Goal: Task Accomplishment & Management: Complete application form

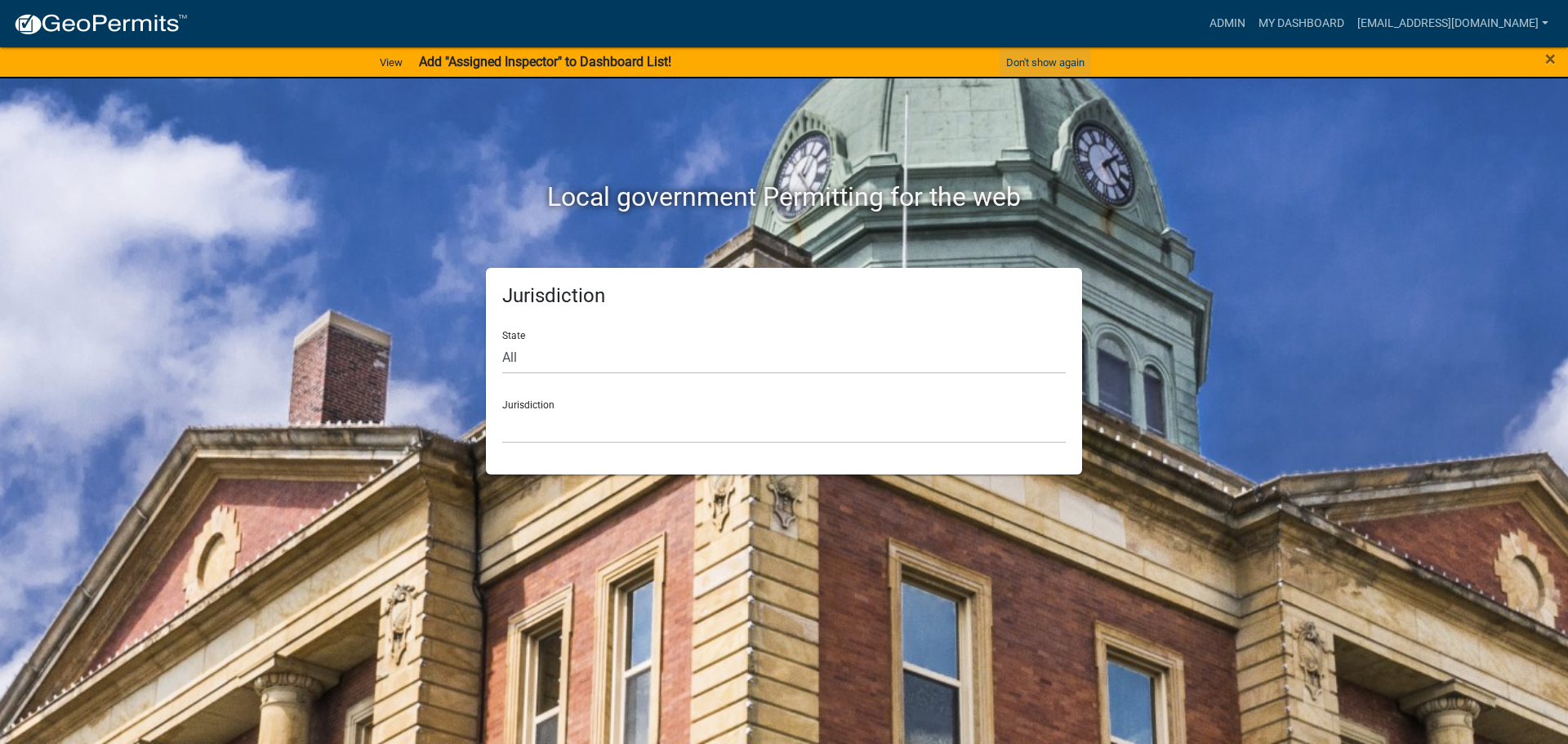
click at [1048, 60] on button "Don't show again" at bounding box center [1045, 63] width 91 height 27
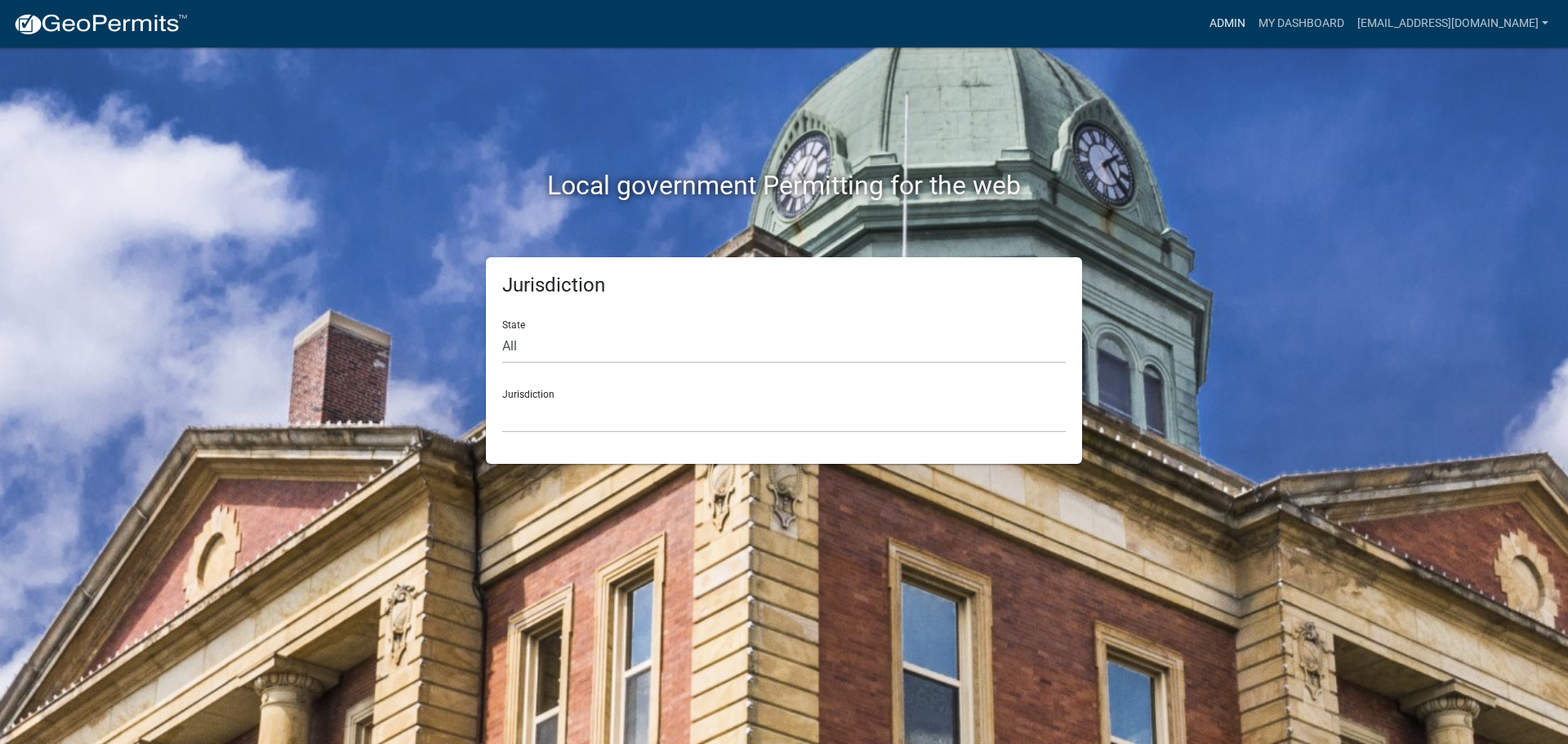
click at [1232, 18] on link "Admin" at bounding box center [1227, 23] width 49 height 31
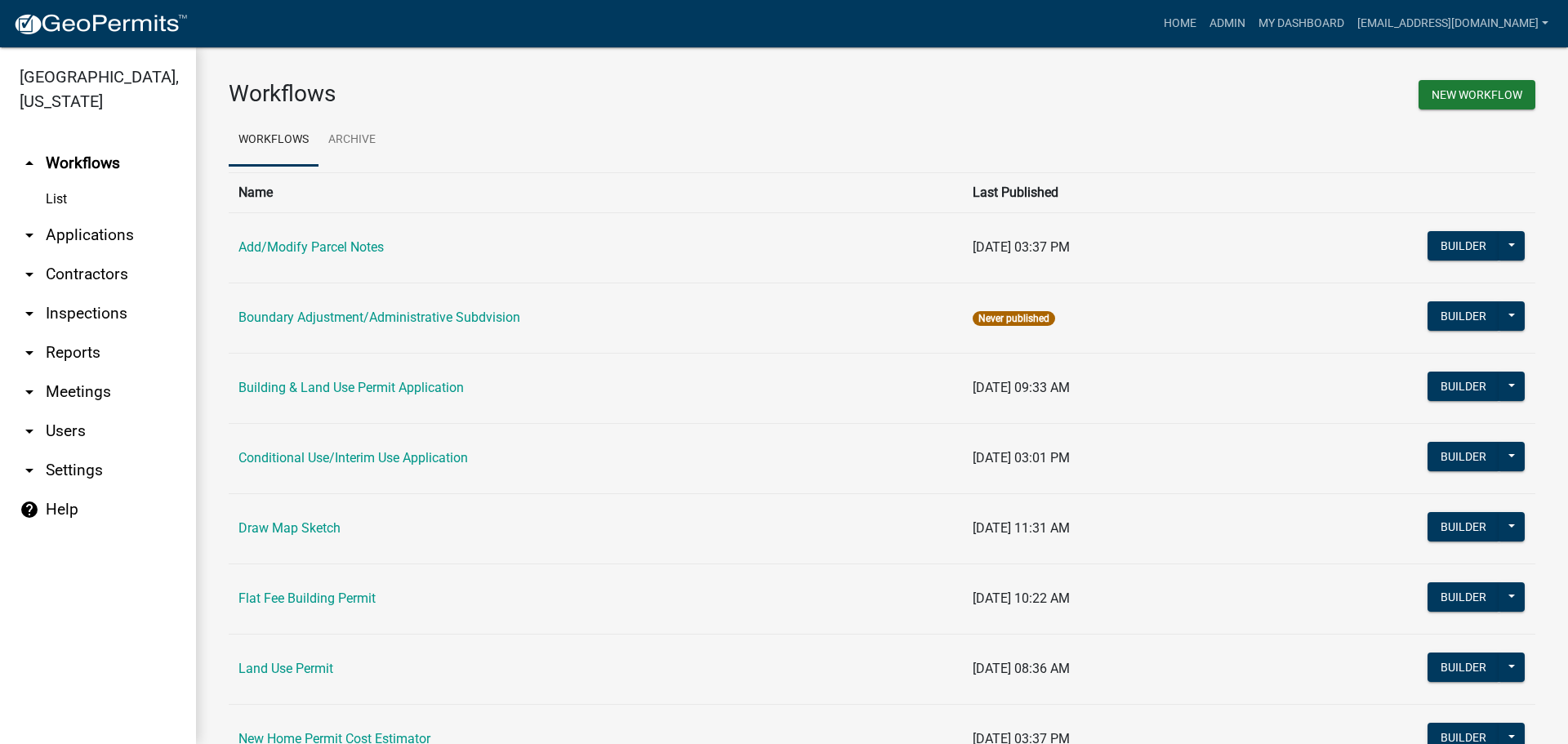
click at [105, 231] on link "arrow_drop_down Applications" at bounding box center [98, 235] width 196 height 39
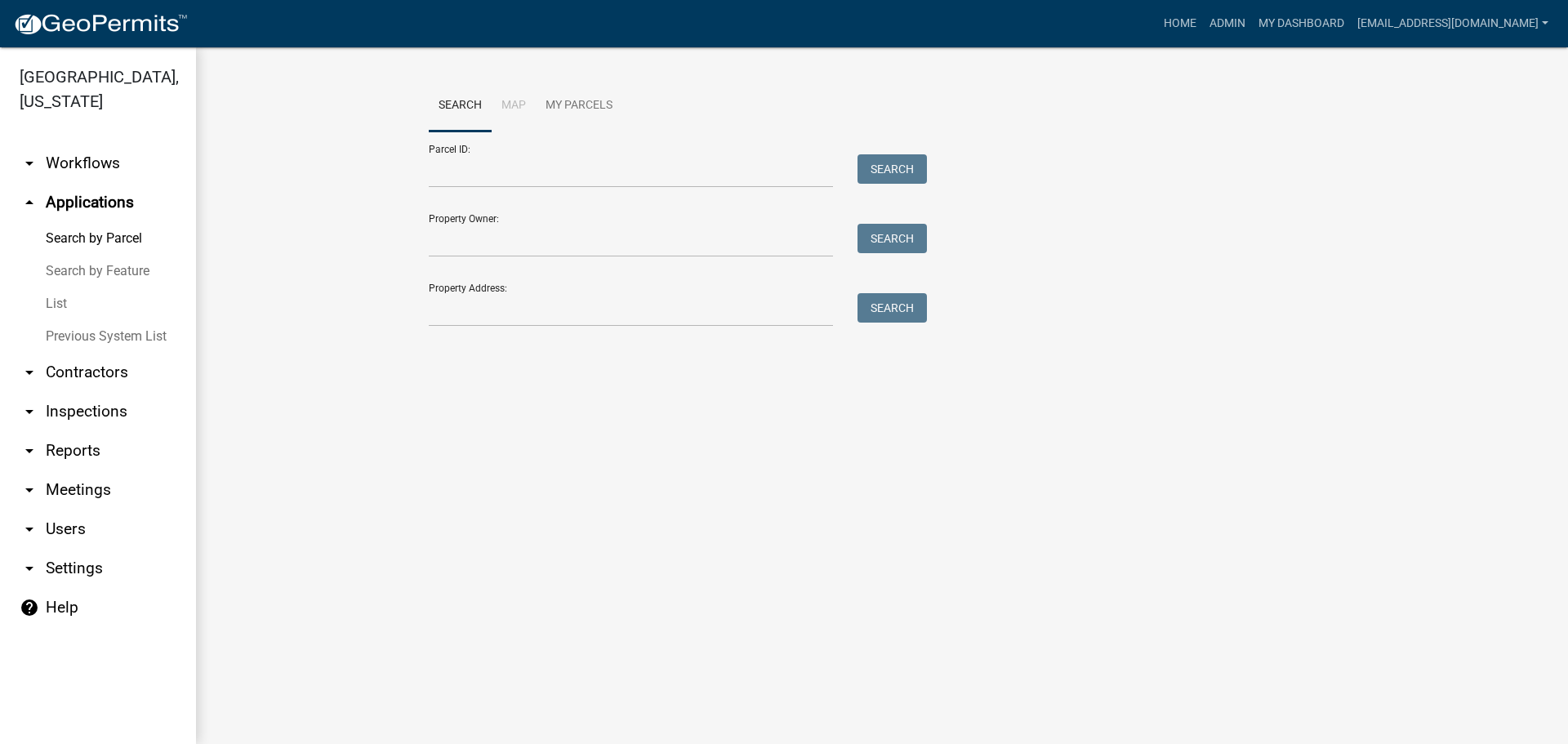
click at [53, 298] on link "List" at bounding box center [98, 304] width 196 height 33
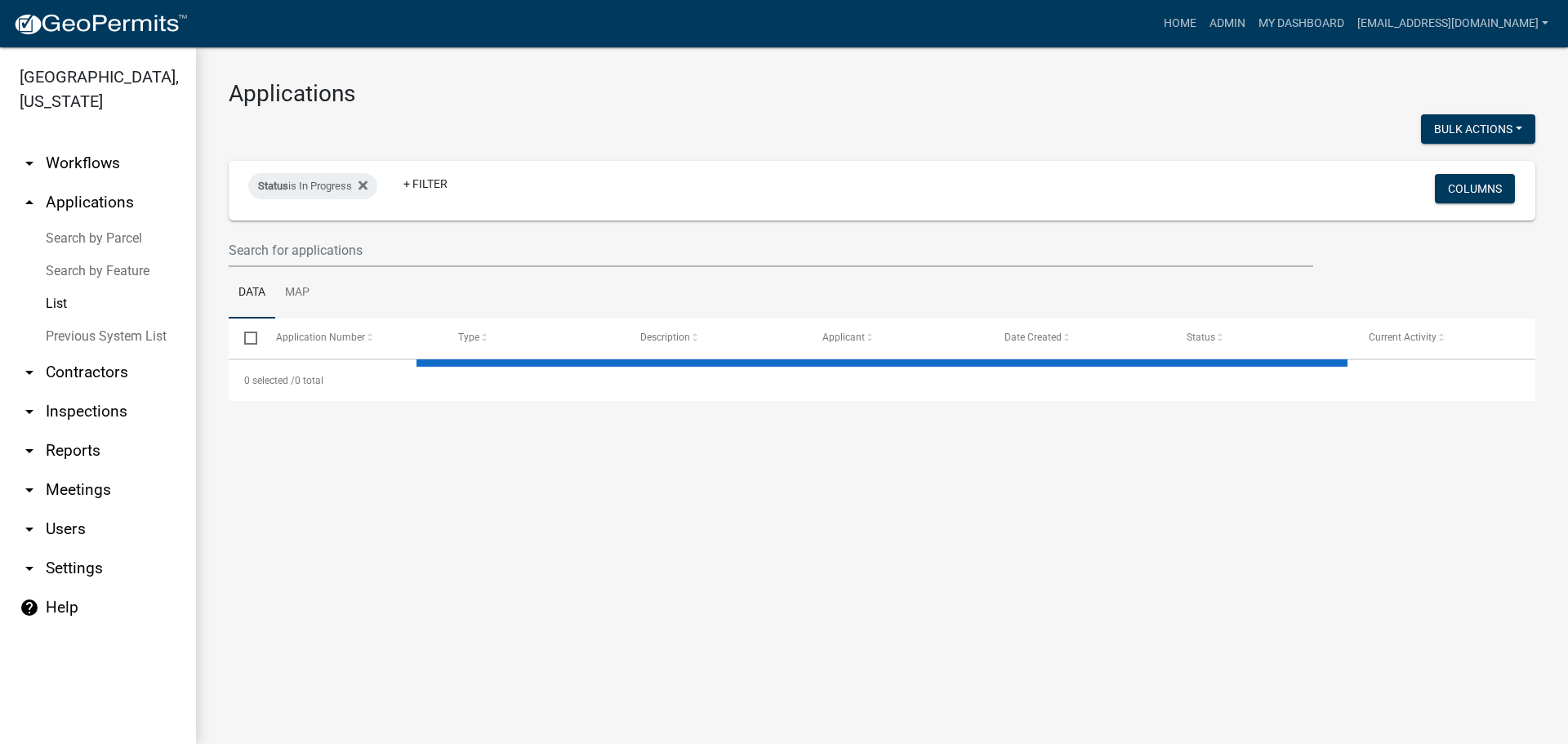
select select "2: 50"
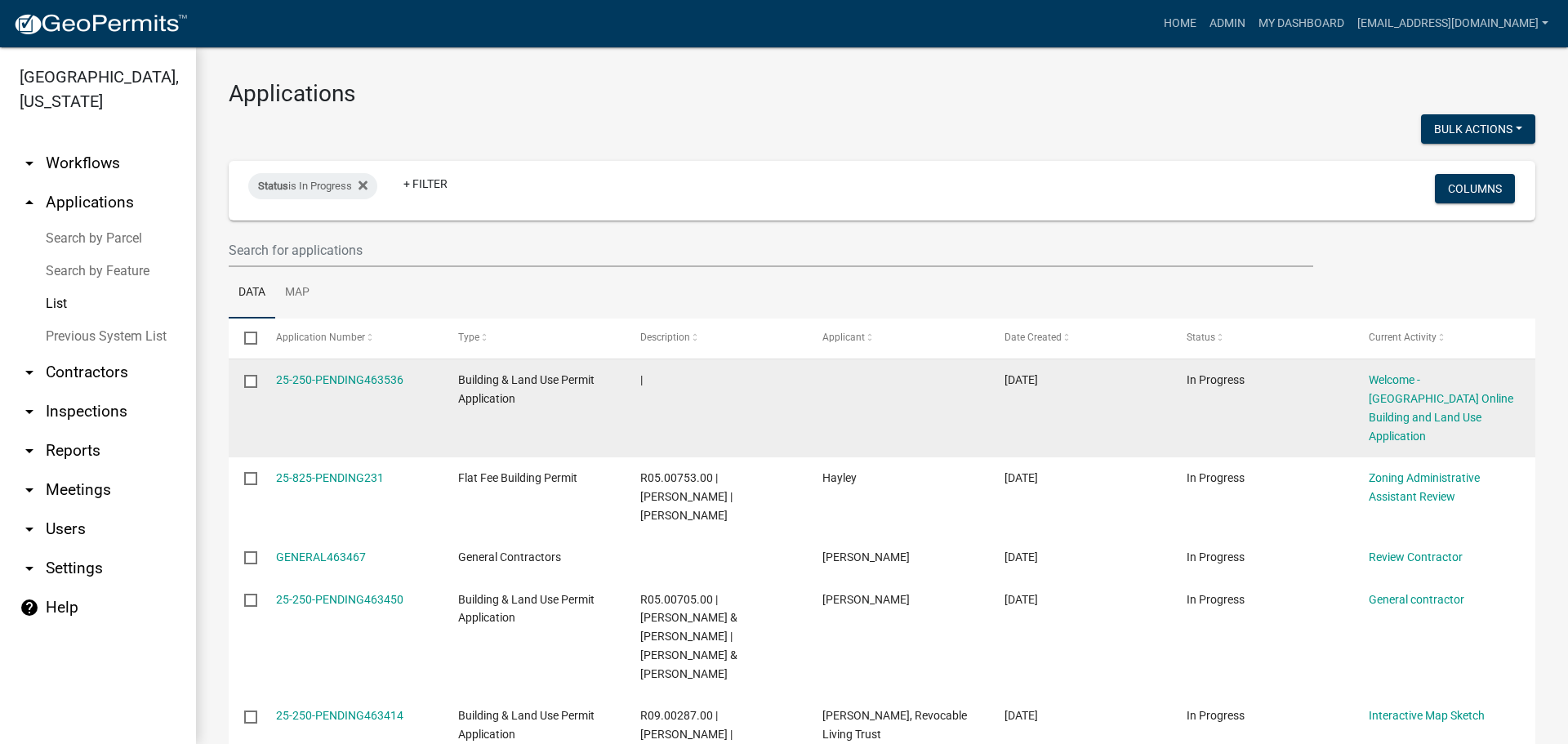
click at [253, 382] on input "checkbox" at bounding box center [249, 380] width 11 height 11
checkbox input "true"
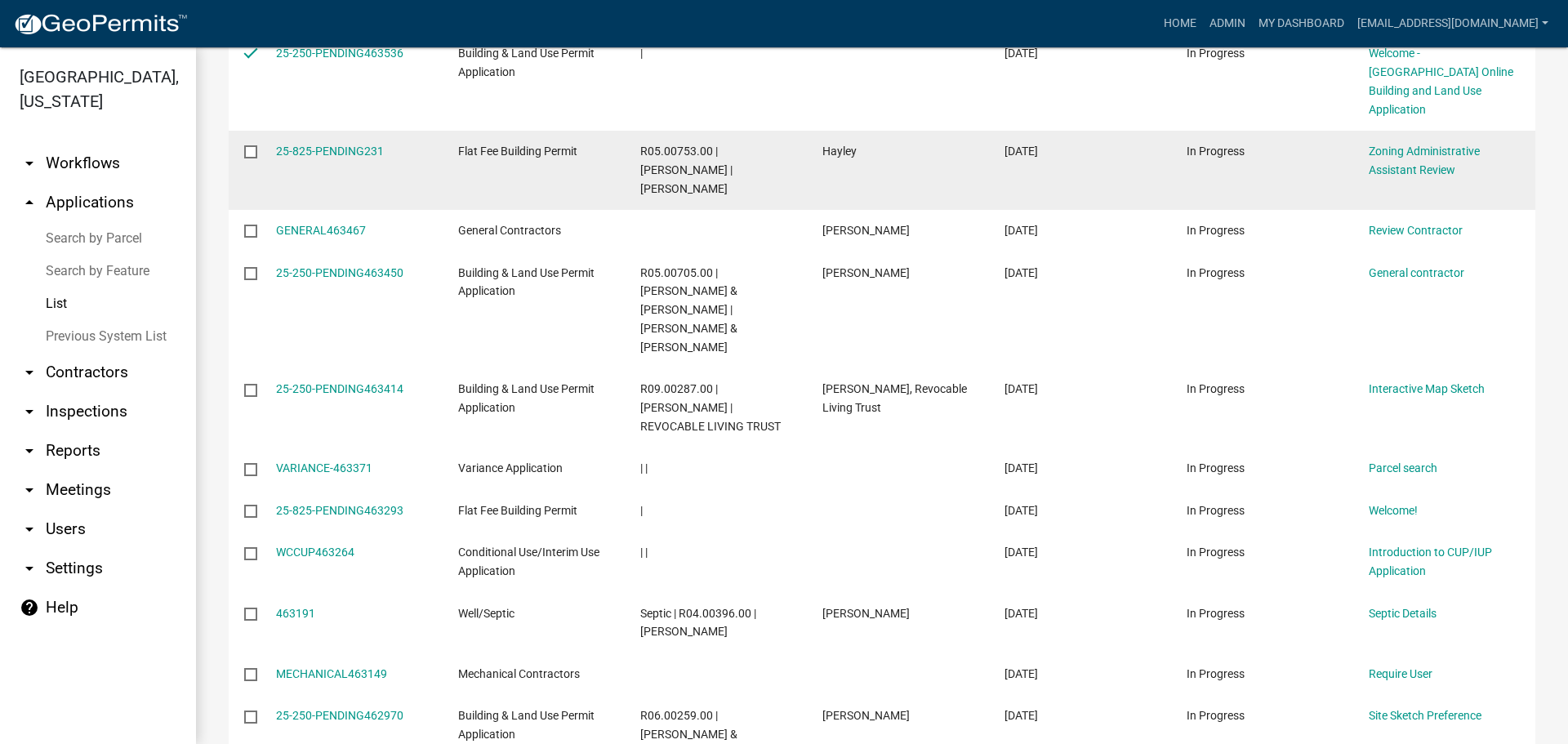
scroll to position [408, 0]
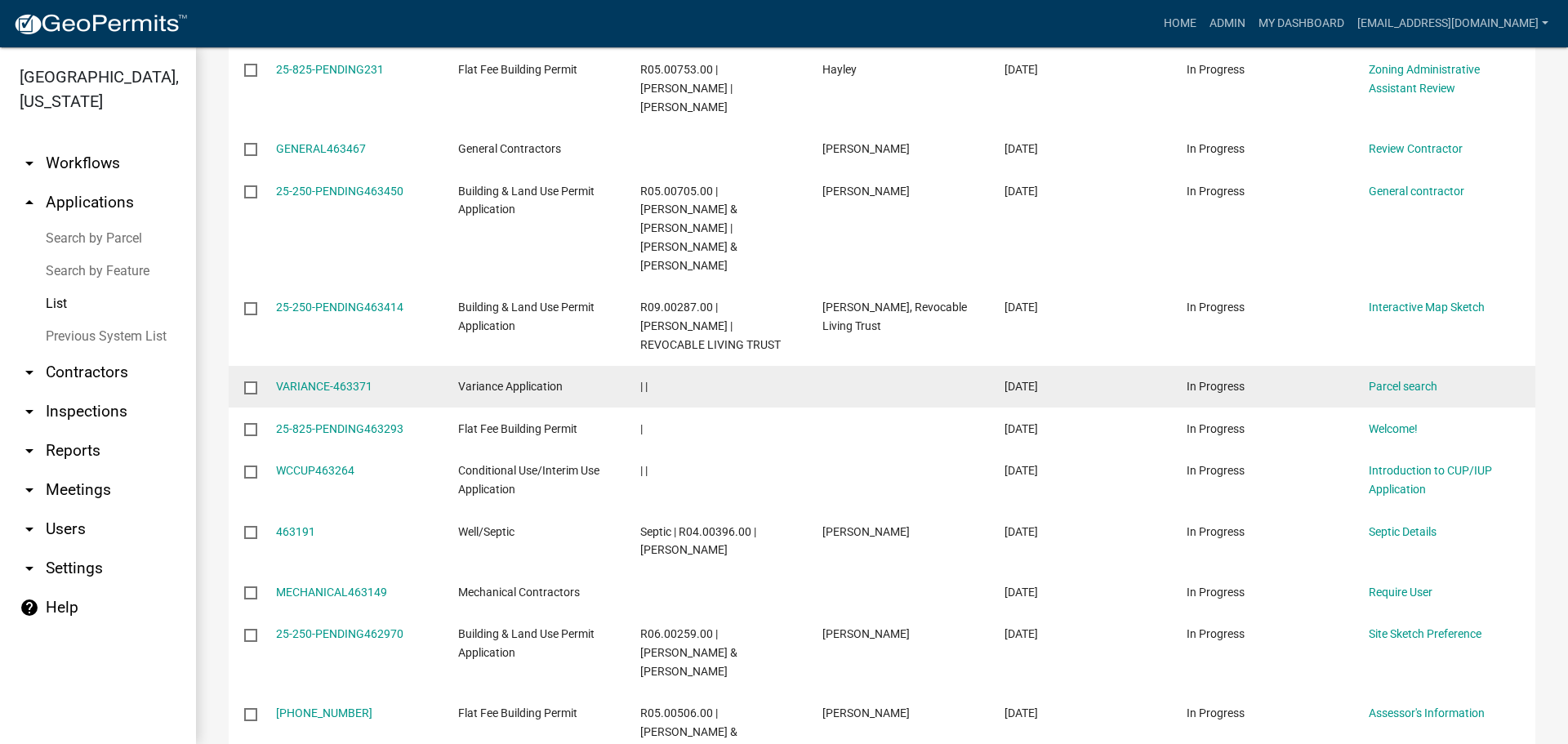
click at [247, 382] on input "checkbox" at bounding box center [249, 387] width 11 height 11
checkbox input "true"
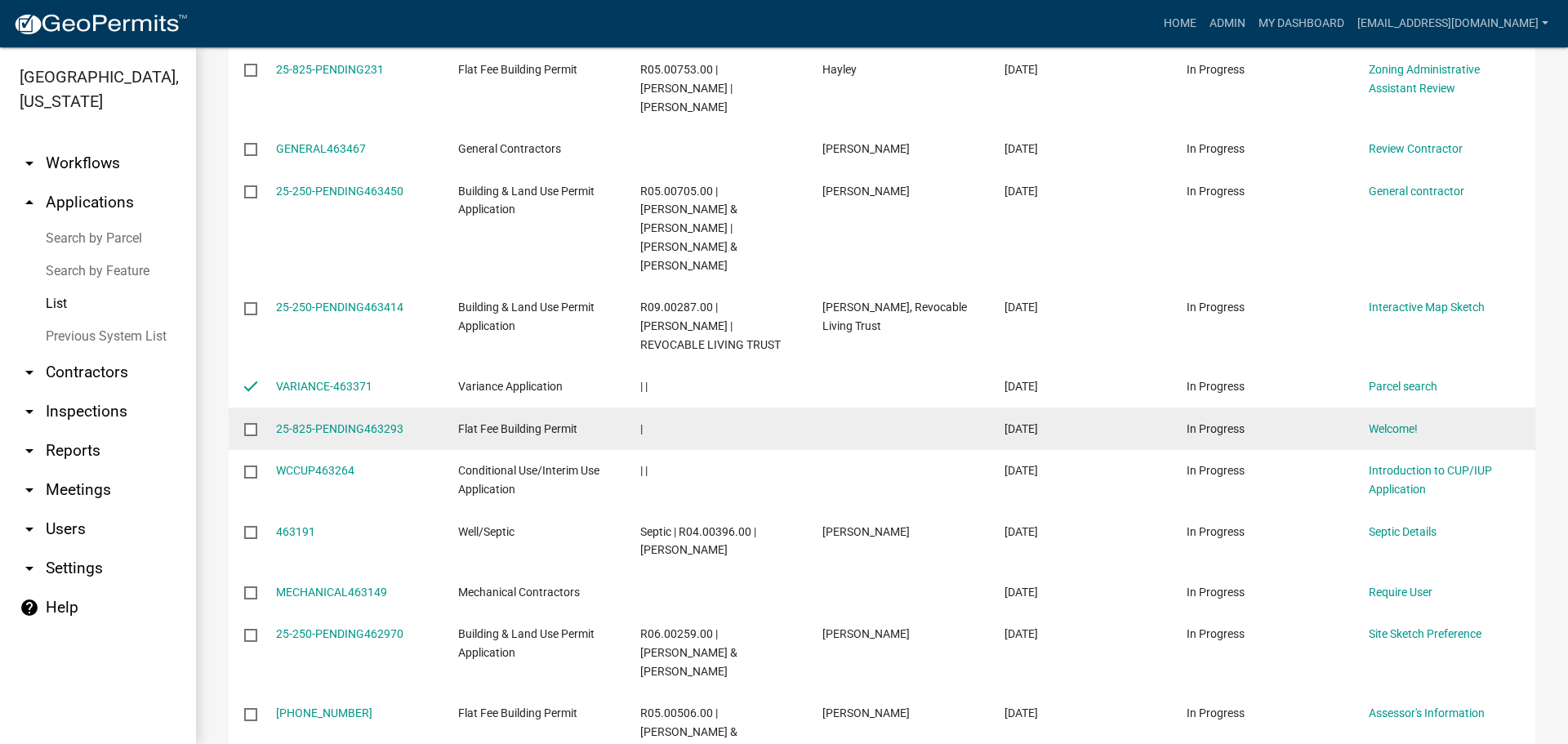
click at [253, 423] on input "checkbox" at bounding box center [249, 428] width 11 height 11
checkbox input "true"
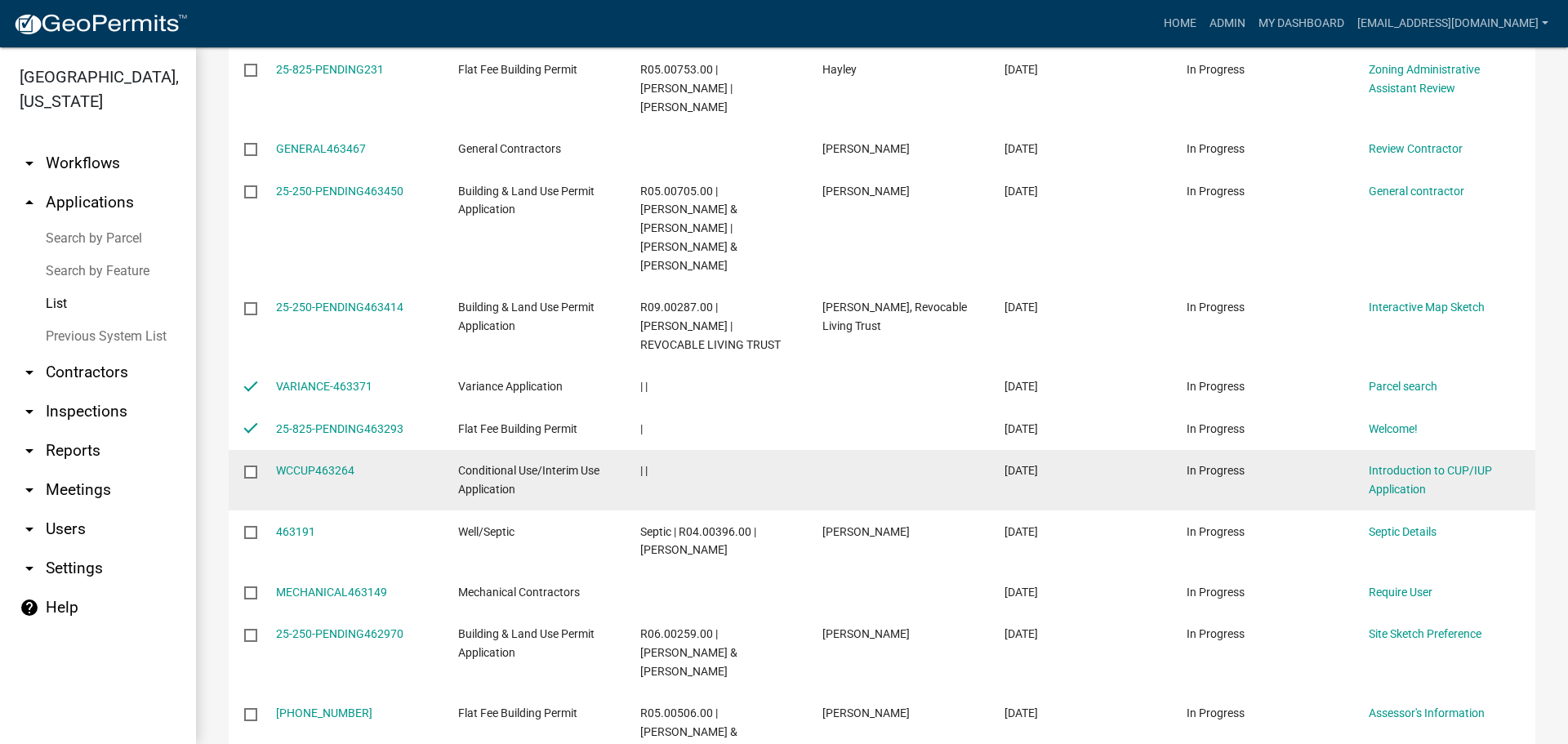
click at [246, 450] on datatable-body-cell at bounding box center [243, 480] width 31 height 60
click at [250, 465] on input "checkbox" at bounding box center [249, 470] width 11 height 11
checkbox input "true"
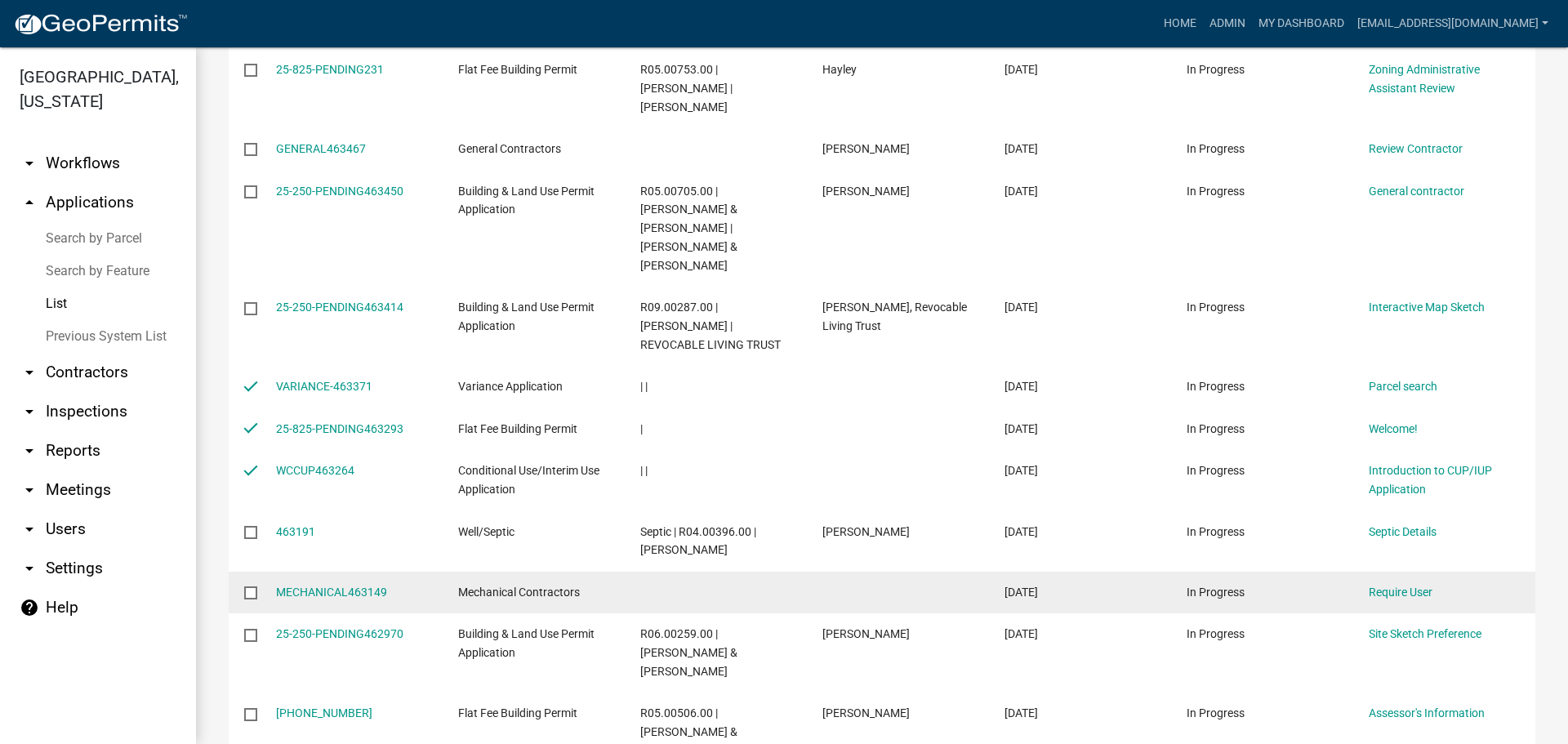
click at [249, 587] on input "checkbox" at bounding box center [249, 592] width 11 height 11
checkbox input "true"
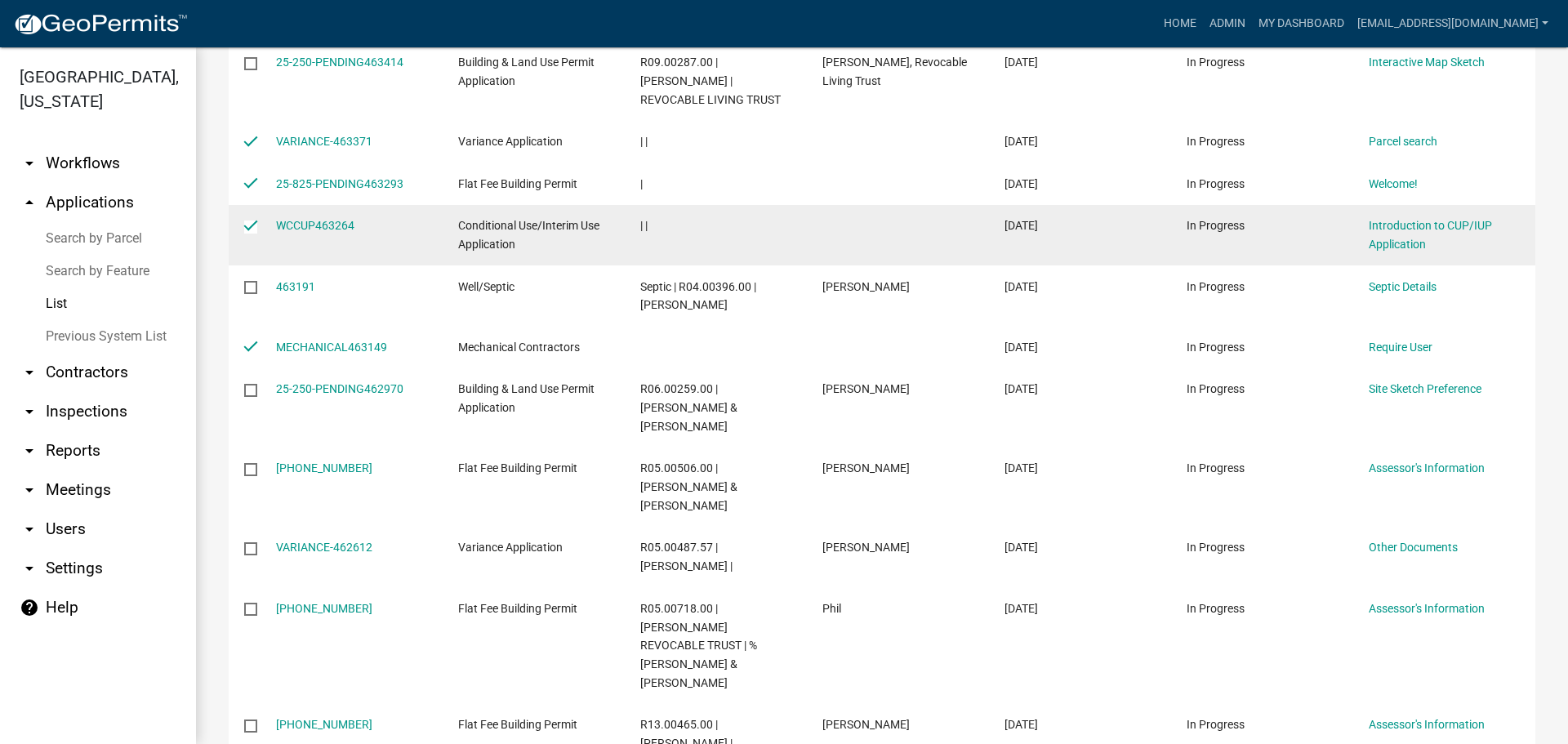
scroll to position [0, 0]
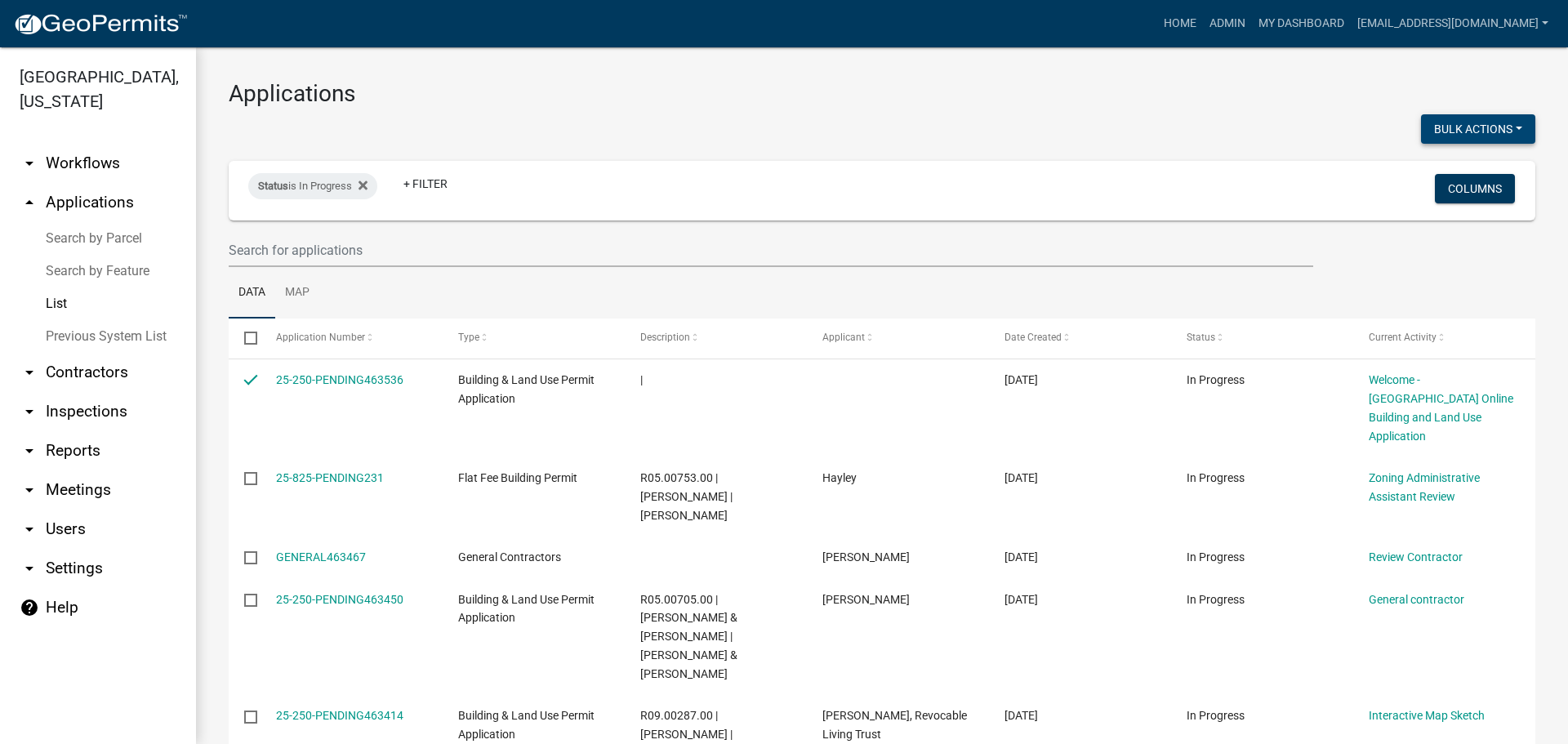
click at [1459, 125] on button "Bulk Actions" at bounding box center [1478, 129] width 115 height 29
click at [1431, 167] on button "Void" at bounding box center [1470, 172] width 131 height 39
checkbox input "false"
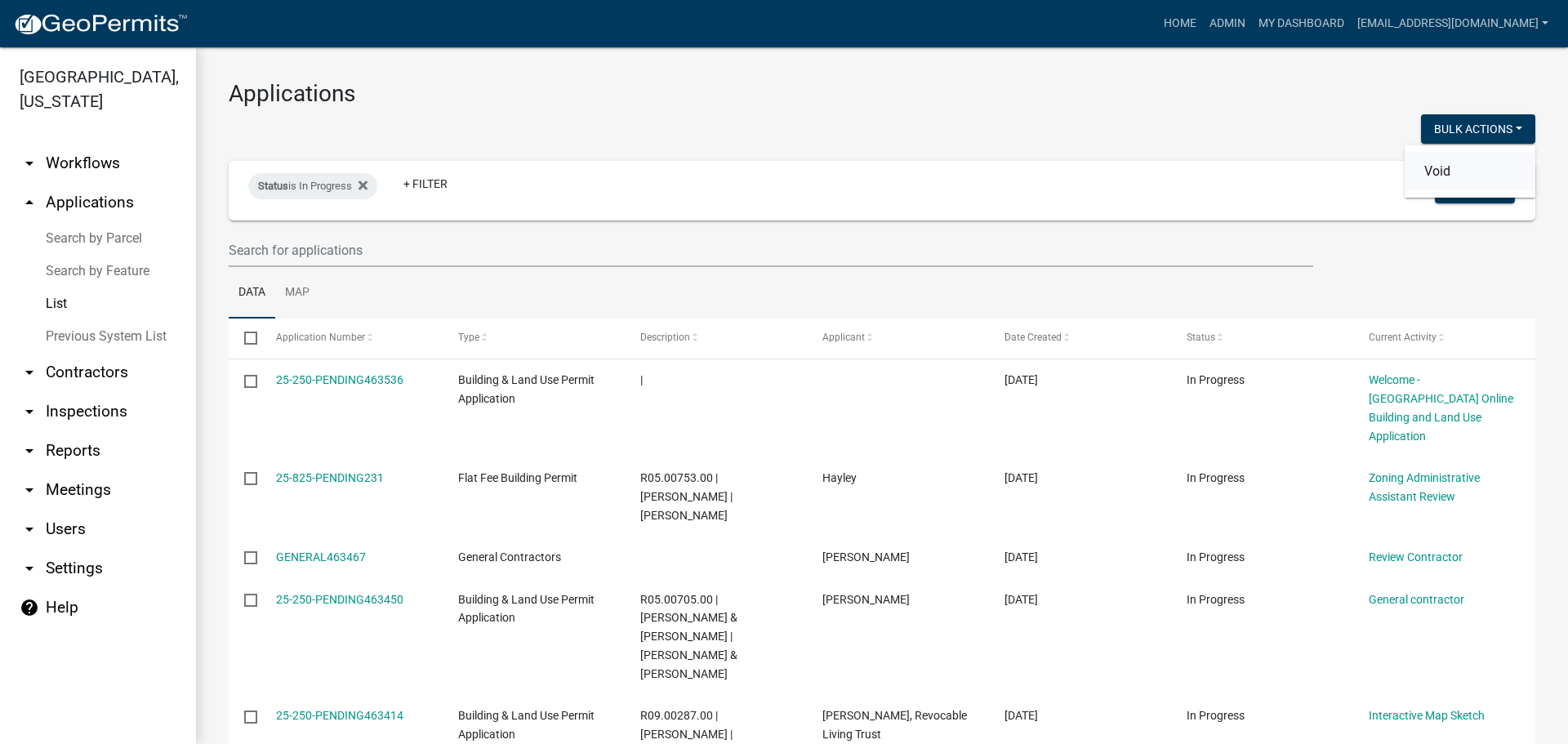
checkbox input "false"
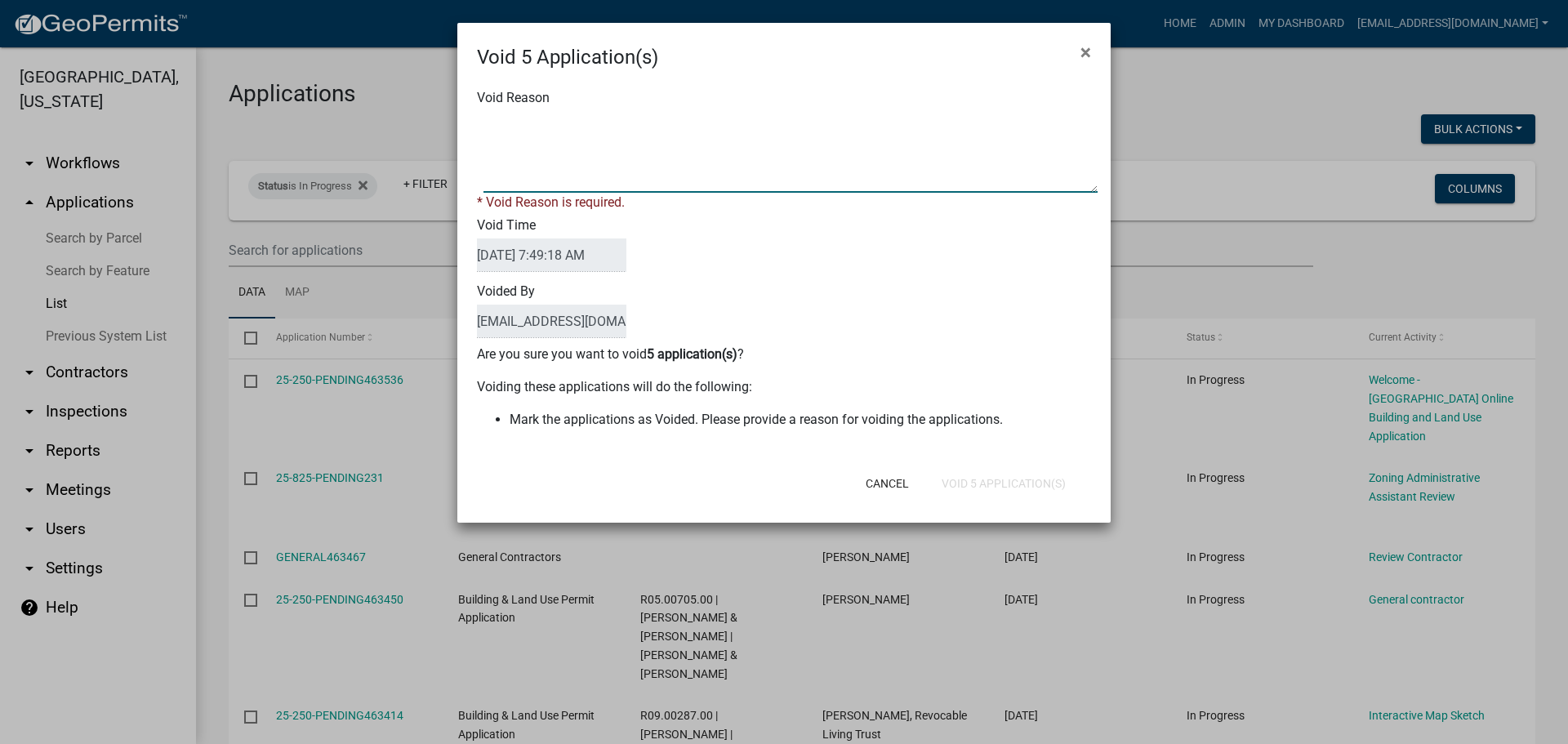
click at [694, 121] on textarea "Void Reason" at bounding box center [791, 152] width 614 height 82
type textarea "Application Abandoned"
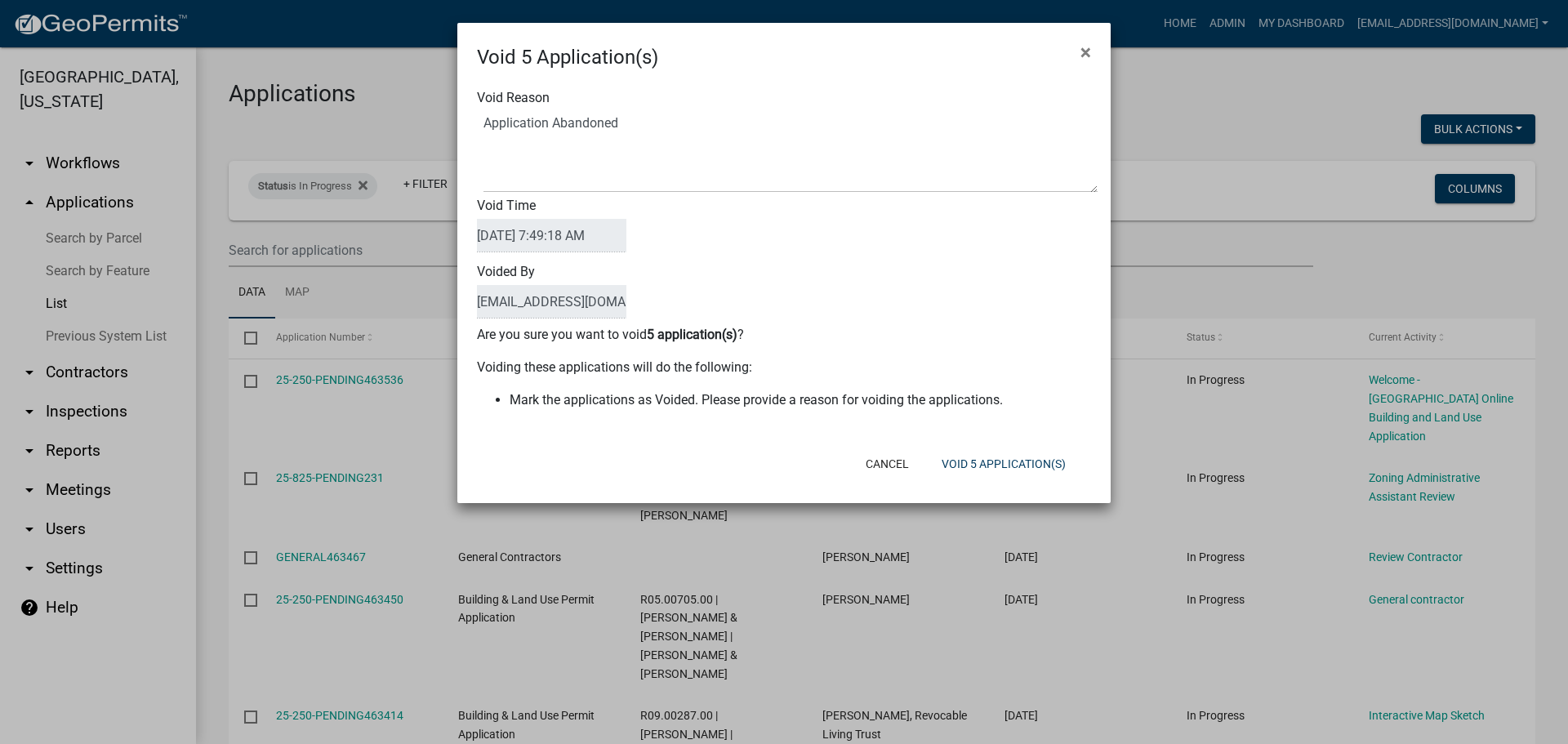
click at [778, 281] on div "Voided By [EMAIL_ADDRESS][DOMAIN_NAME]" at bounding box center [783, 291] width 638 height 66
click at [997, 462] on button "Void 5 Application(s)" at bounding box center [1004, 464] width 151 height 29
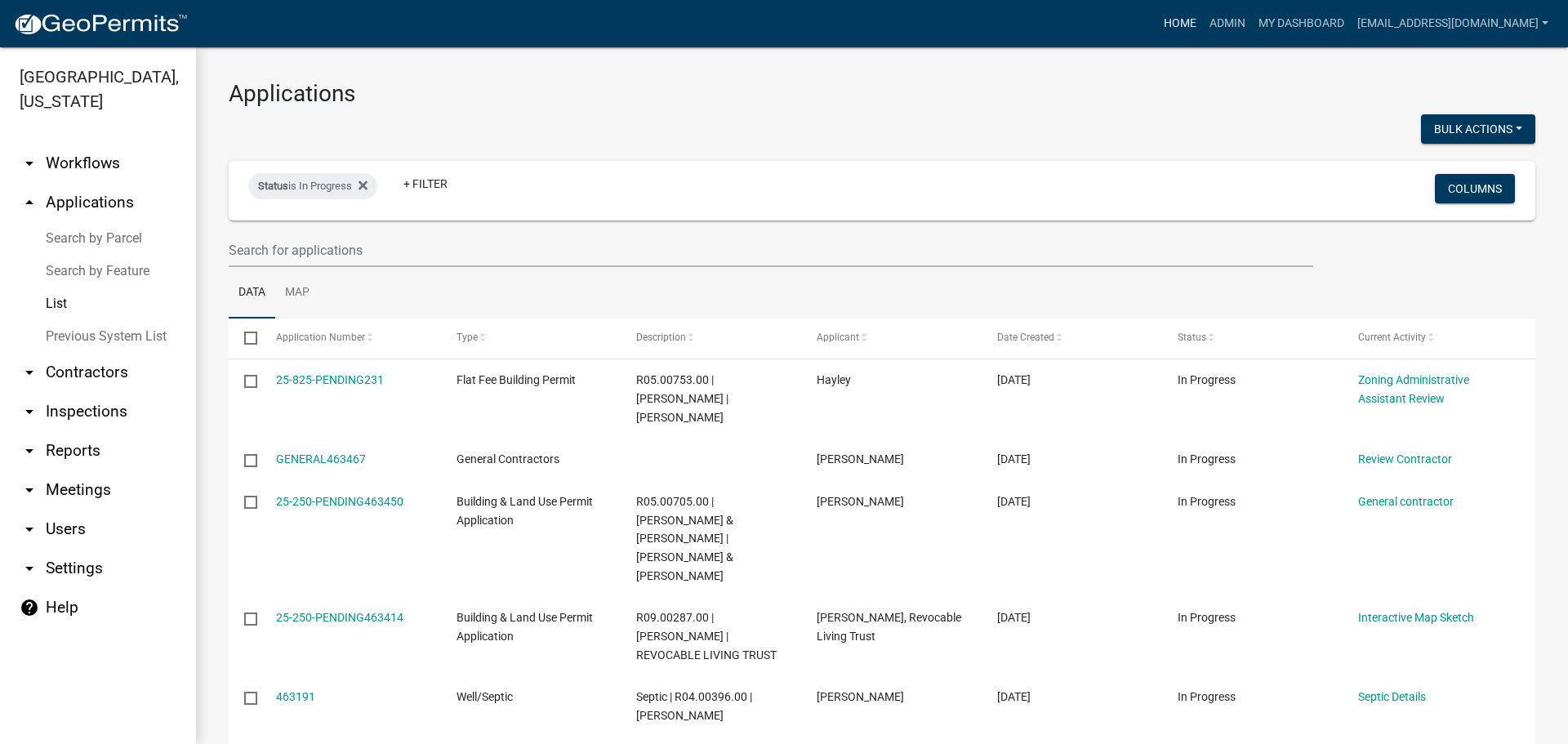
click at [1178, 23] on link "Home" at bounding box center [1180, 23] width 46 height 31
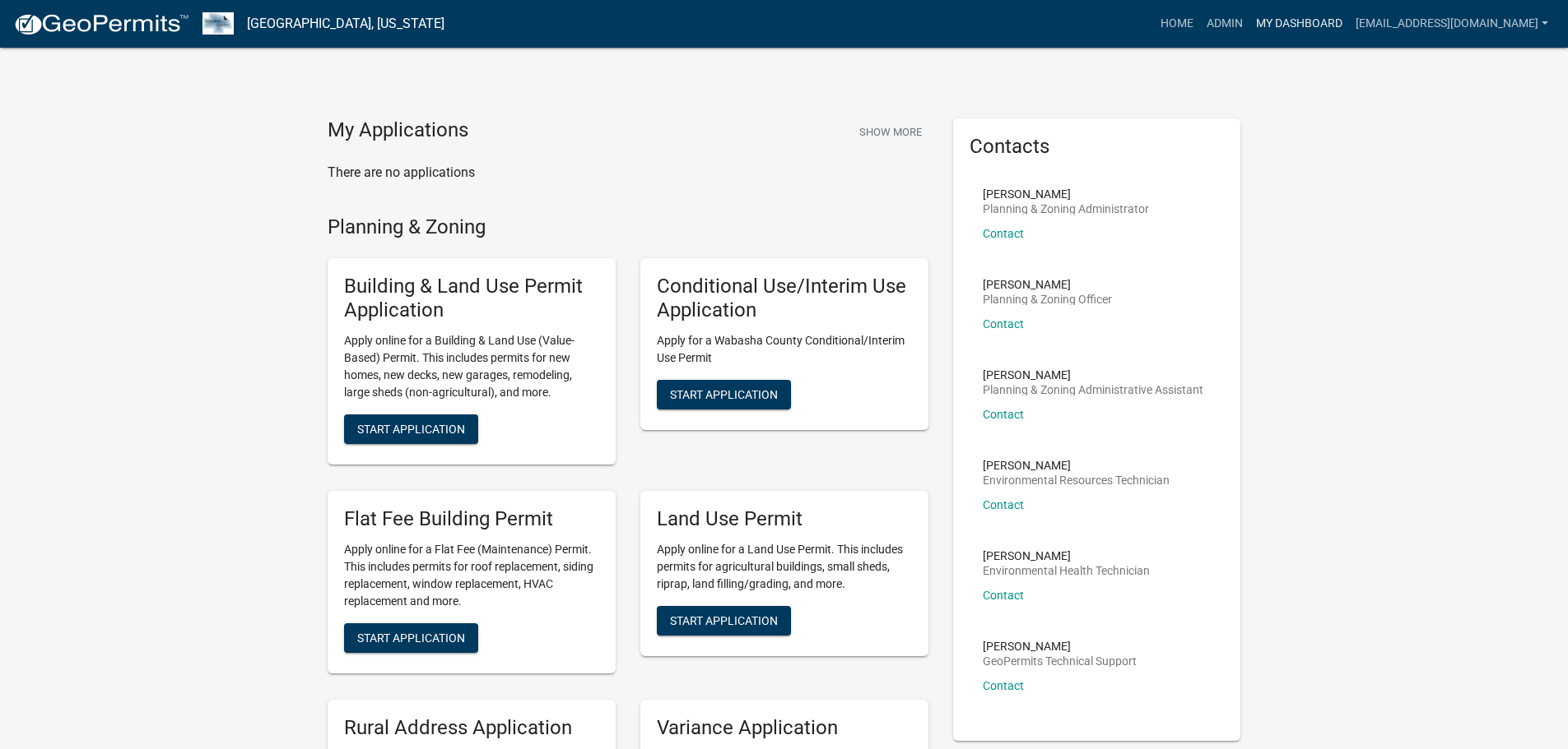
click at [1302, 24] on link "My Dashboard" at bounding box center [1299, 24] width 99 height 31
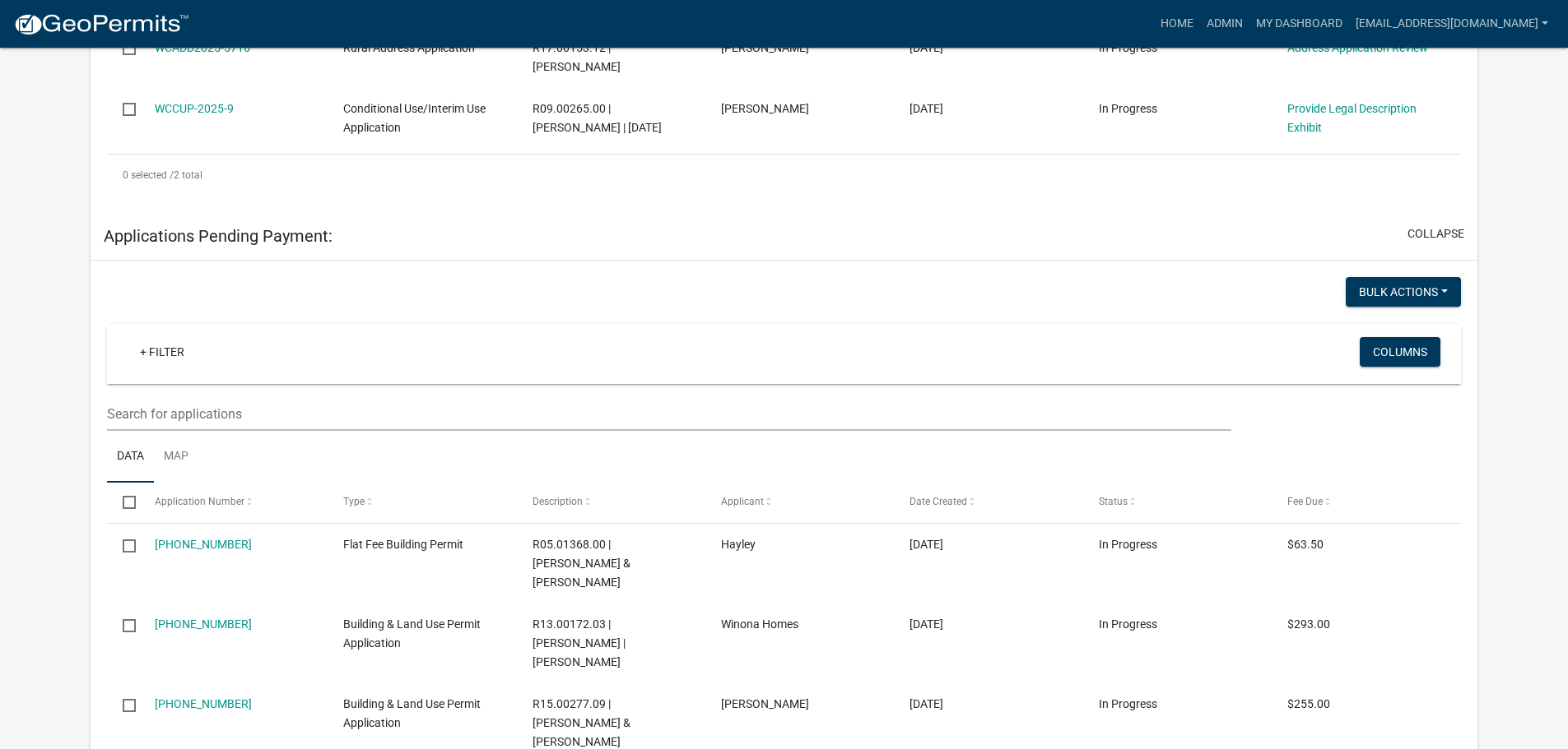
scroll to position [164, 0]
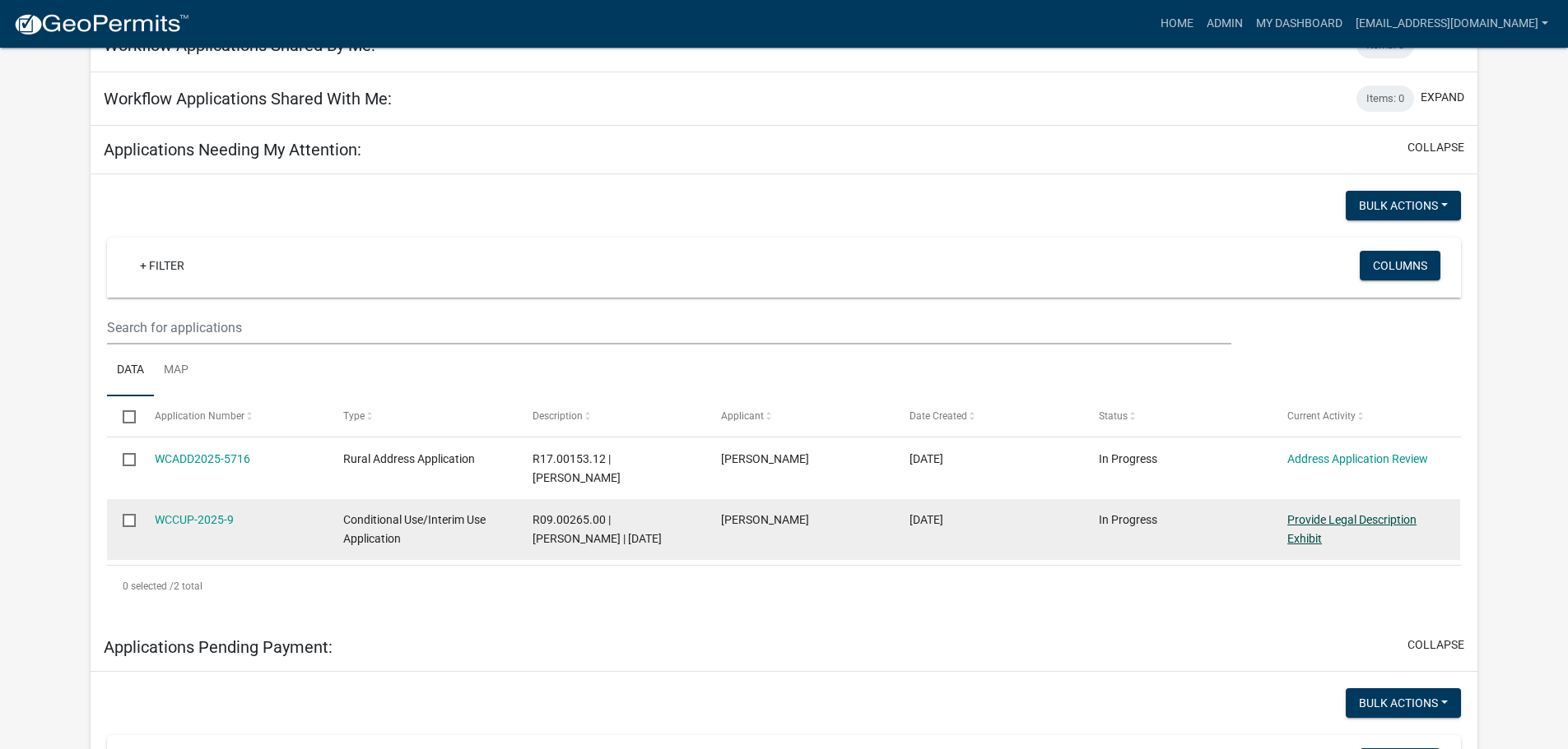
click at [1329, 513] on link "Provide Legal Description Exhibit" at bounding box center [1351, 529] width 129 height 32
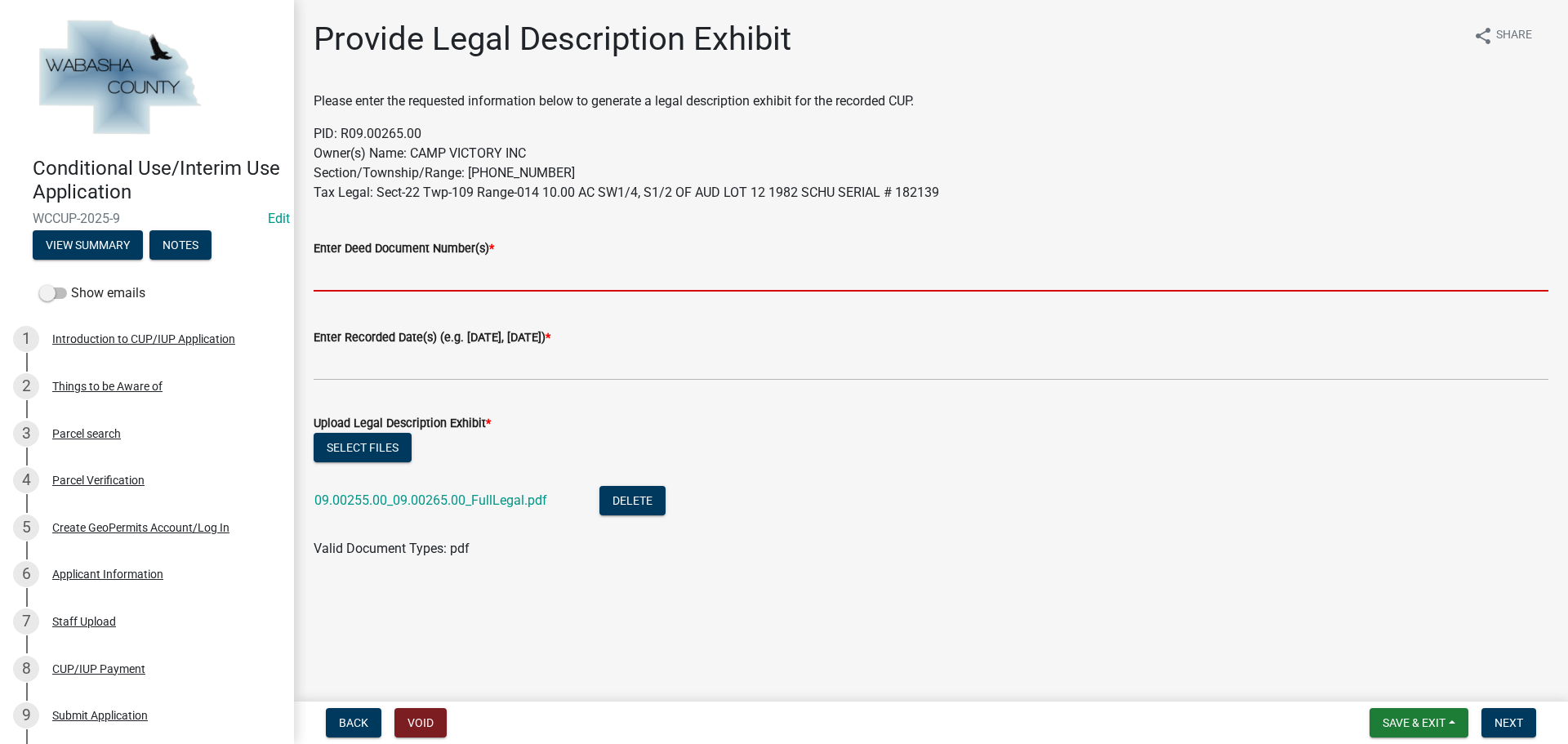
click at [394, 274] on input "Enter Deed Document Number(s) *" at bounding box center [931, 275] width 1235 height 33
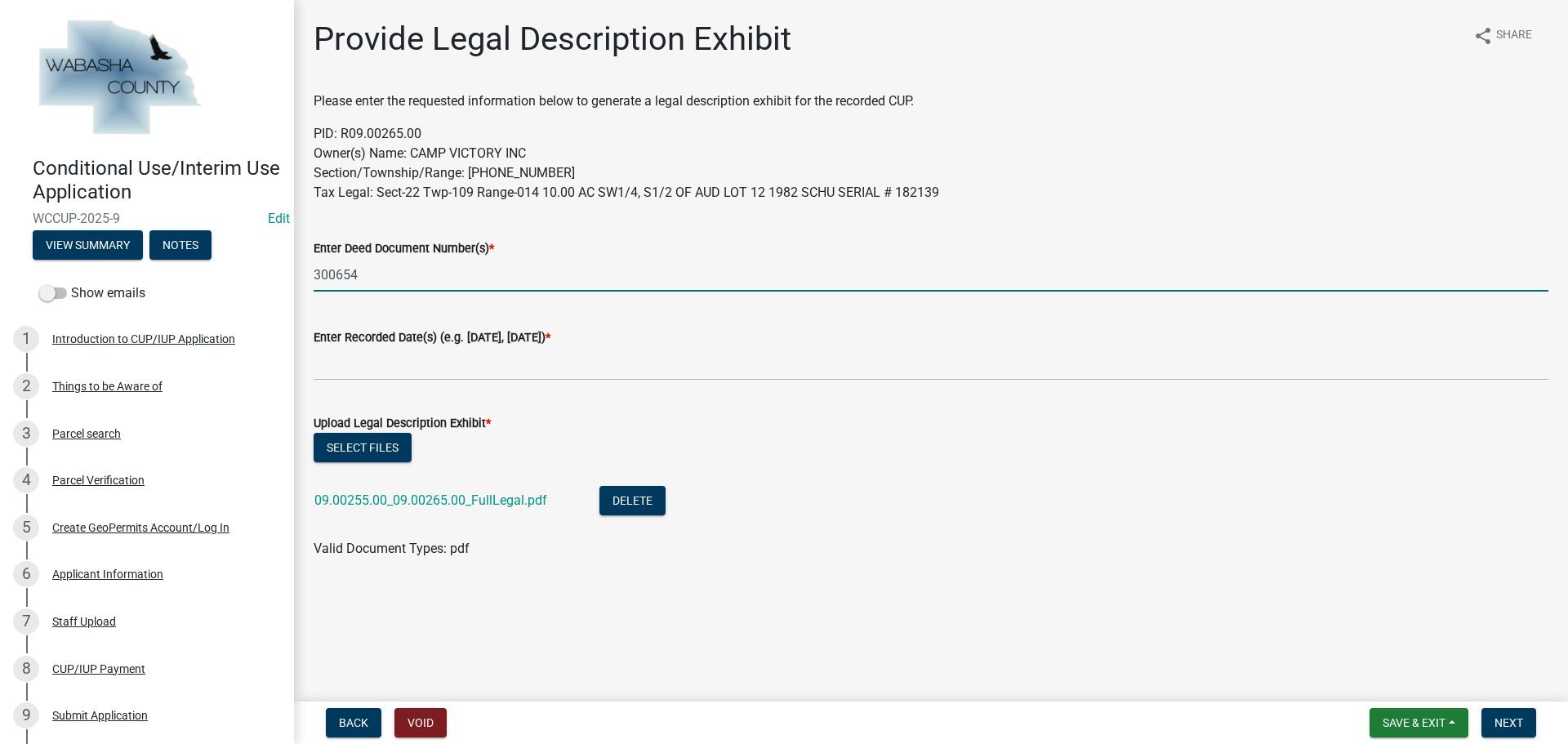
type input "300654"
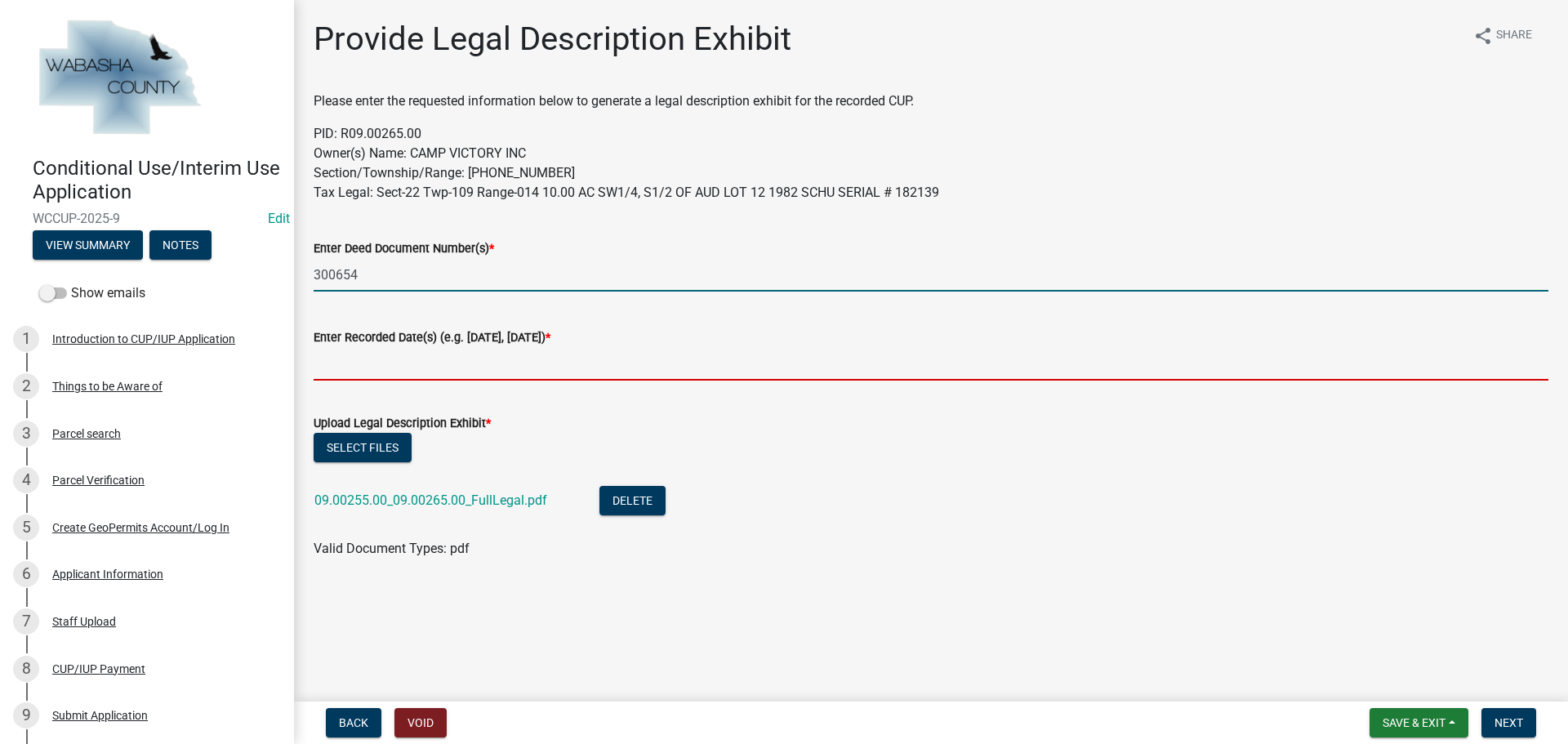
click at [364, 362] on input "Enter Recorded Date(s) (e.g. [DATE], [DATE]) *" at bounding box center [931, 364] width 1235 height 33
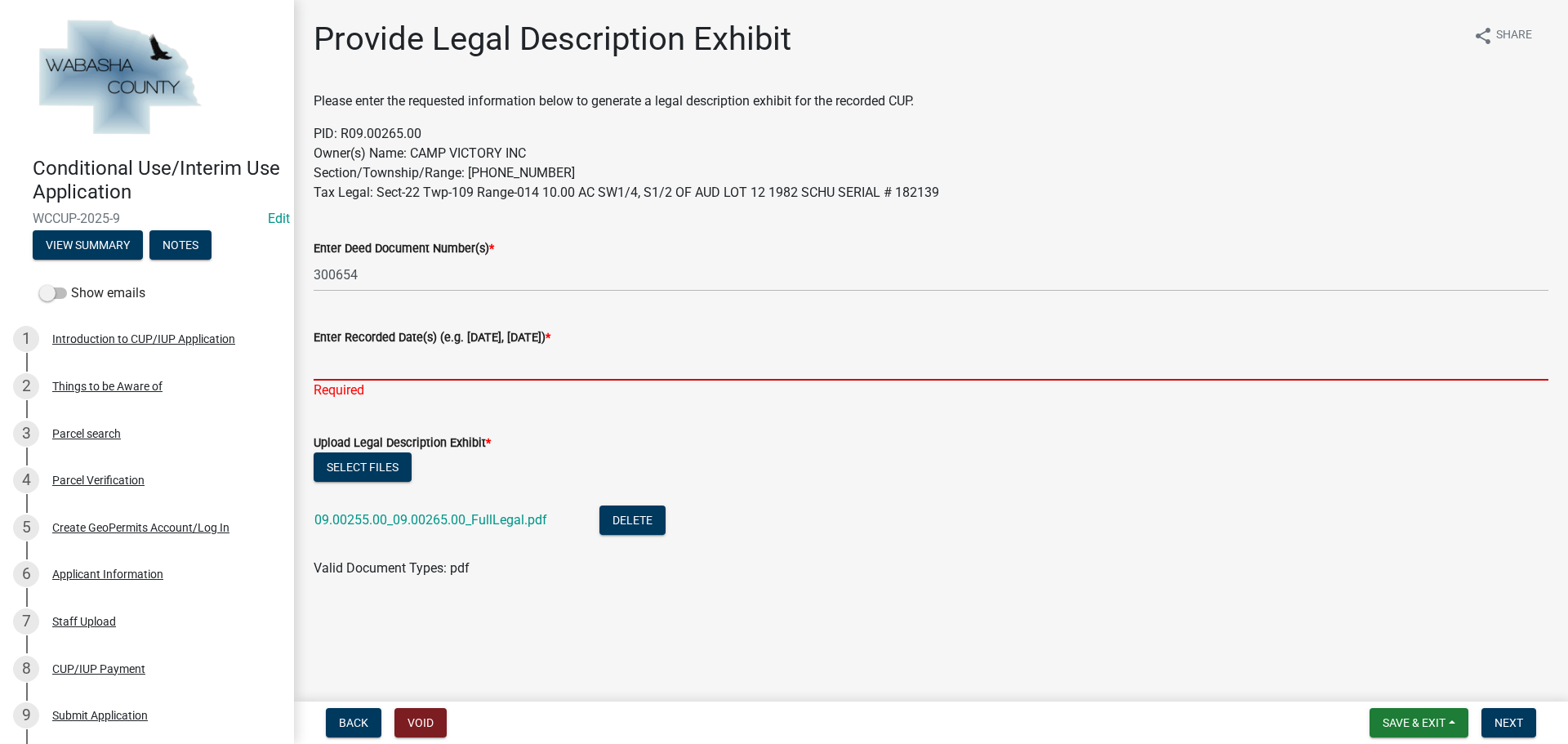
click at [383, 368] on input "Enter Recorded Date(s) (e.g. [DATE], [DATE]) *" at bounding box center [931, 364] width 1235 height 33
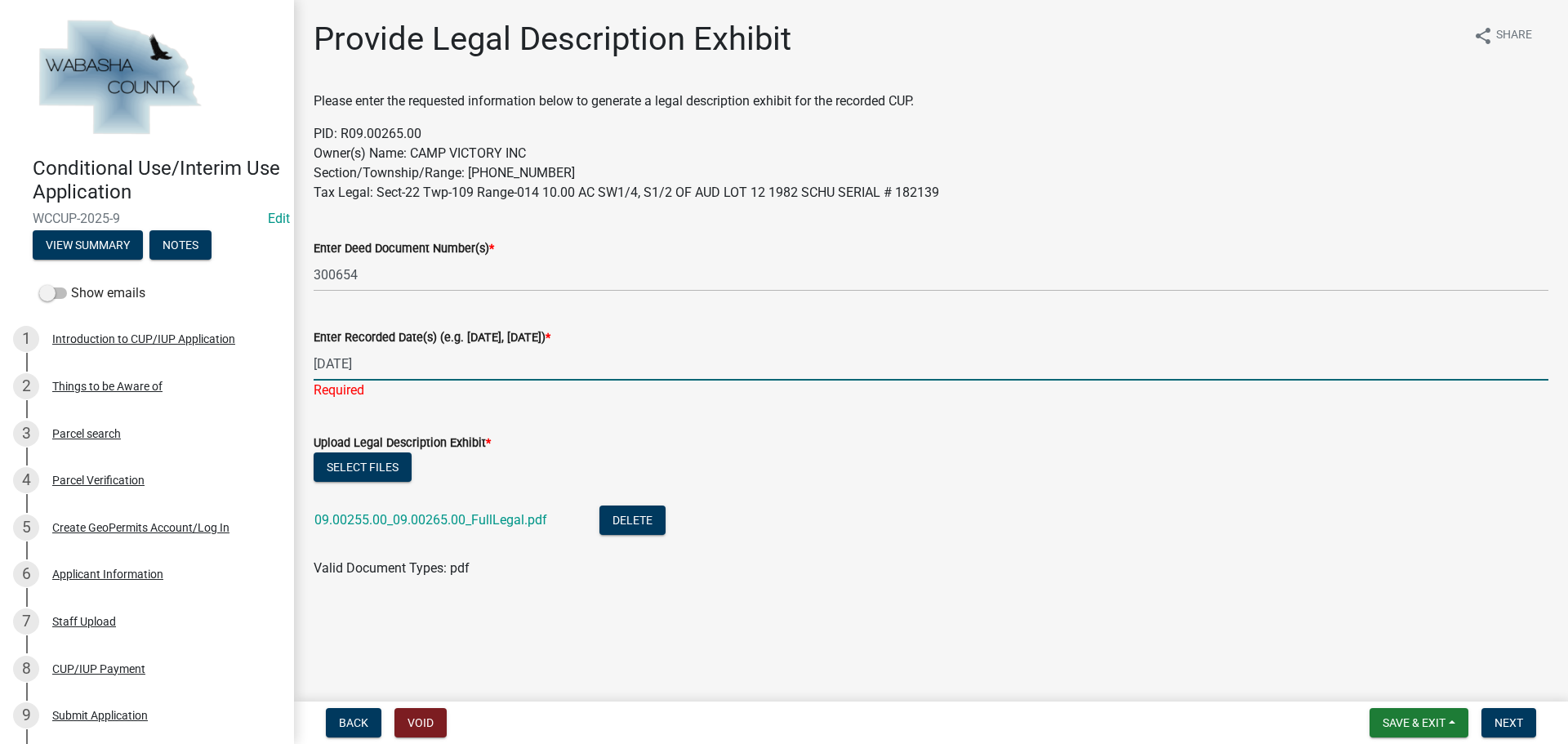
type input "[DATE]"
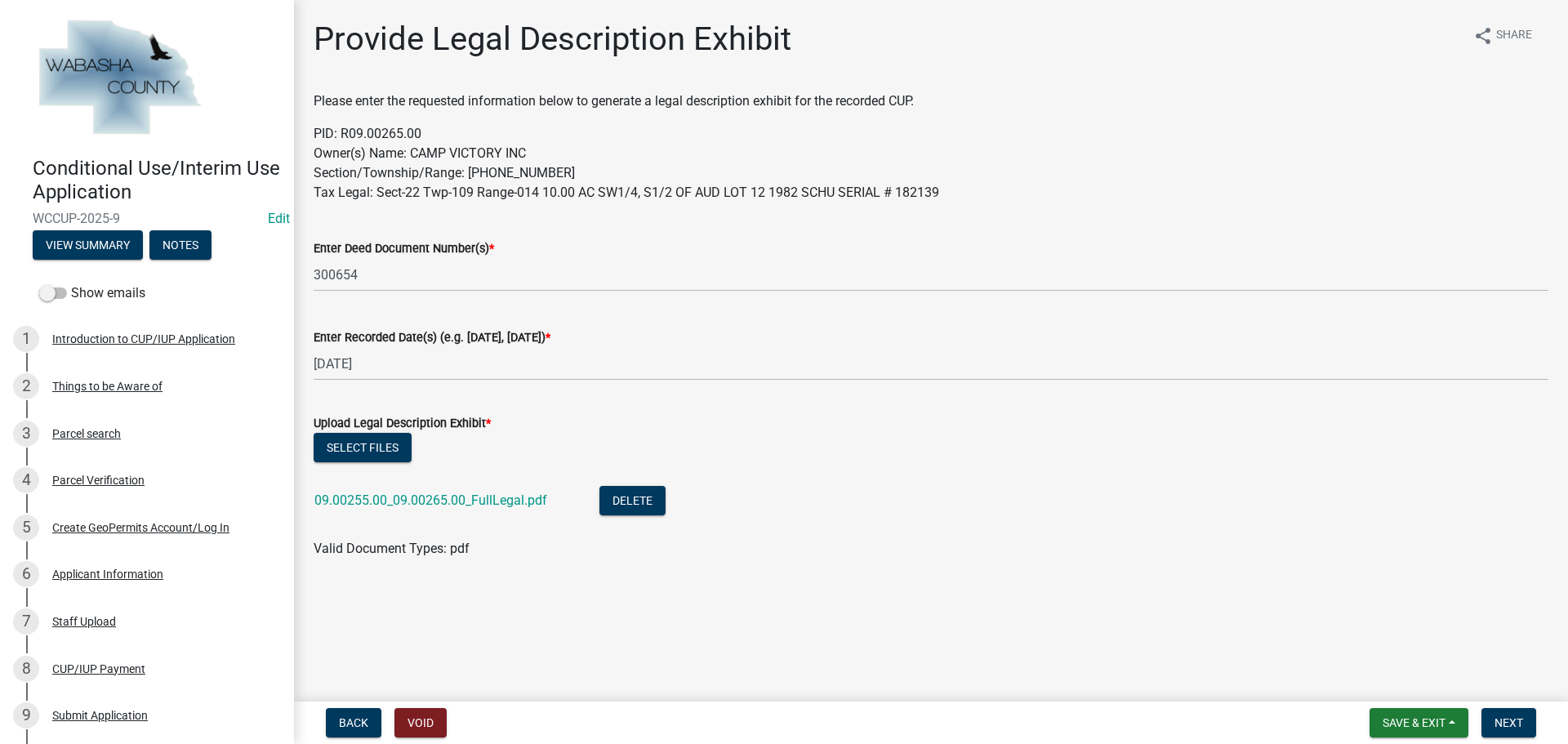
click at [857, 460] on div "Select files" at bounding box center [931, 449] width 1235 height 33
click at [1508, 720] on span "Next" at bounding box center [1509, 723] width 28 height 13
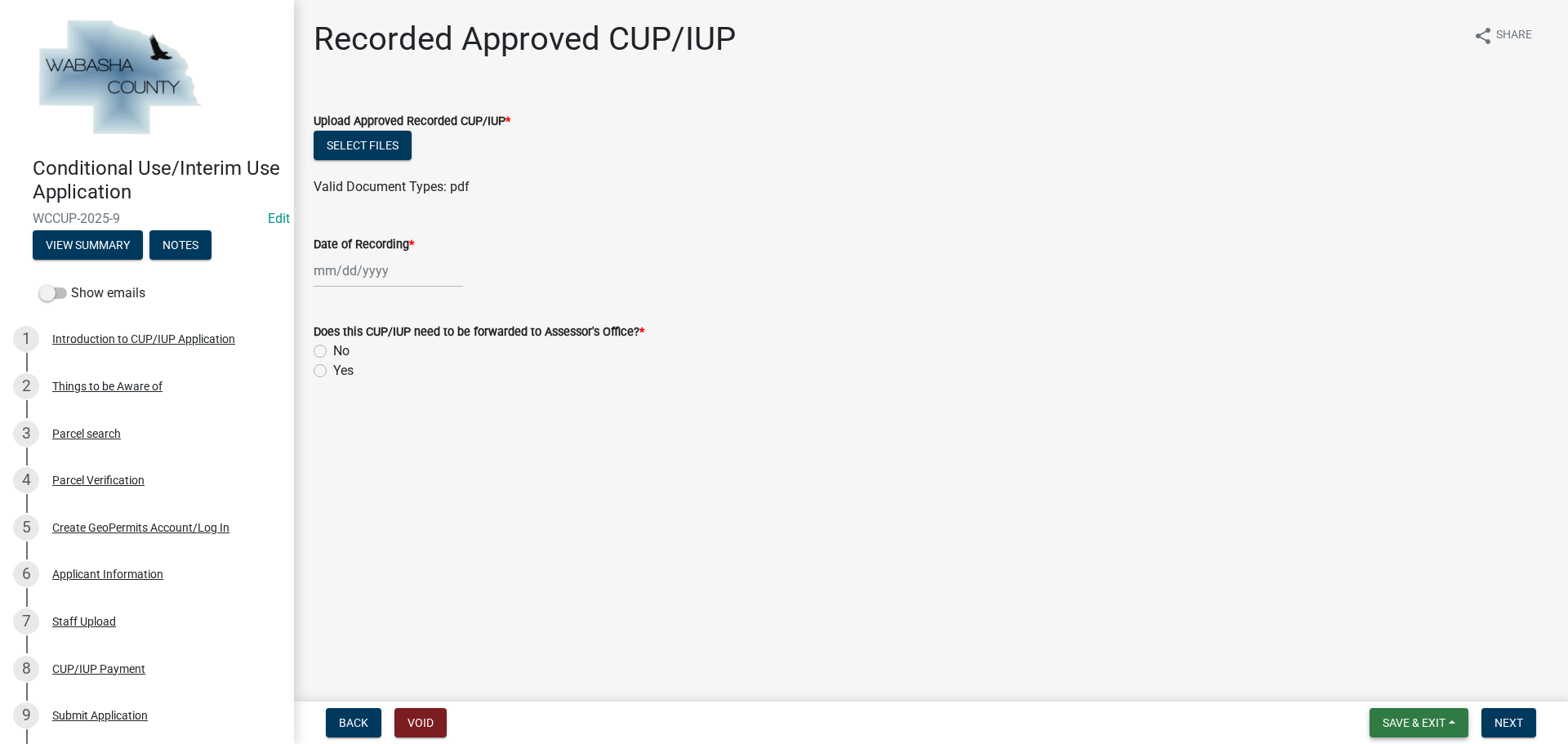
click at [1396, 725] on span "Save & Exit" at bounding box center [1414, 723] width 63 height 13
click at [1382, 678] on button "Save & Exit" at bounding box center [1403, 680] width 131 height 39
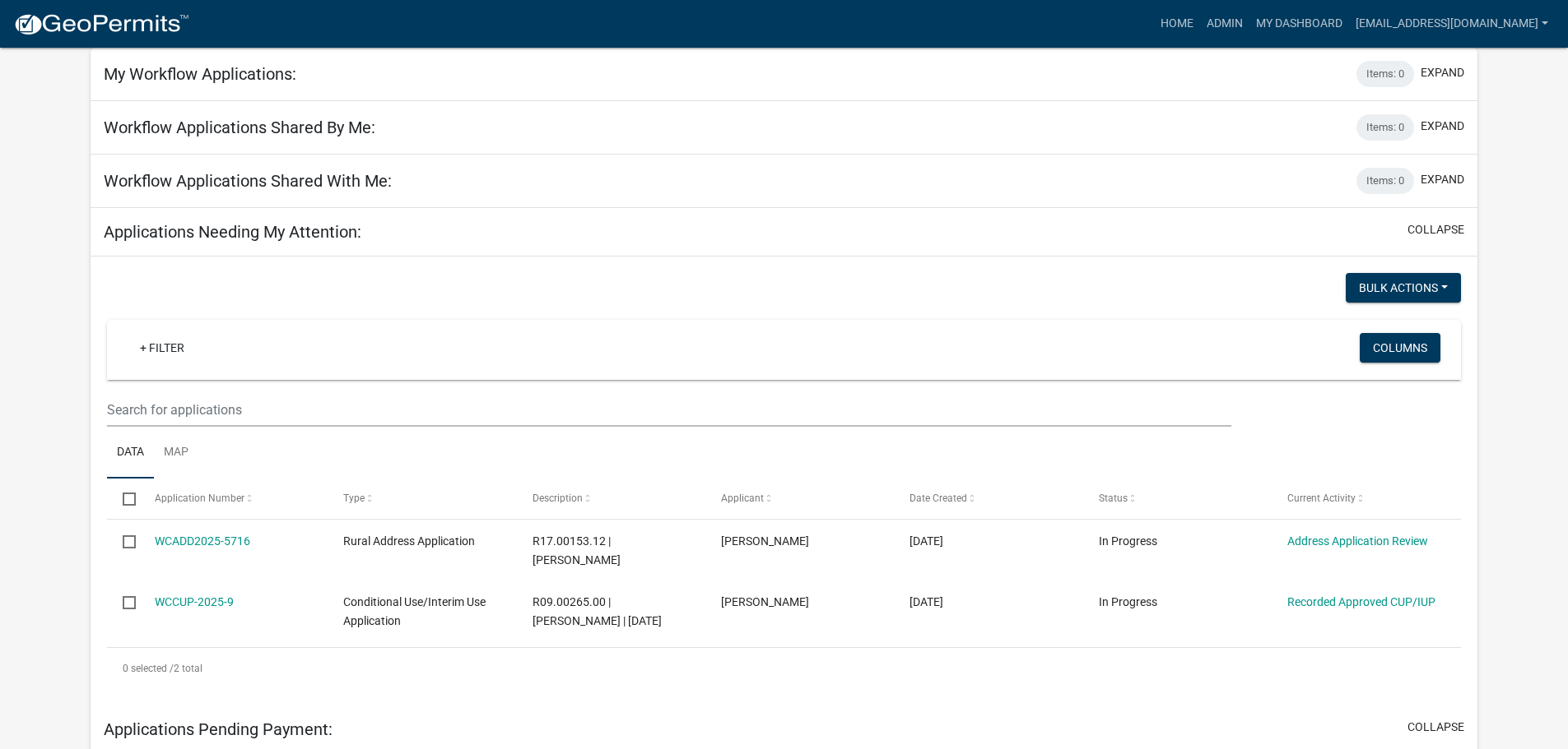
scroll to position [164, 0]
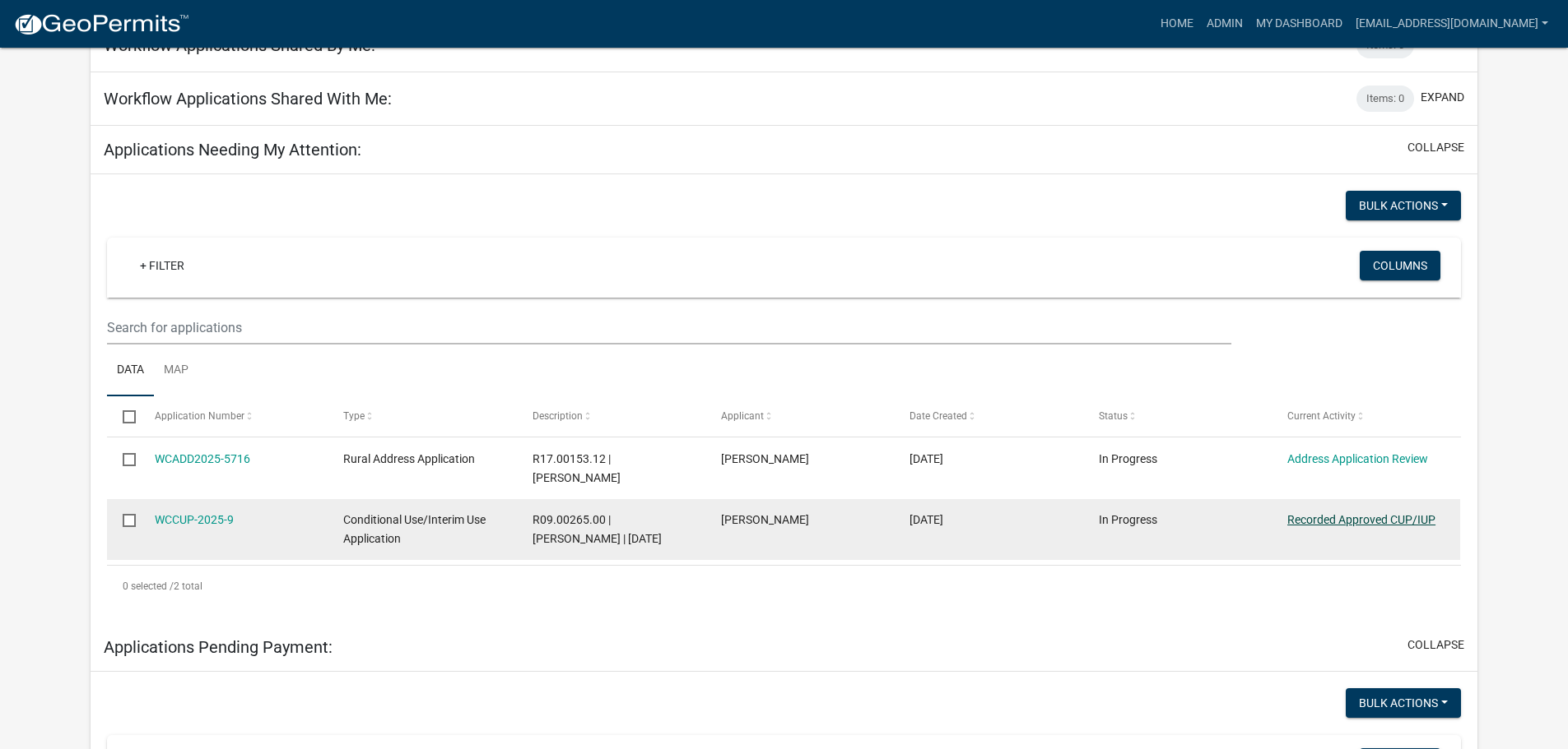
click at [1329, 513] on link "Recorded Approved CUP/IUP" at bounding box center [1361, 520] width 148 height 13
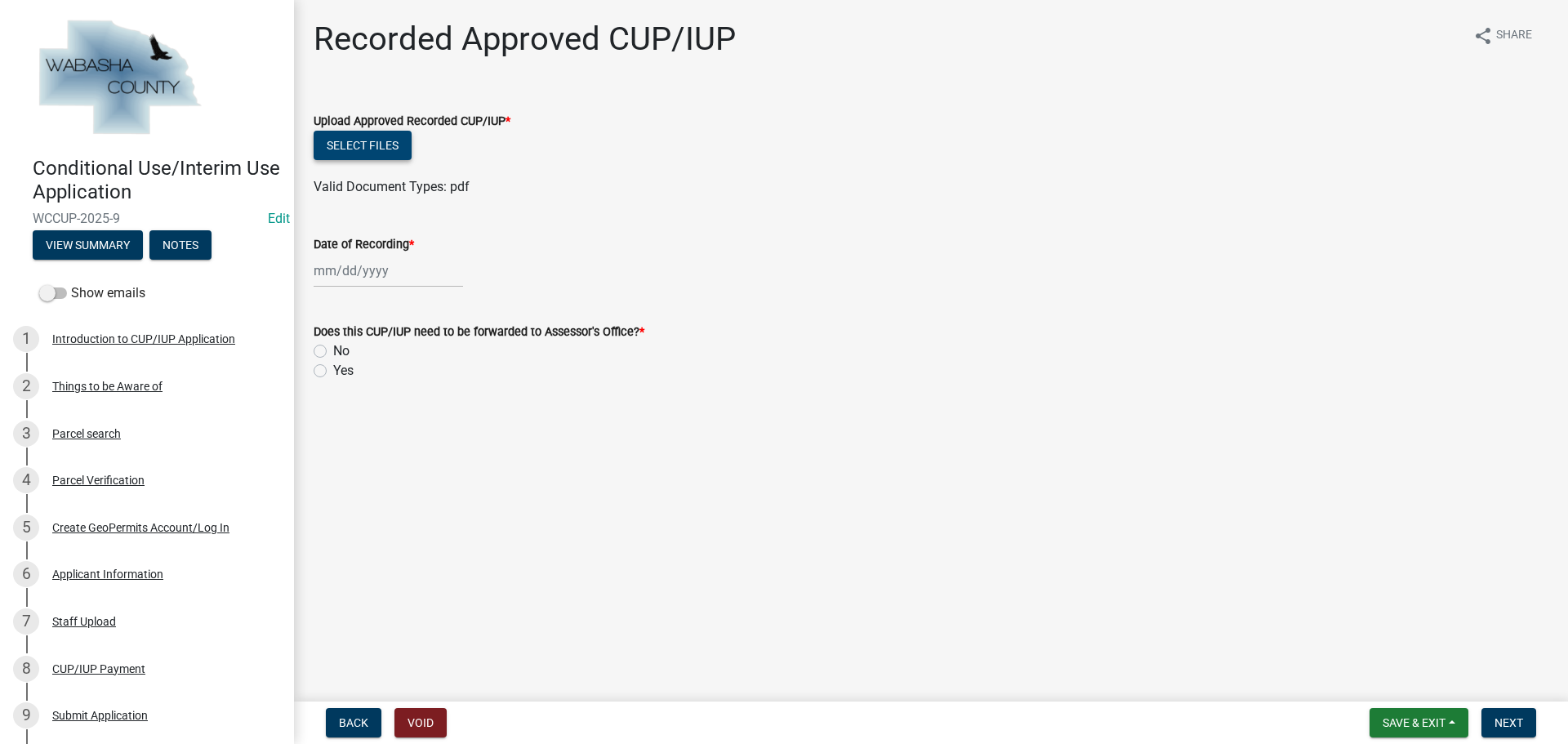
click at [378, 150] on button "Select files" at bounding box center [362, 145] width 98 height 29
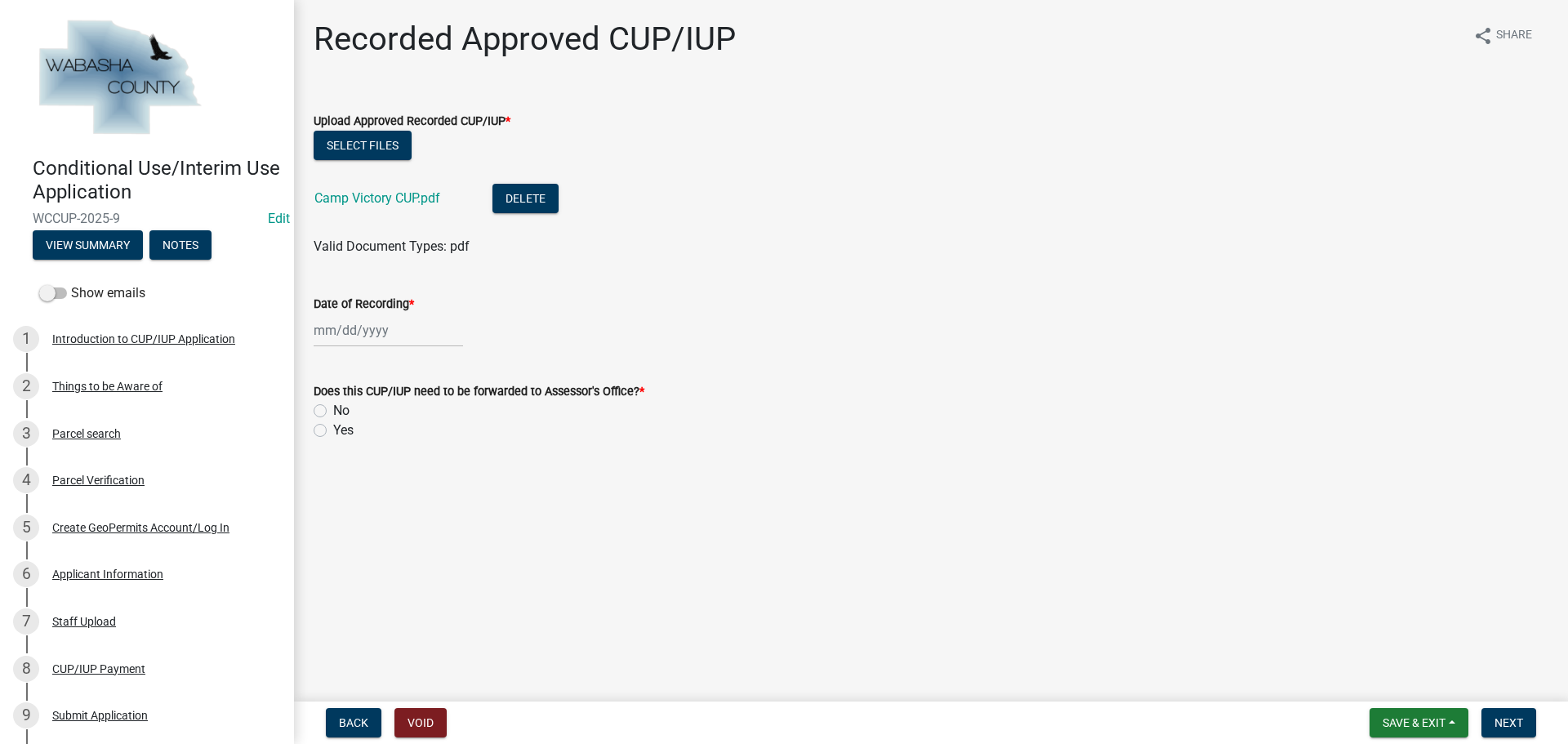
click at [393, 332] on div at bounding box center [388, 331] width 150 height 33
select select "8"
click at [402, 441] on div "7" at bounding box center [407, 443] width 26 height 26
type input "[DATE]"
click at [333, 408] on label "No" at bounding box center [341, 410] width 17 height 19
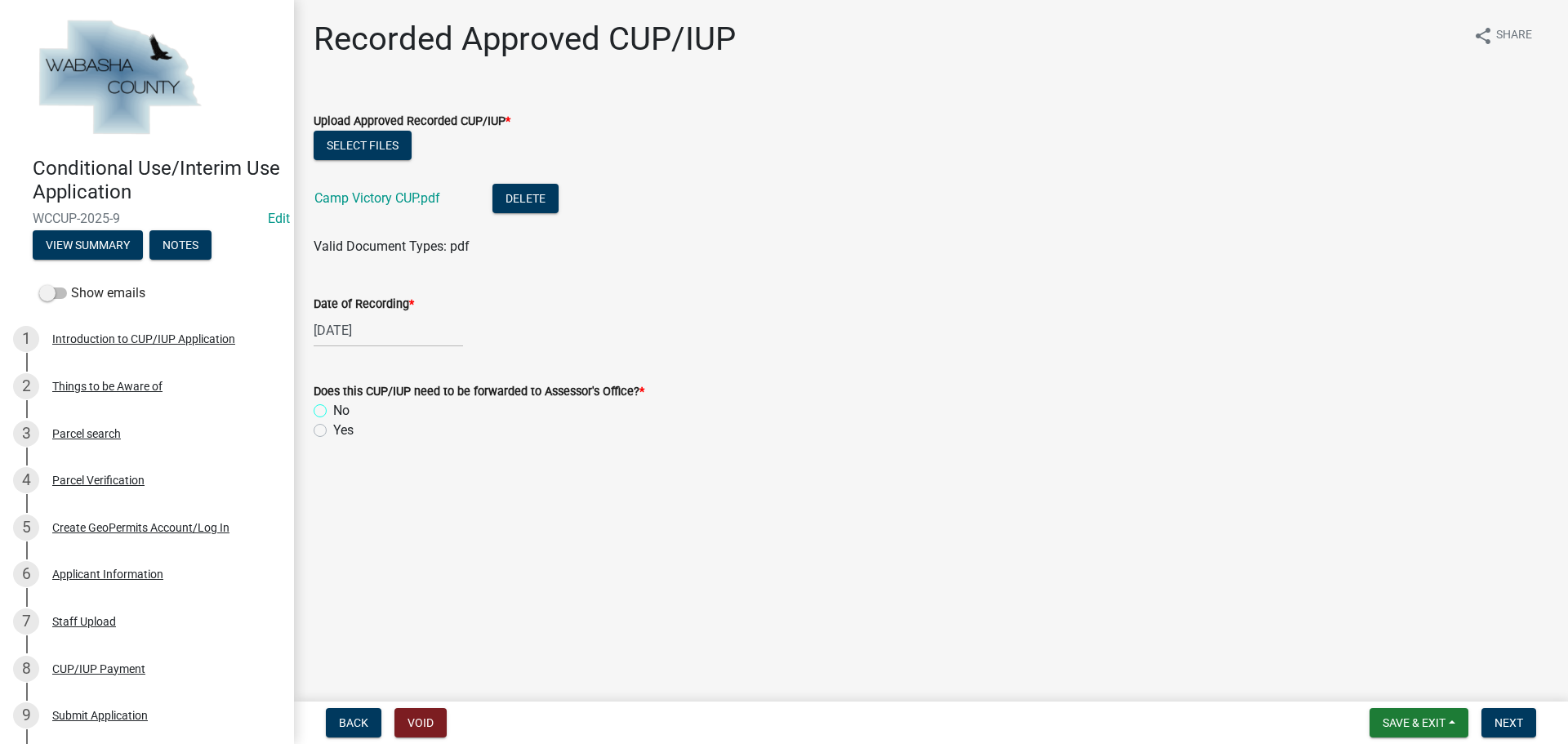
click at [333, 408] on input "No" at bounding box center [338, 406] width 11 height 11
radio input "true"
click at [1507, 716] on span "Next" at bounding box center [1509, 723] width 28 height 13
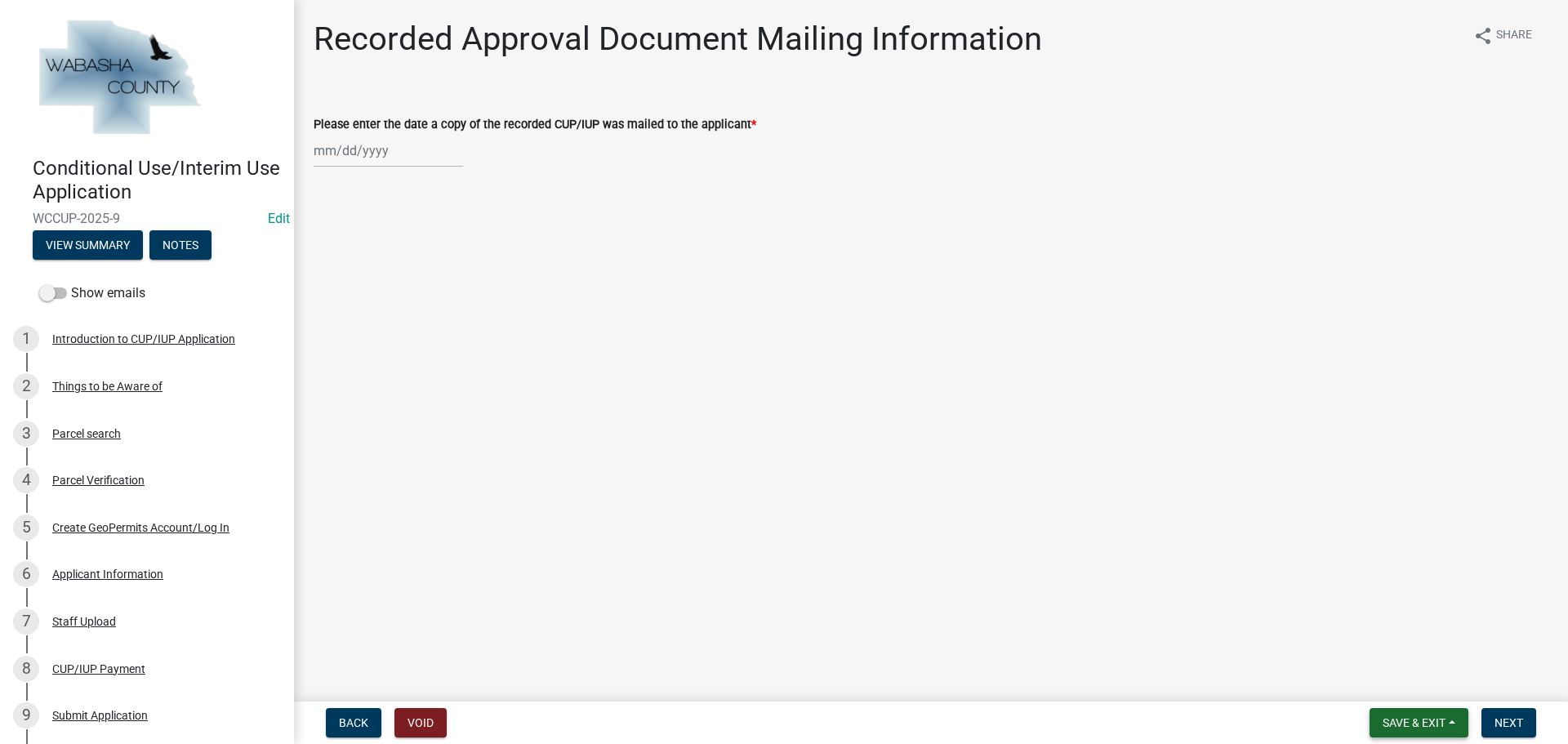
click at [1405, 726] on span "Save & Exit" at bounding box center [1414, 723] width 63 height 13
click at [1399, 687] on button "Save & Exit" at bounding box center [1403, 680] width 131 height 39
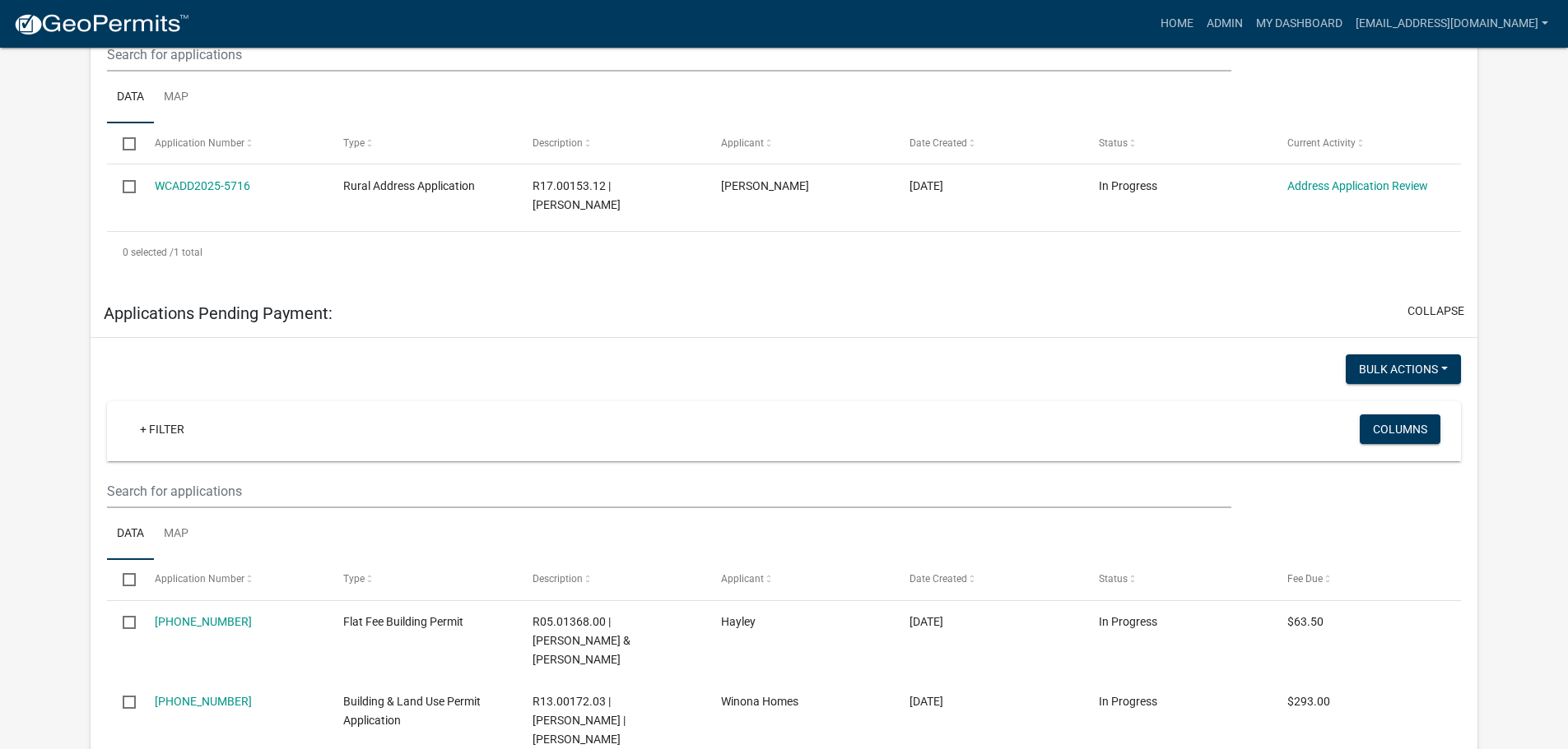
scroll to position [273, 0]
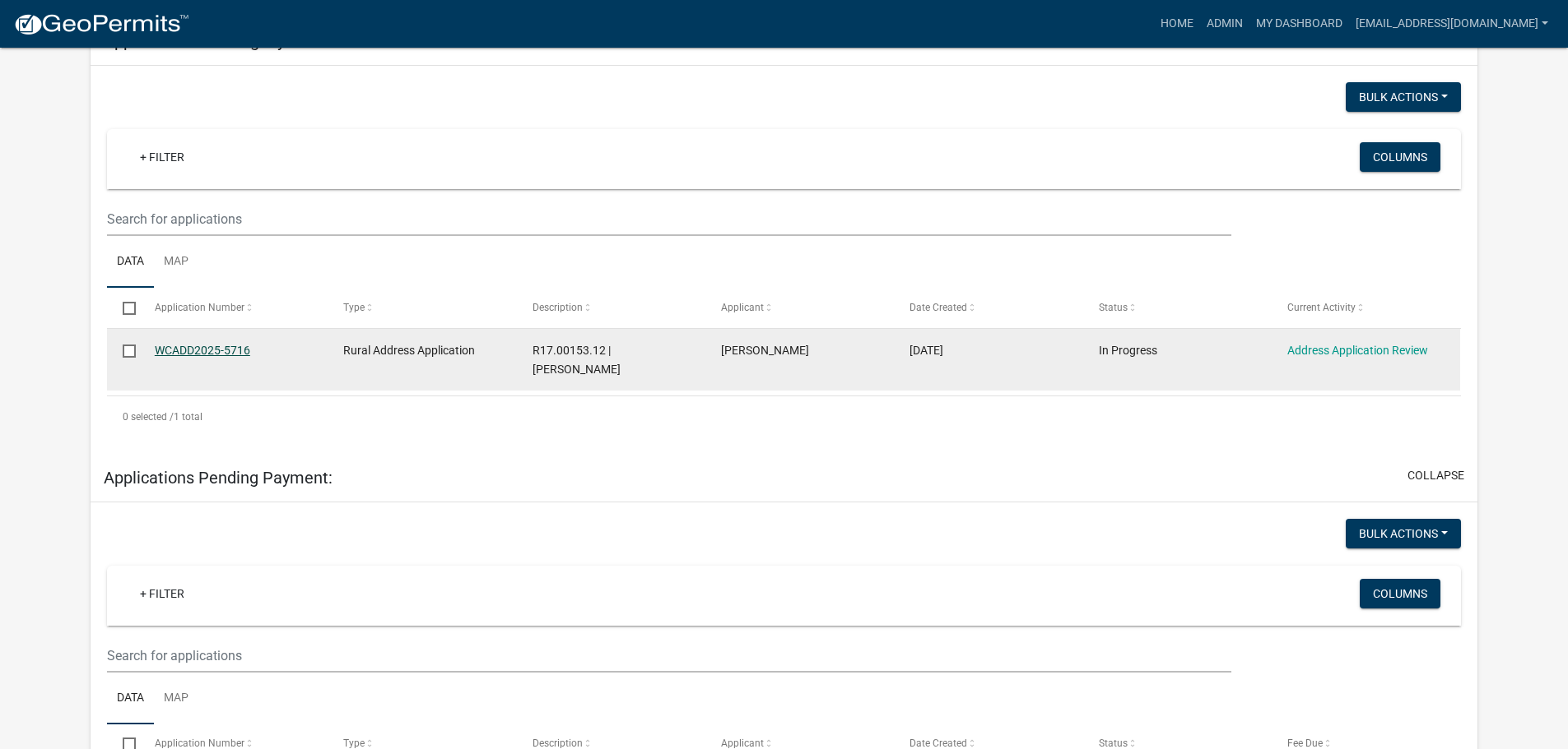
click at [205, 347] on link "WCADD2025-5716" at bounding box center [202, 350] width 95 height 13
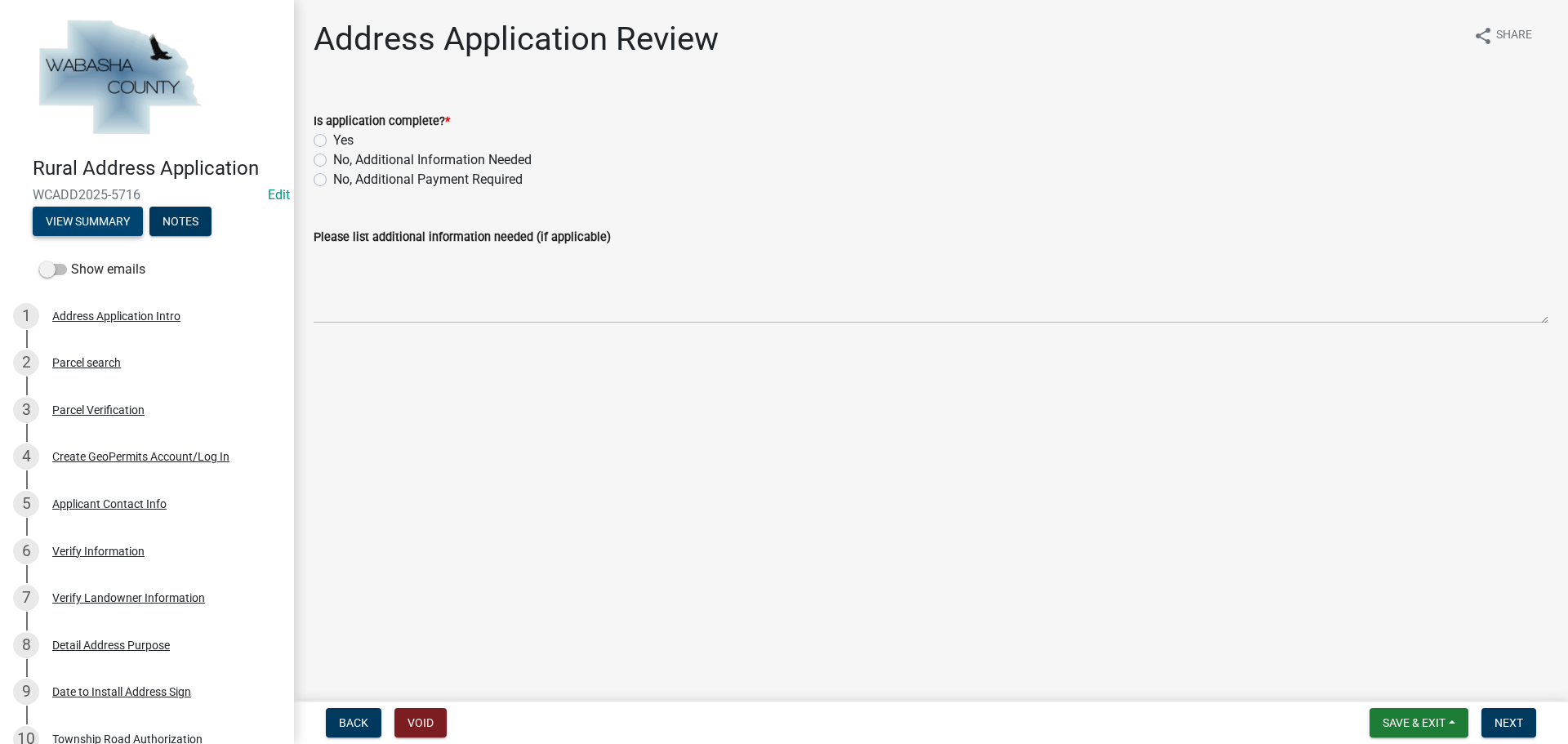
click at [59, 217] on button "View Summary" at bounding box center [88, 221] width 110 height 29
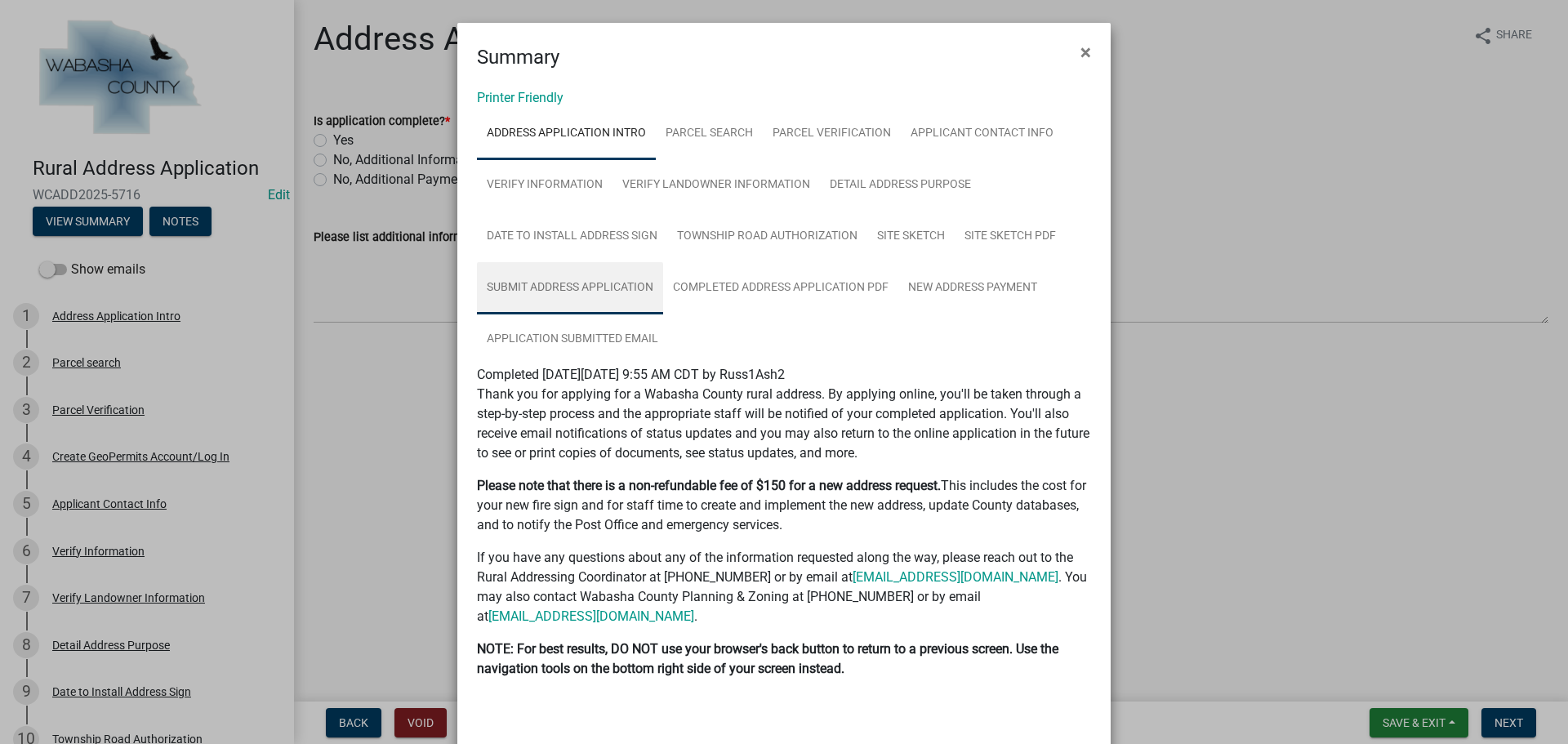
click at [565, 285] on link "Submit Address Application" at bounding box center [570, 288] width 187 height 52
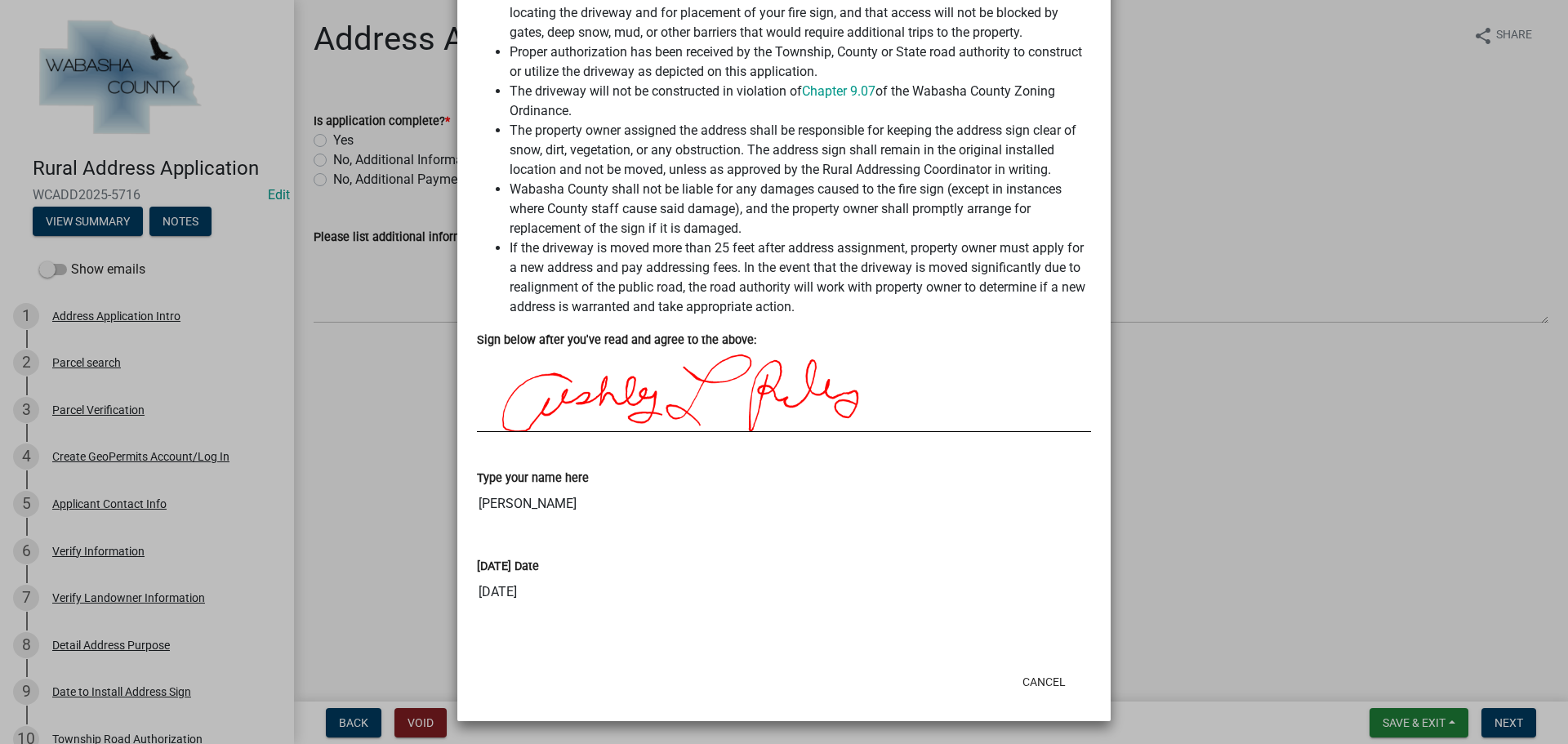
scroll to position [81, 0]
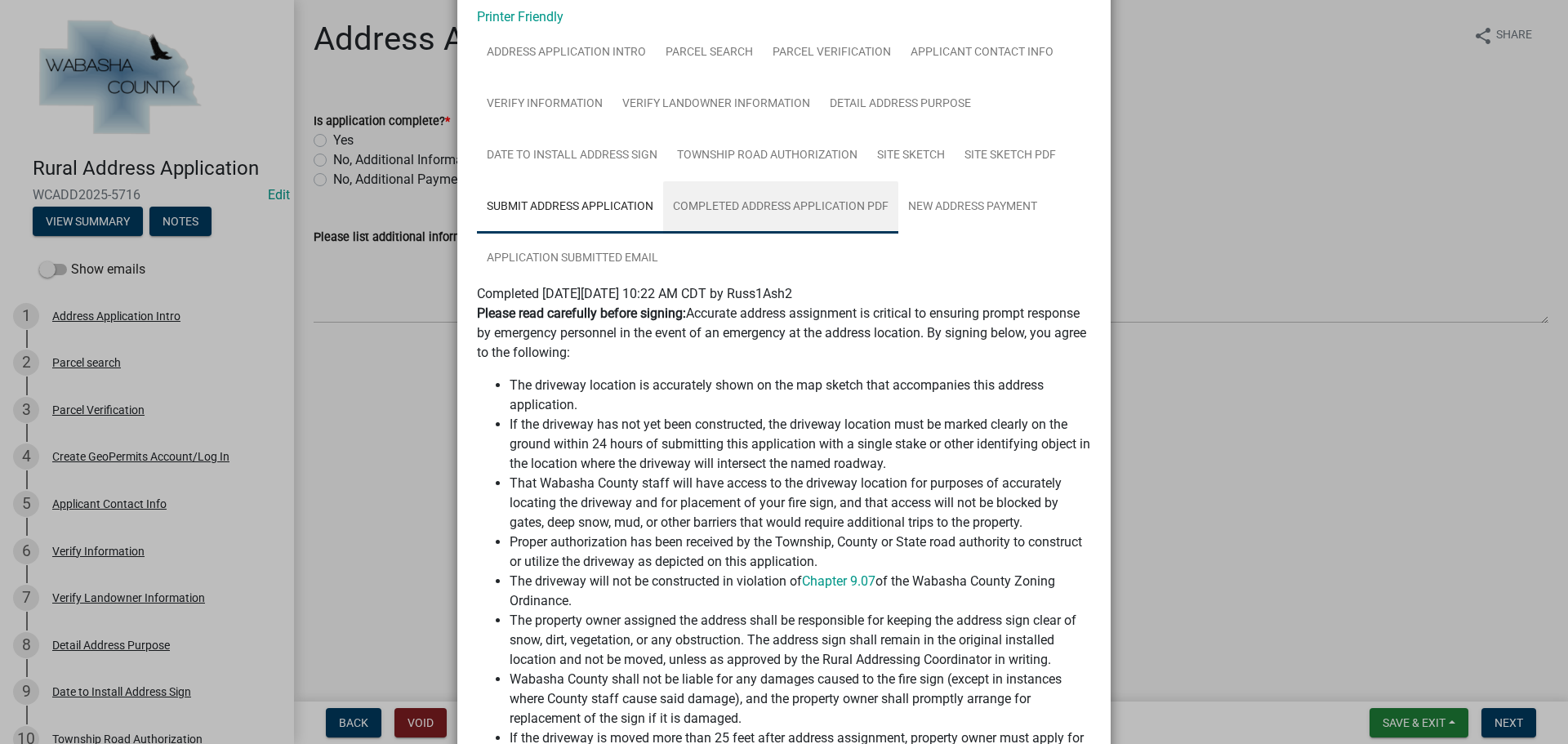
click at [758, 203] on link "Completed Address Application PDF" at bounding box center [781, 208] width 235 height 52
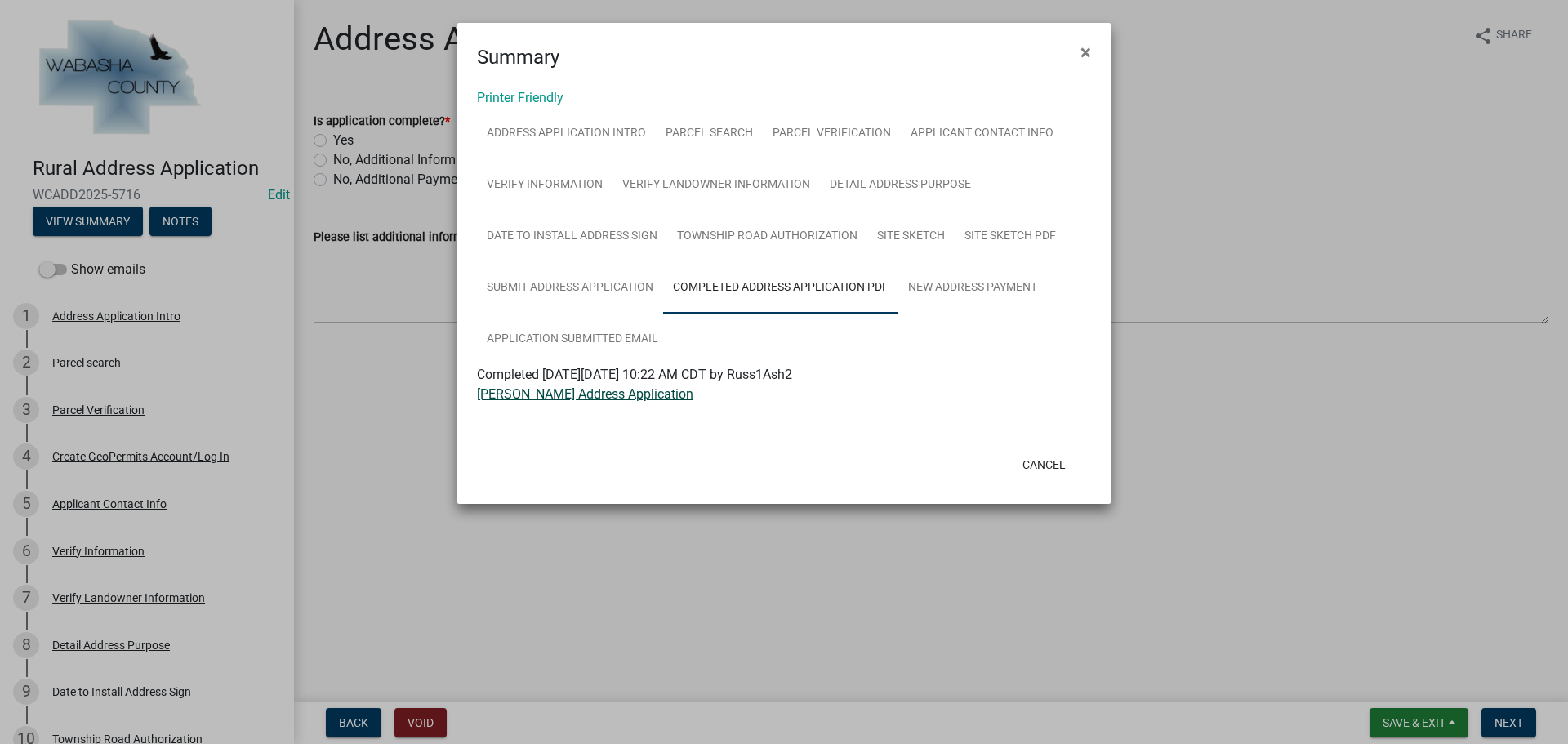
click at [585, 399] on link "[PERSON_NAME] Address Application" at bounding box center [585, 394] width 217 height 16
click at [997, 228] on link "Site Sketch PDF" at bounding box center [1010, 237] width 111 height 52
click at [566, 394] on link "[PERSON_NAME] Map Sketch" at bounding box center [561, 394] width 170 height 16
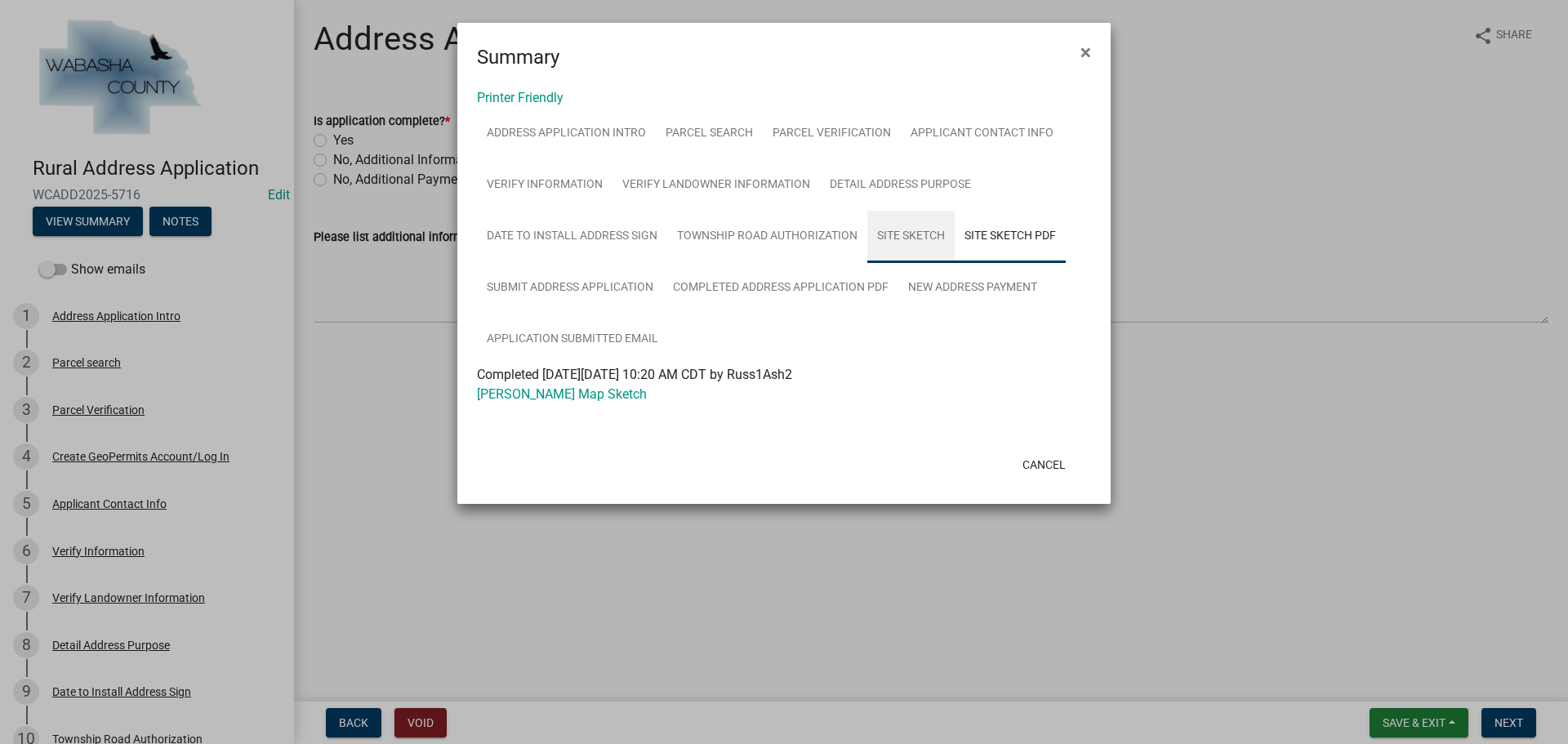
click at [903, 232] on link "Site Sketch" at bounding box center [911, 237] width 87 height 52
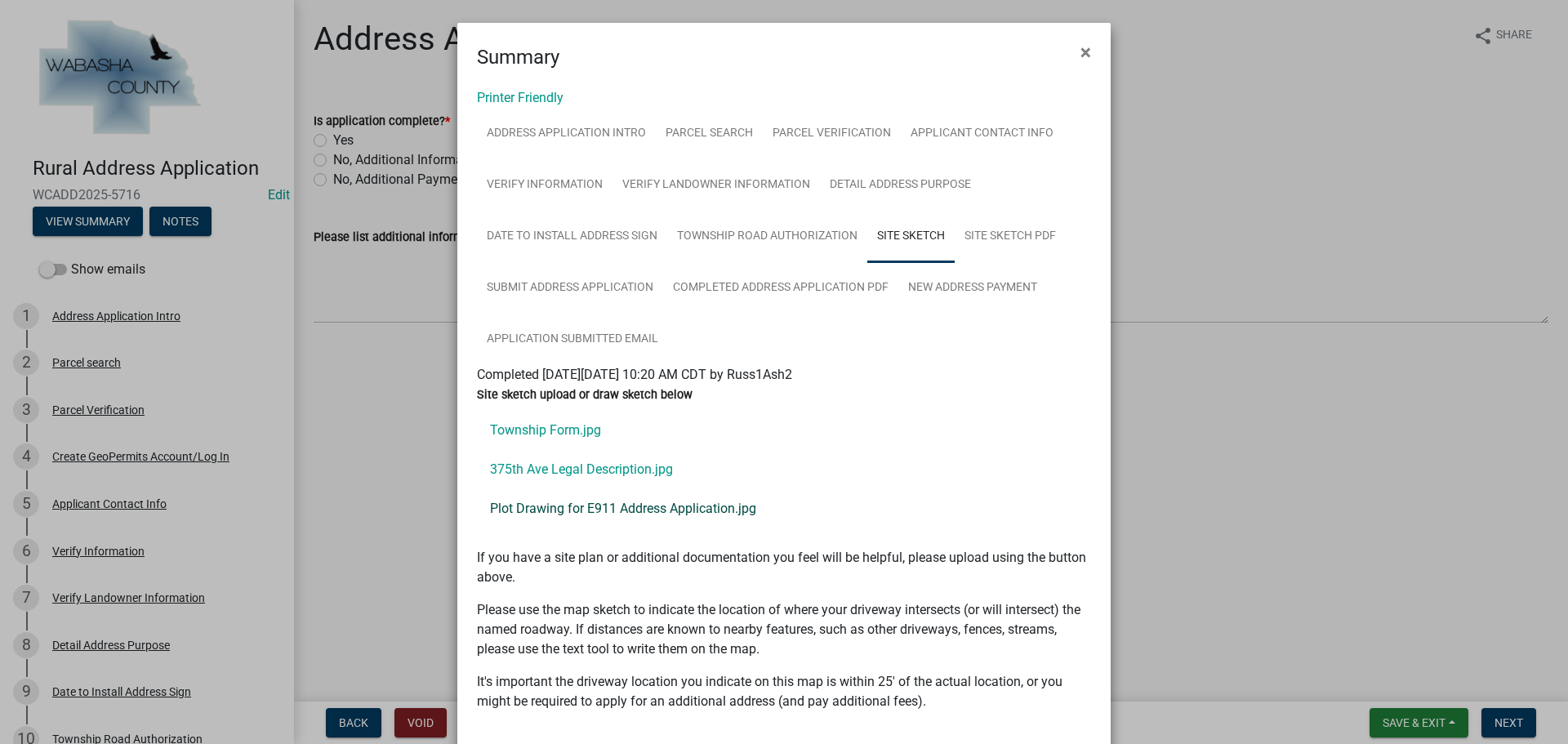
click at [533, 506] on link "Plot Drawing for E911 Address Application.jpg" at bounding box center [784, 509] width 614 height 39
click at [1085, 48] on button "×" at bounding box center [1086, 52] width 37 height 46
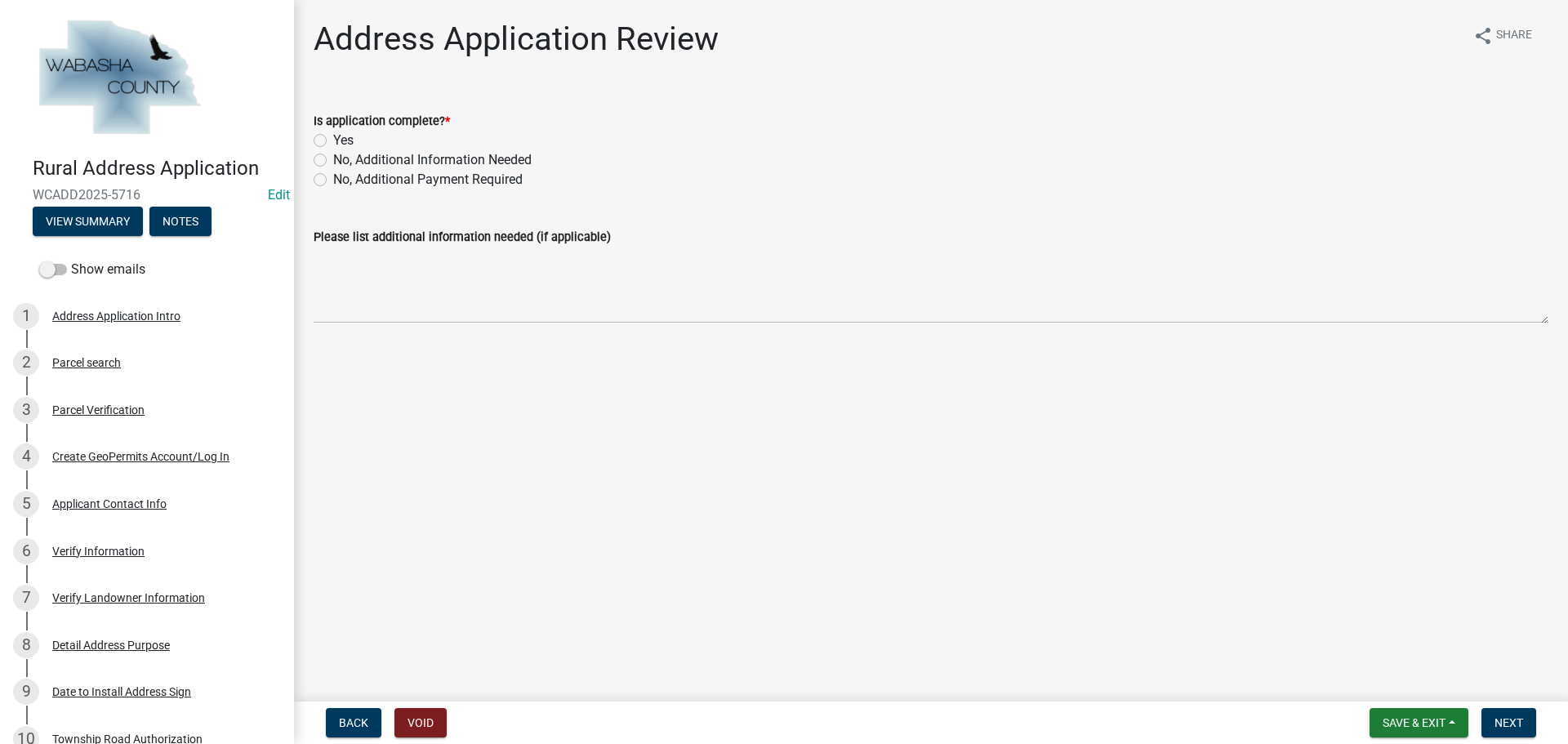
click at [333, 142] on label "Yes" at bounding box center [343, 140] width 20 height 19
click at [333, 141] on input "Yes" at bounding box center [338, 136] width 11 height 11
radio input "true"
click at [1518, 723] on span "Next" at bounding box center [1509, 723] width 28 height 13
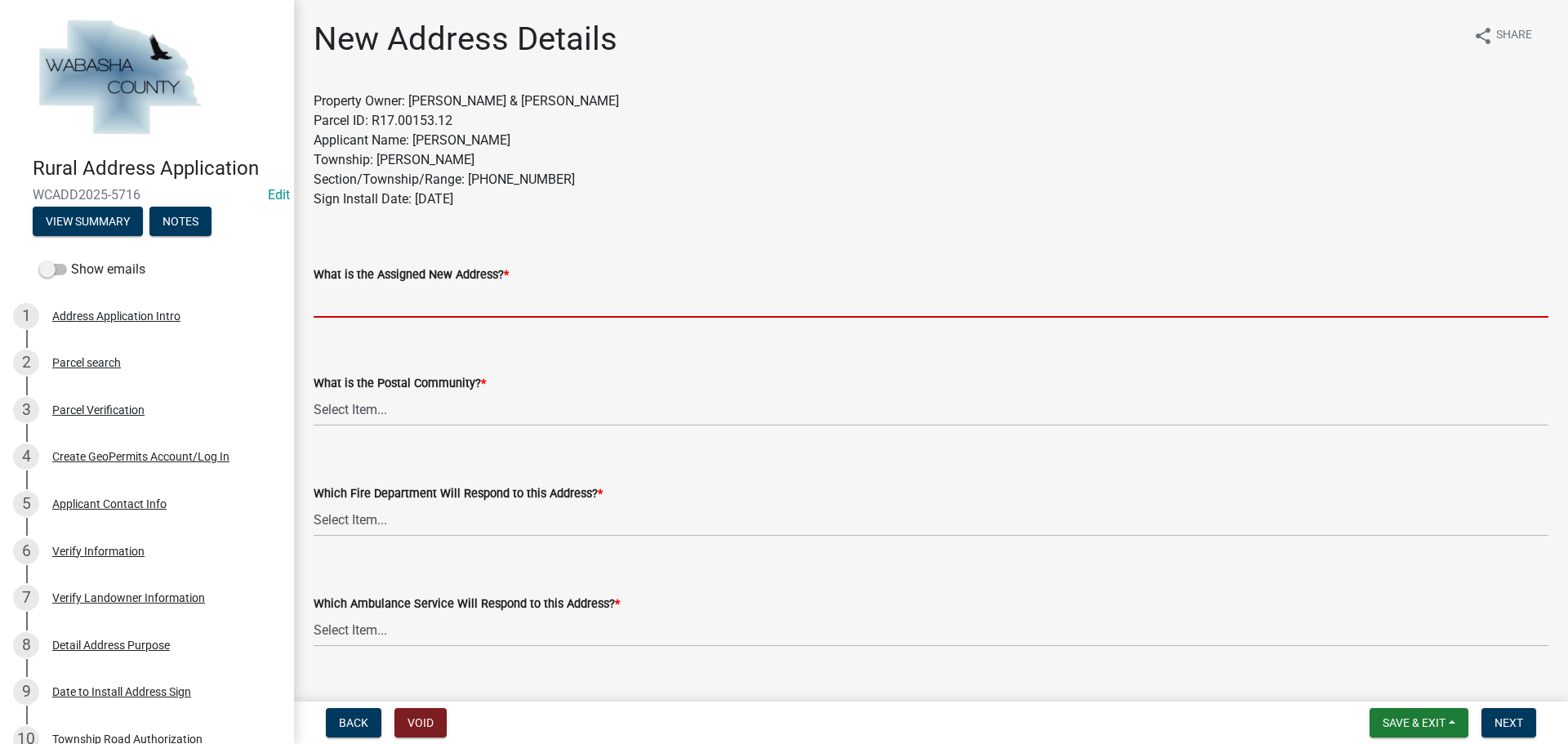
click at [453, 300] on input "What is the Assigned New Address? *" at bounding box center [931, 301] width 1235 height 33
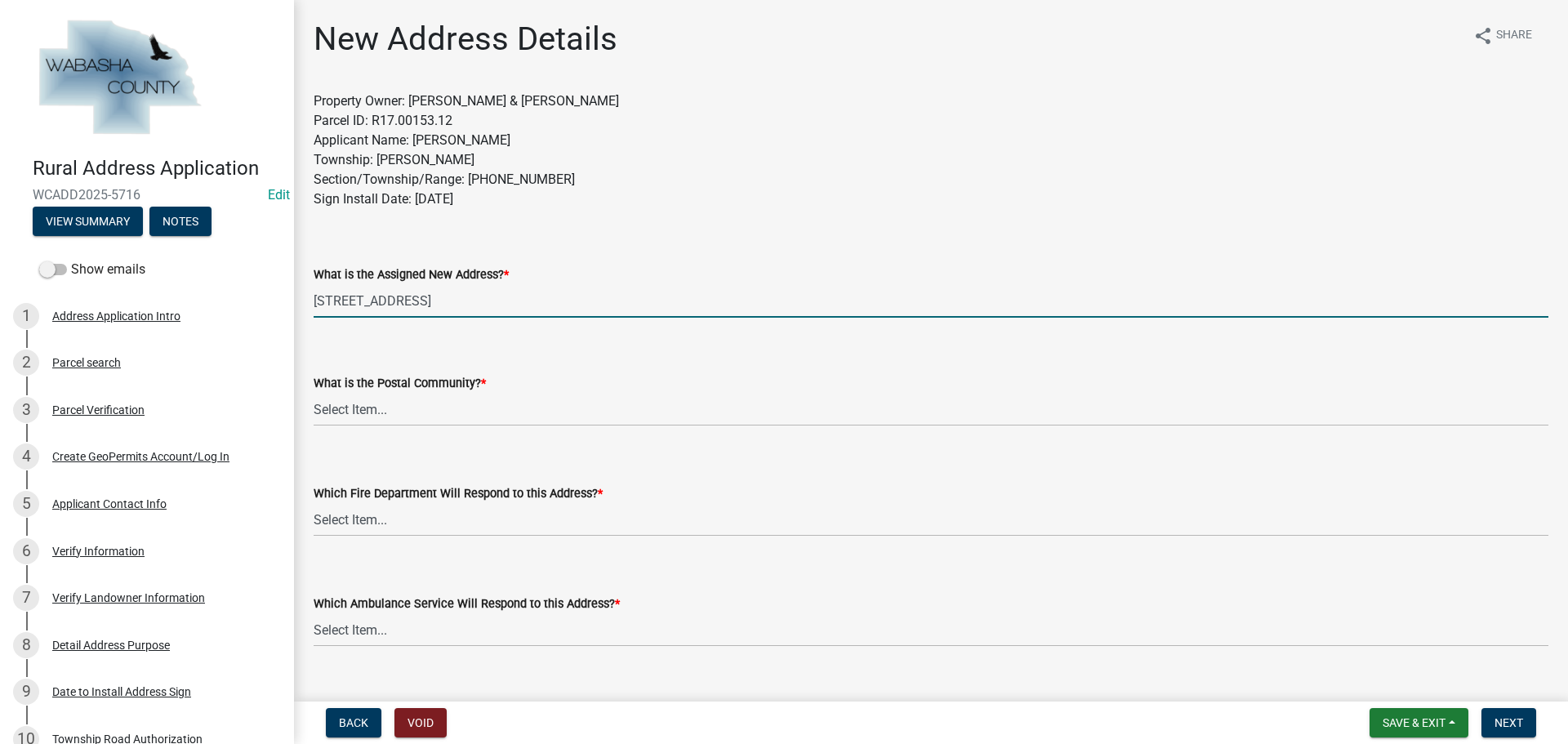
type input "[STREET_ADDRESS]"
click at [424, 344] on div "What is the Postal Community? * Select Item... [GEOGRAPHIC_DATA] [GEOGRAPHIC_DA…" at bounding box center [931, 378] width 1235 height 95
drag, startPoint x: 451, startPoint y: 302, endPoint x: 300, endPoint y: 300, distance: 151.0
click at [300, 300] on div "New Address Details share Share Property Owner: [PERSON_NAME] & [PERSON_NAME] P…" at bounding box center [930, 568] width 1274 height 1098
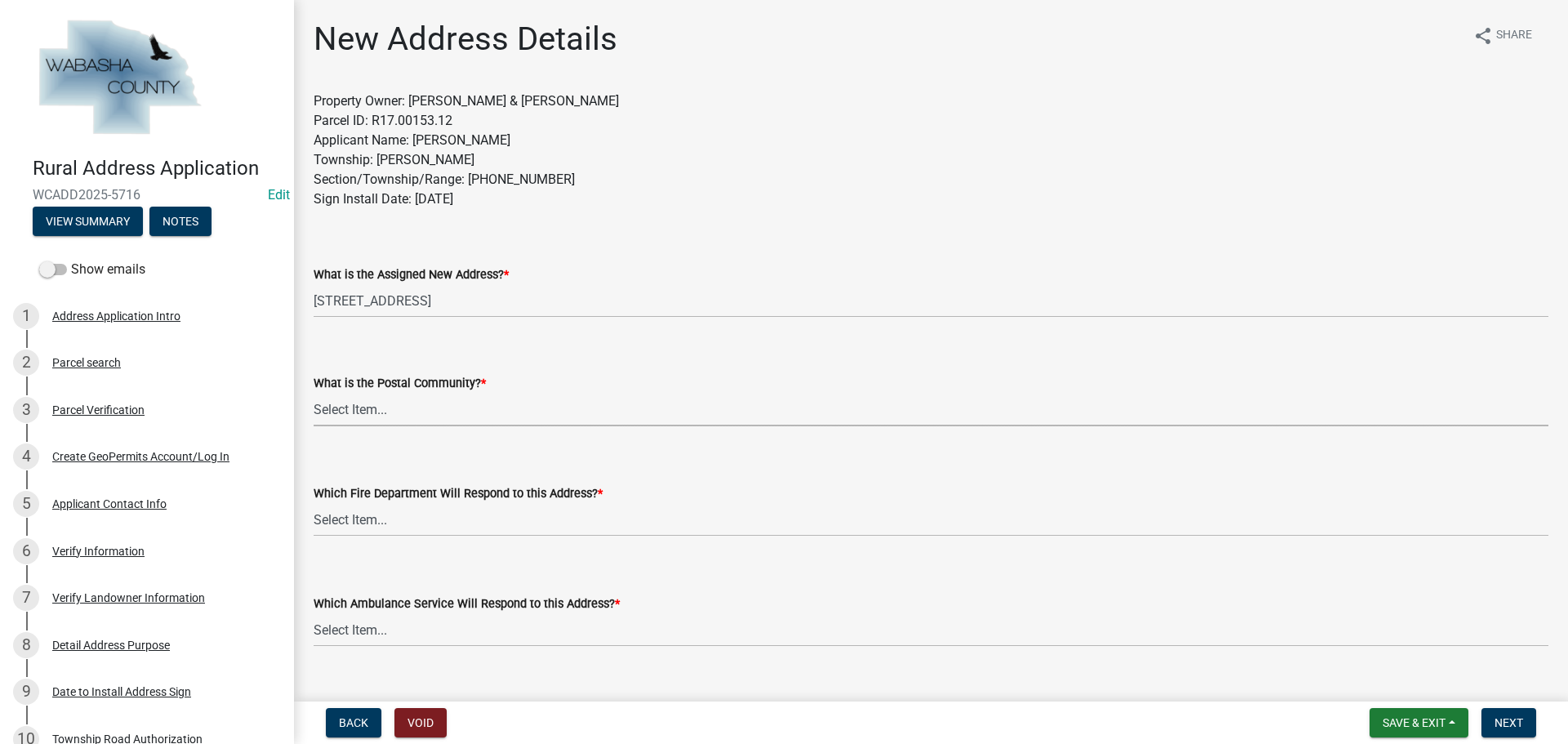
click at [406, 412] on select "Select Item... [GEOGRAPHIC_DATA] [GEOGRAPHIC_DATA] [GEOGRAPHIC_DATA][PERSON_NAM…" at bounding box center [931, 410] width 1235 height 33
click at [693, 484] on div "Which Fire Department Will Respond to this Address? * Select Item... Elgin Fire…" at bounding box center [931, 489] width 1235 height 95
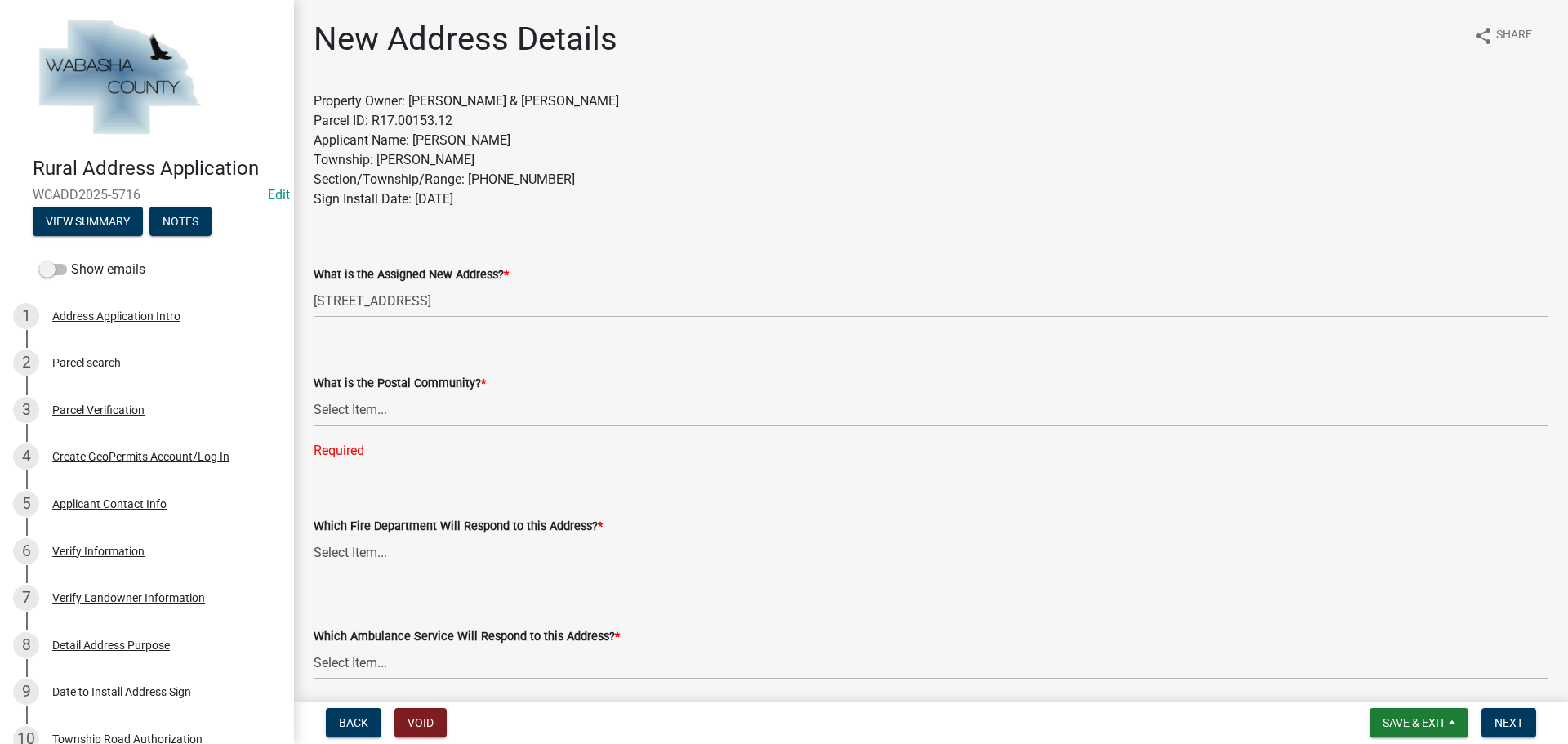
click at [419, 412] on select "Select Item... [GEOGRAPHIC_DATA] [GEOGRAPHIC_DATA] [GEOGRAPHIC_DATA][PERSON_NAM…" at bounding box center [931, 410] width 1235 height 33
click at [314, 393] on select "Select Item... [GEOGRAPHIC_DATA] [GEOGRAPHIC_DATA] [GEOGRAPHIC_DATA][PERSON_NAM…" at bounding box center [931, 410] width 1235 height 33
select select "15461043-a8f9-48d0-ac89-8a44235e170d"
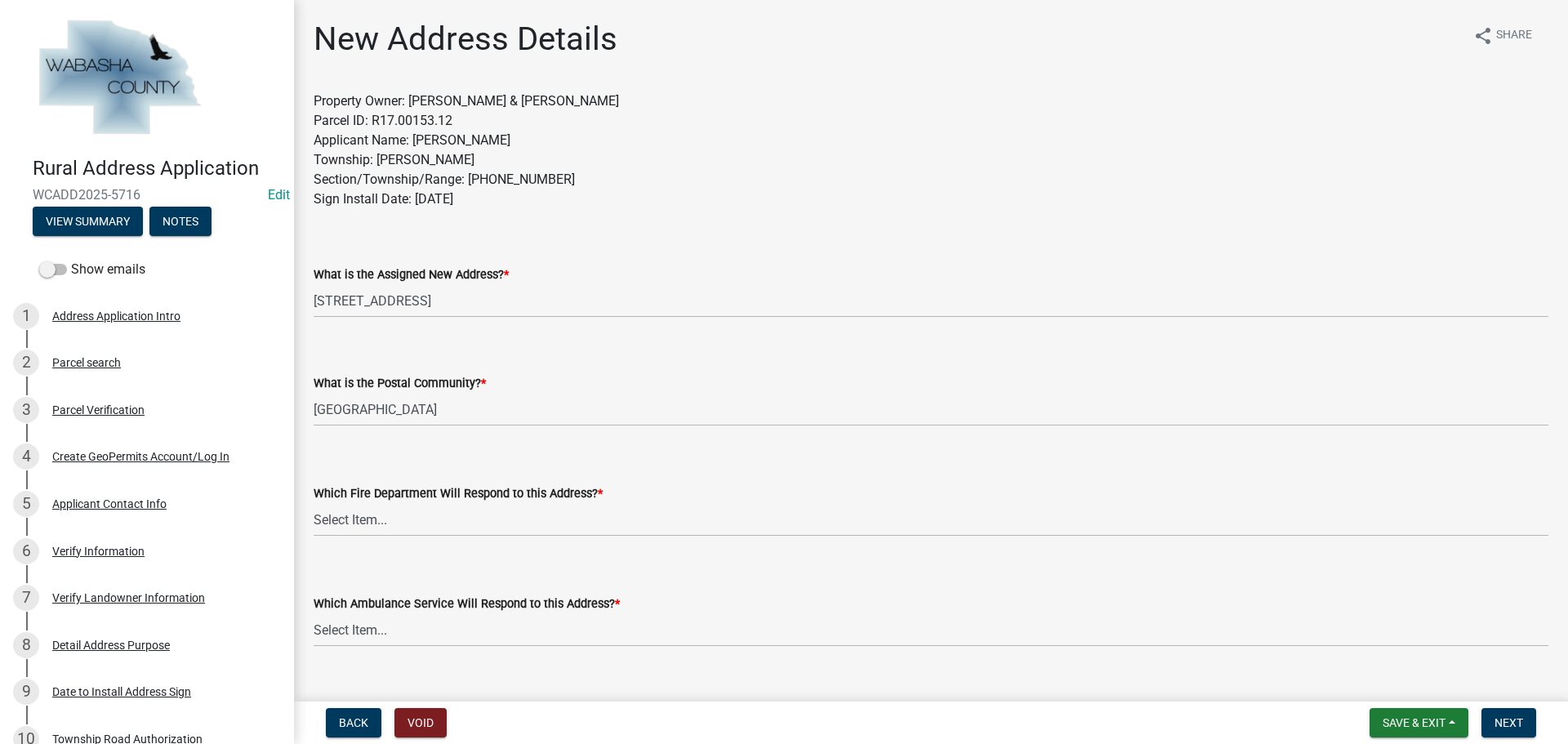
scroll to position [82, 0]
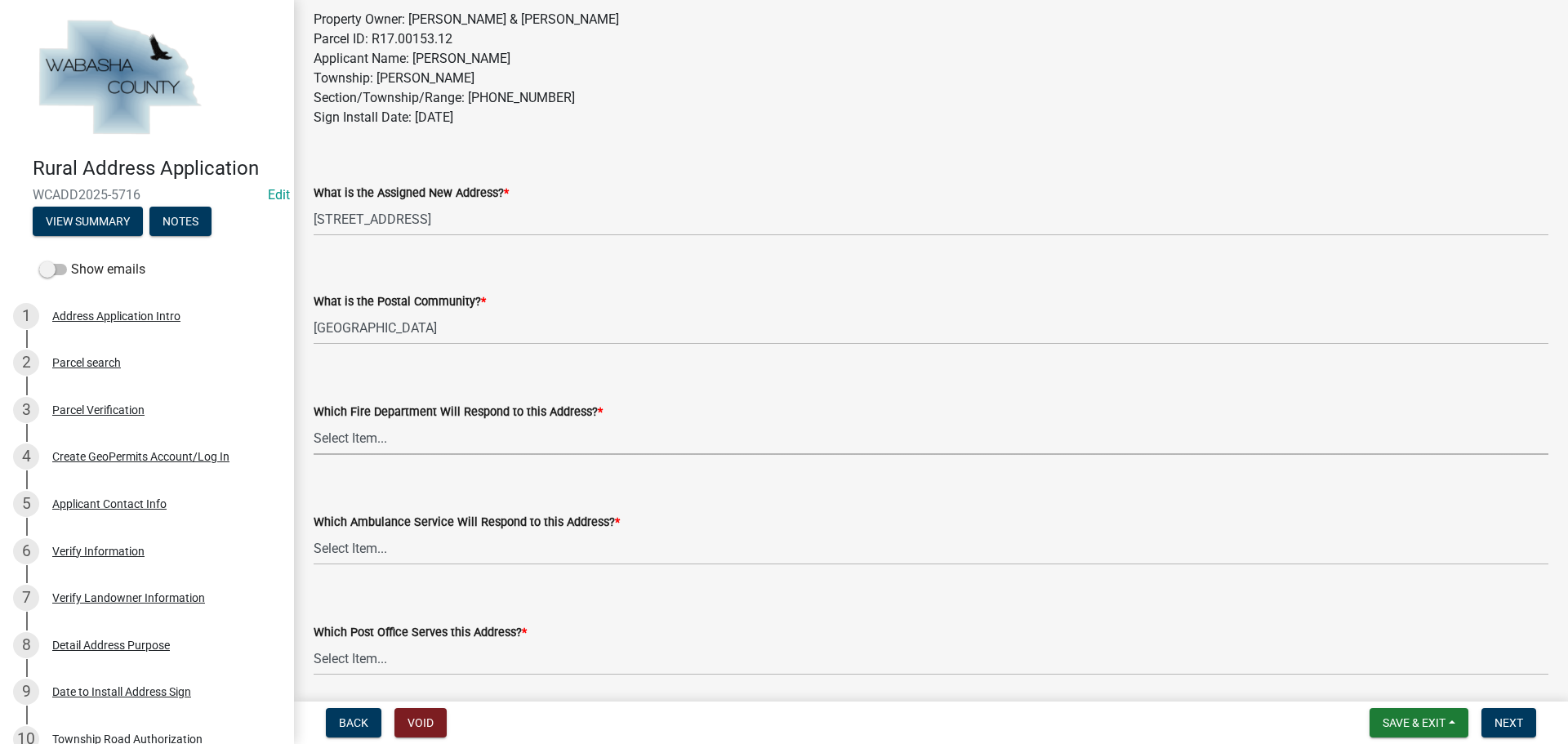
click at [393, 439] on select "Select Item... Elgin Fire Department [PERSON_NAME] Fire Department [PERSON_NAME…" at bounding box center [931, 439] width 1235 height 33
click at [314, 422] on select "Select Item... Elgin Fire Department [PERSON_NAME] Fire Department [PERSON_NAME…" at bounding box center [931, 439] width 1235 height 33
select select "b5f70ab3-3d0a-4896-bc53-607d7f6fdb67"
click at [389, 551] on select "Select Item... Elgin Ambulance Lake City Ambulance Mayo Clinic Ambulance Wabash…" at bounding box center [931, 549] width 1235 height 33
click at [314, 532] on select "Select Item... Elgin Ambulance Lake City Ambulance Mayo Clinic Ambulance Wabash…" at bounding box center [931, 549] width 1235 height 33
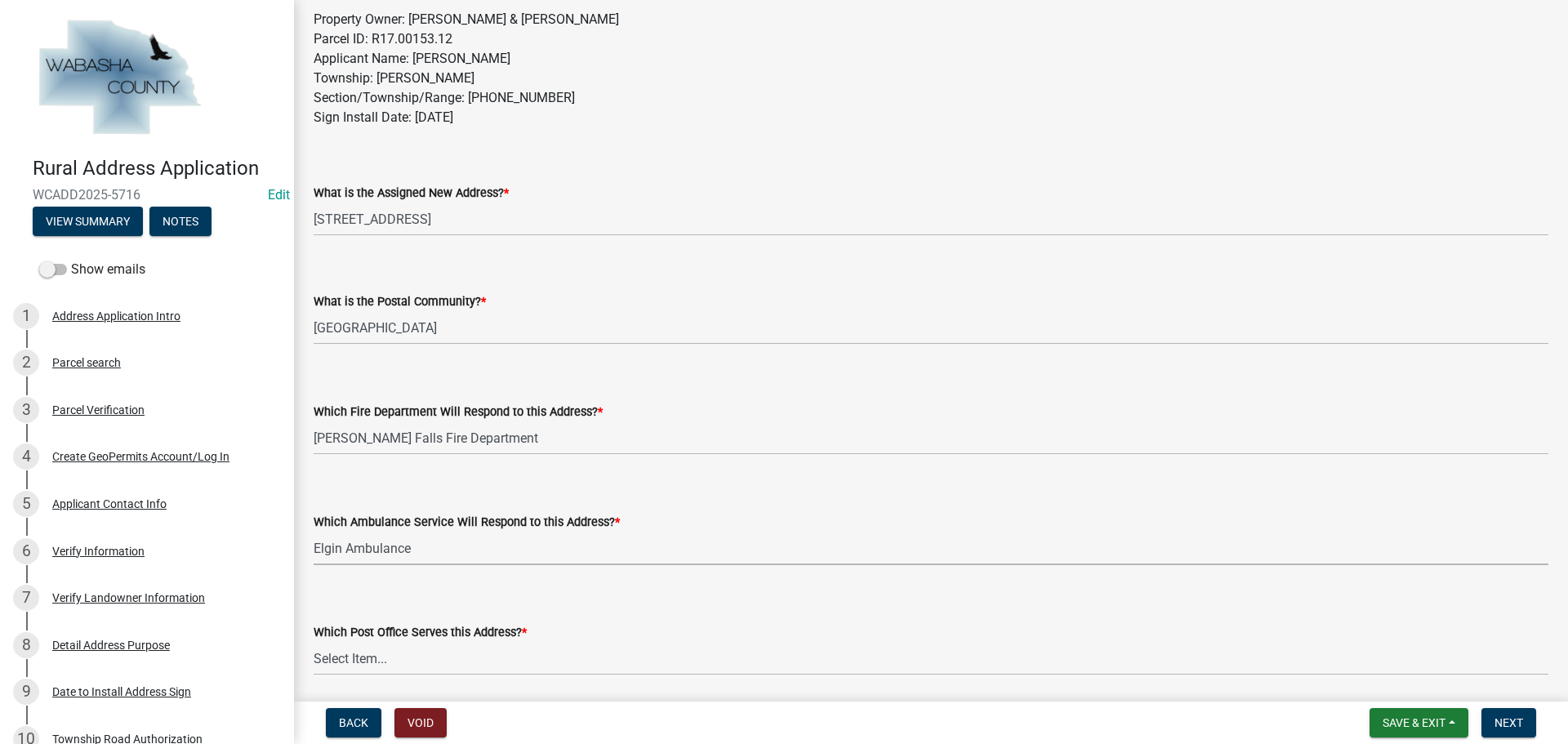
select select "3e5e674d-5be8-4625-b9a8-d5f84b9b1b1d"
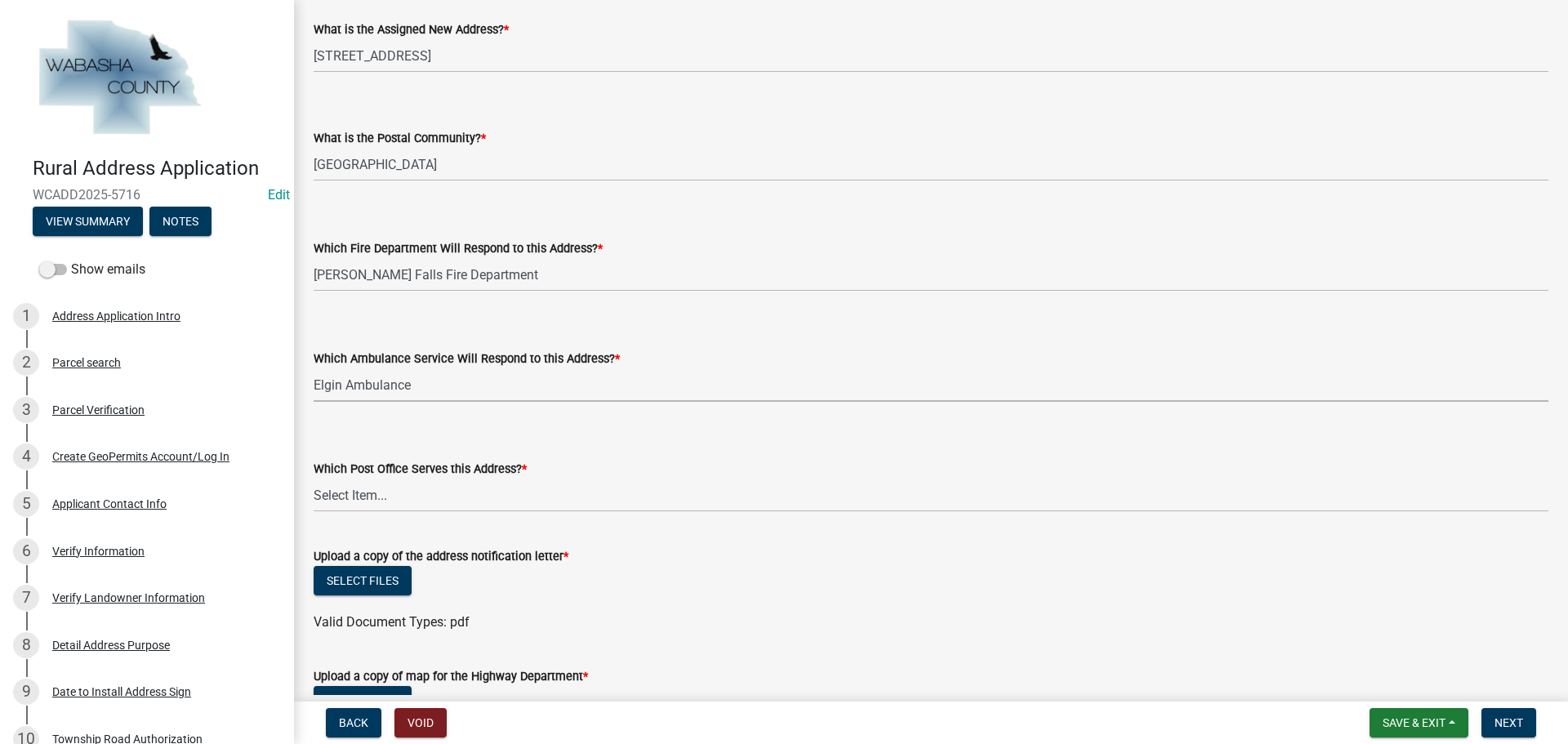
scroll to position [326, 0]
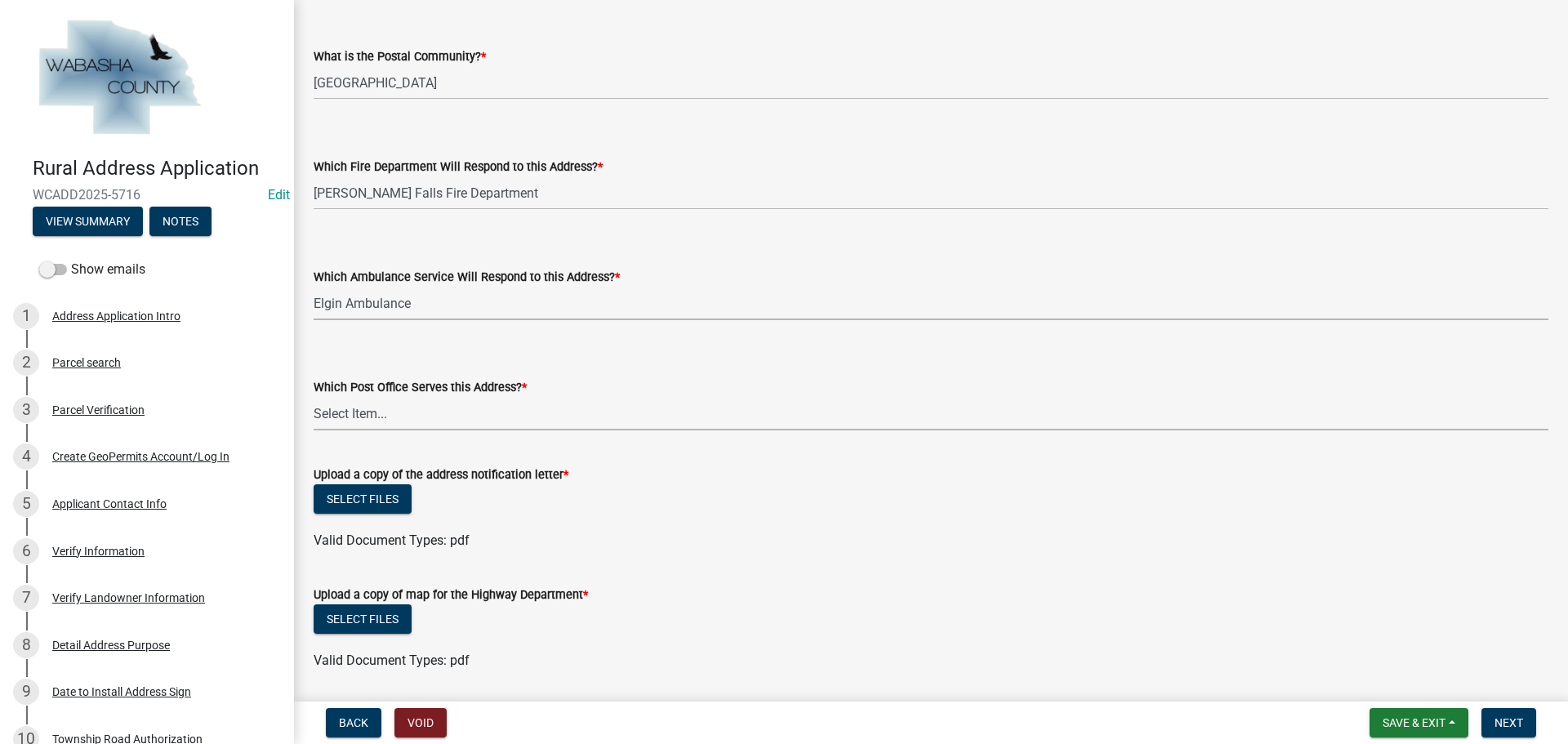
click at [411, 413] on select "Select Item... [PERSON_NAME] Post Office [GEOGRAPHIC_DATA] Post Office [GEOGRAP…" at bounding box center [931, 413] width 1235 height 33
click at [314, 397] on select "Select Item... [PERSON_NAME] Post Office [GEOGRAPHIC_DATA] Post Office [GEOGRAP…" at bounding box center [931, 413] width 1235 height 33
select select "08f0f61e-d2d3-4392-aace-58c44eb28c94"
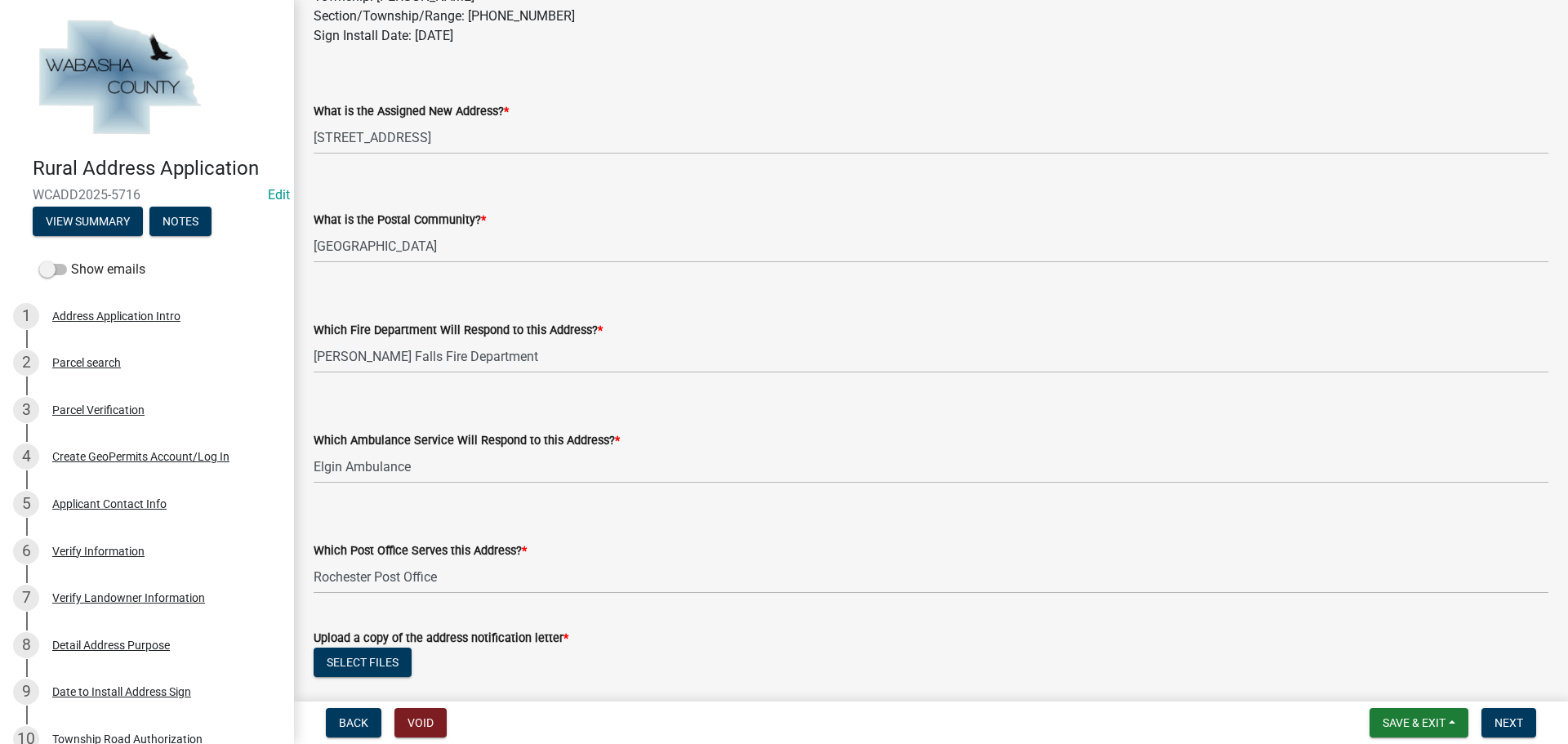
scroll to position [0, 0]
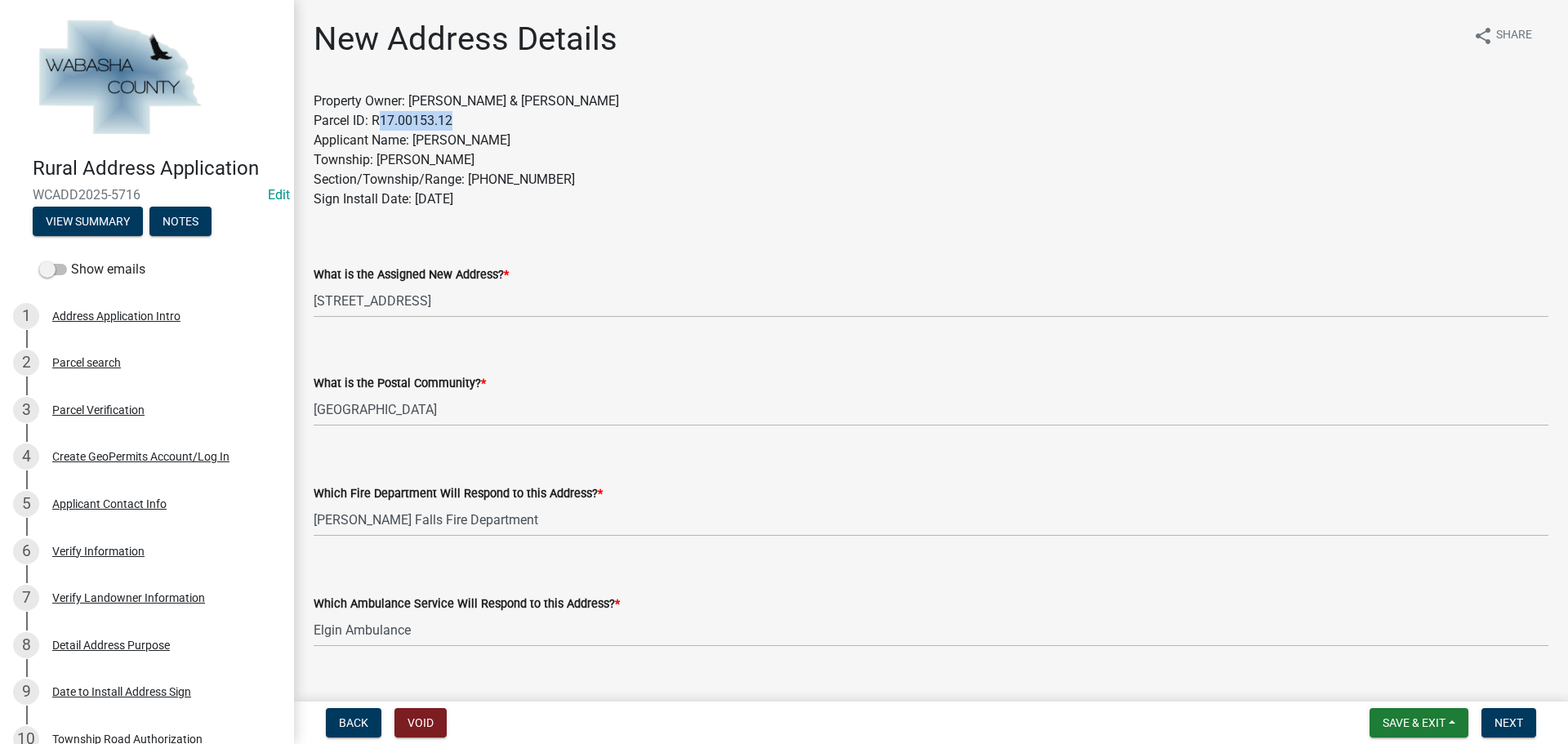
drag, startPoint x: 382, startPoint y: 122, endPoint x: 464, endPoint y: 122, distance: 82.0
click at [464, 122] on p "Property Owner: [PERSON_NAME] & [PERSON_NAME] Parcel ID: R17.00153.12 Applicant…" at bounding box center [931, 160] width 1235 height 137
copy p "17.00153.12"
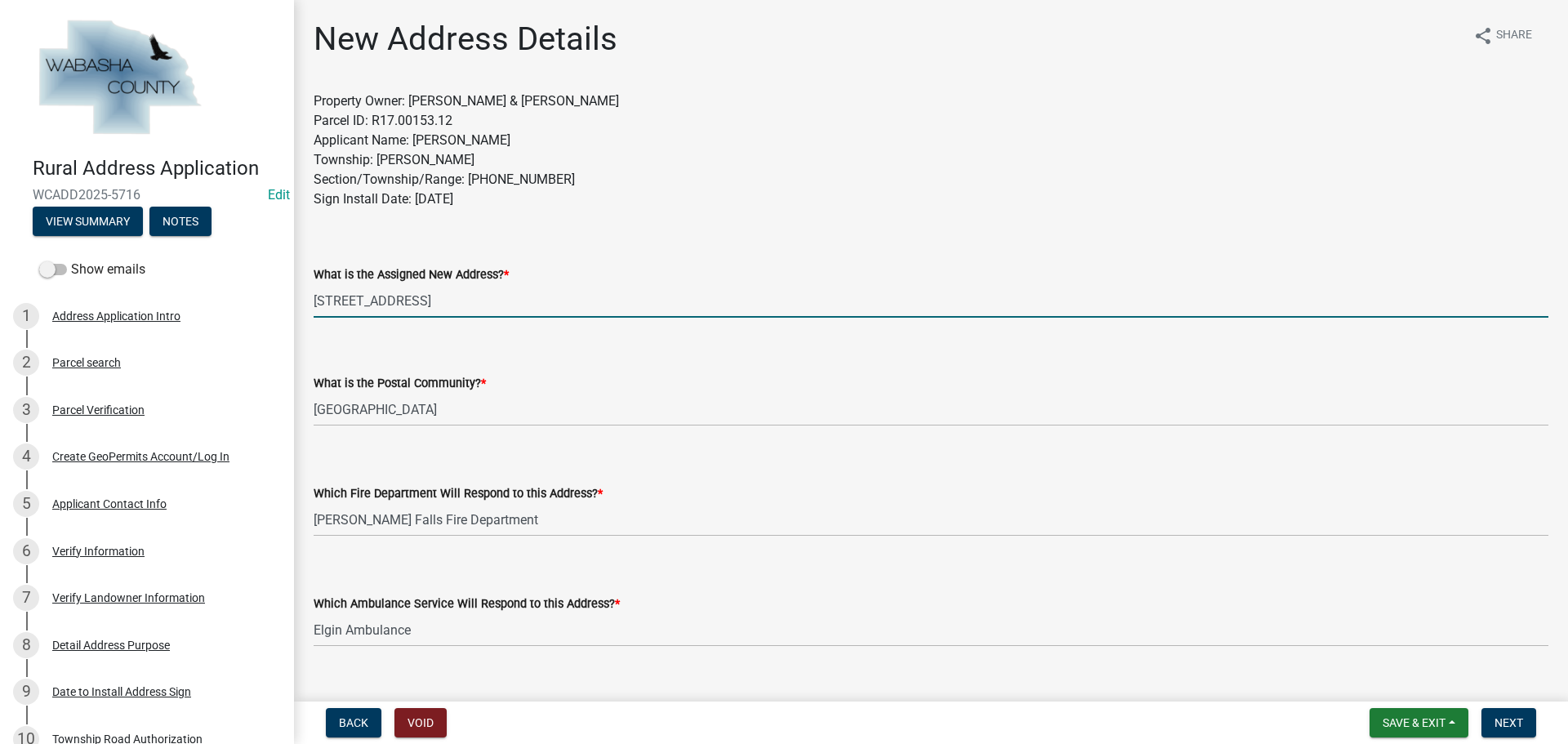
drag, startPoint x: 410, startPoint y: 297, endPoint x: 303, endPoint y: 299, distance: 107.0
click at [303, 299] on div "What is the Assigned New Address? * [STREET_ADDRESS]" at bounding box center [930, 280] width 1259 height 76
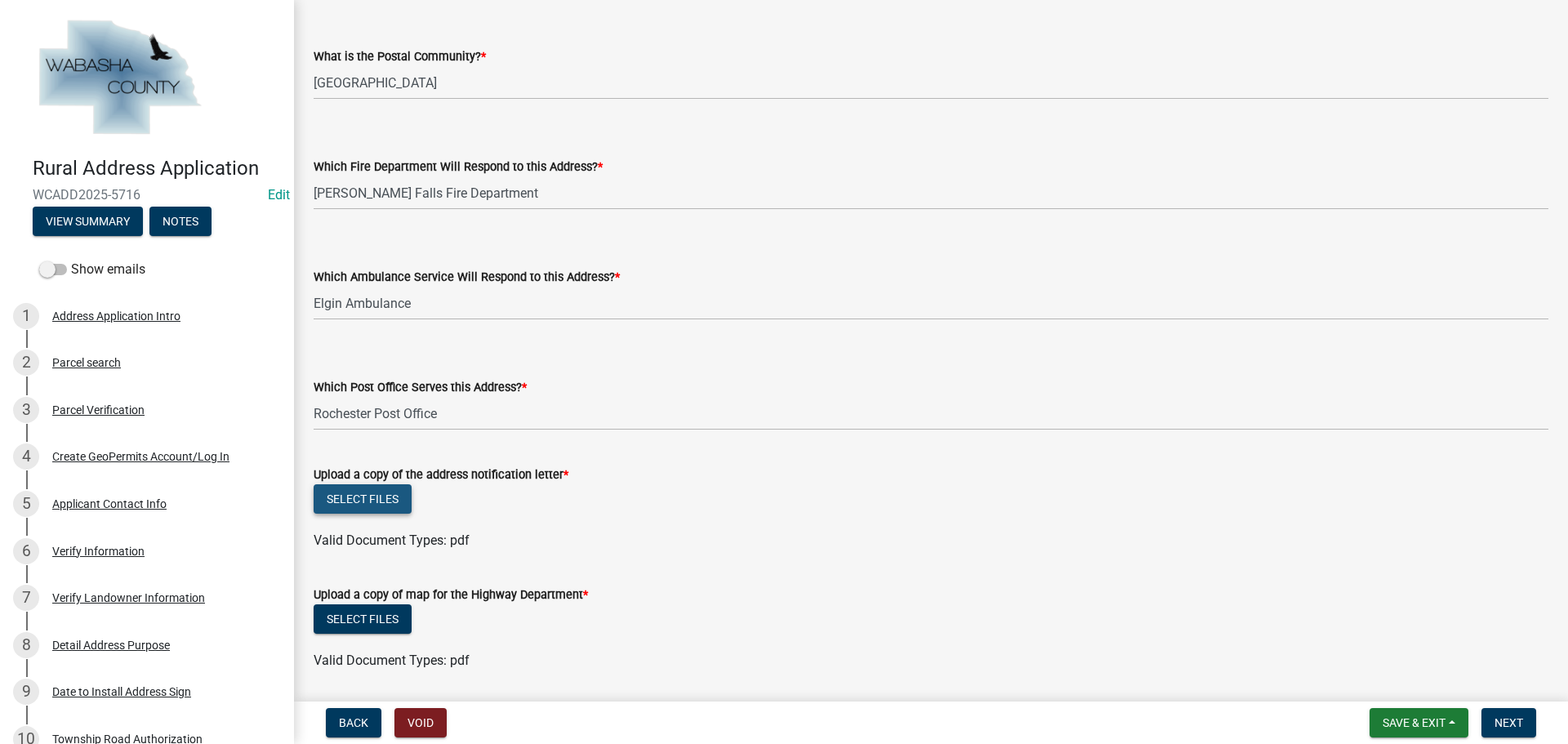
click at [360, 503] on button "Select files" at bounding box center [362, 499] width 98 height 29
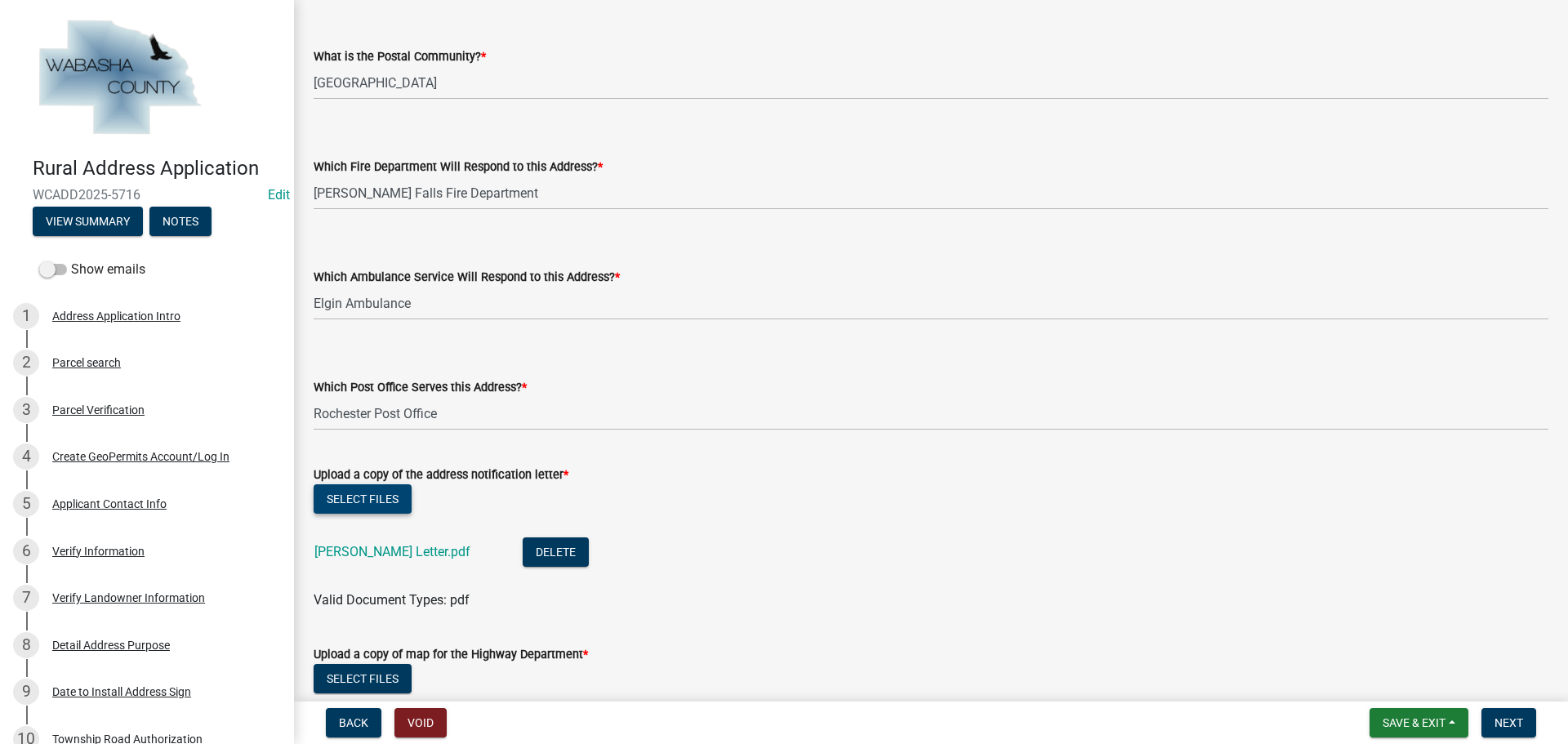
scroll to position [490, 0]
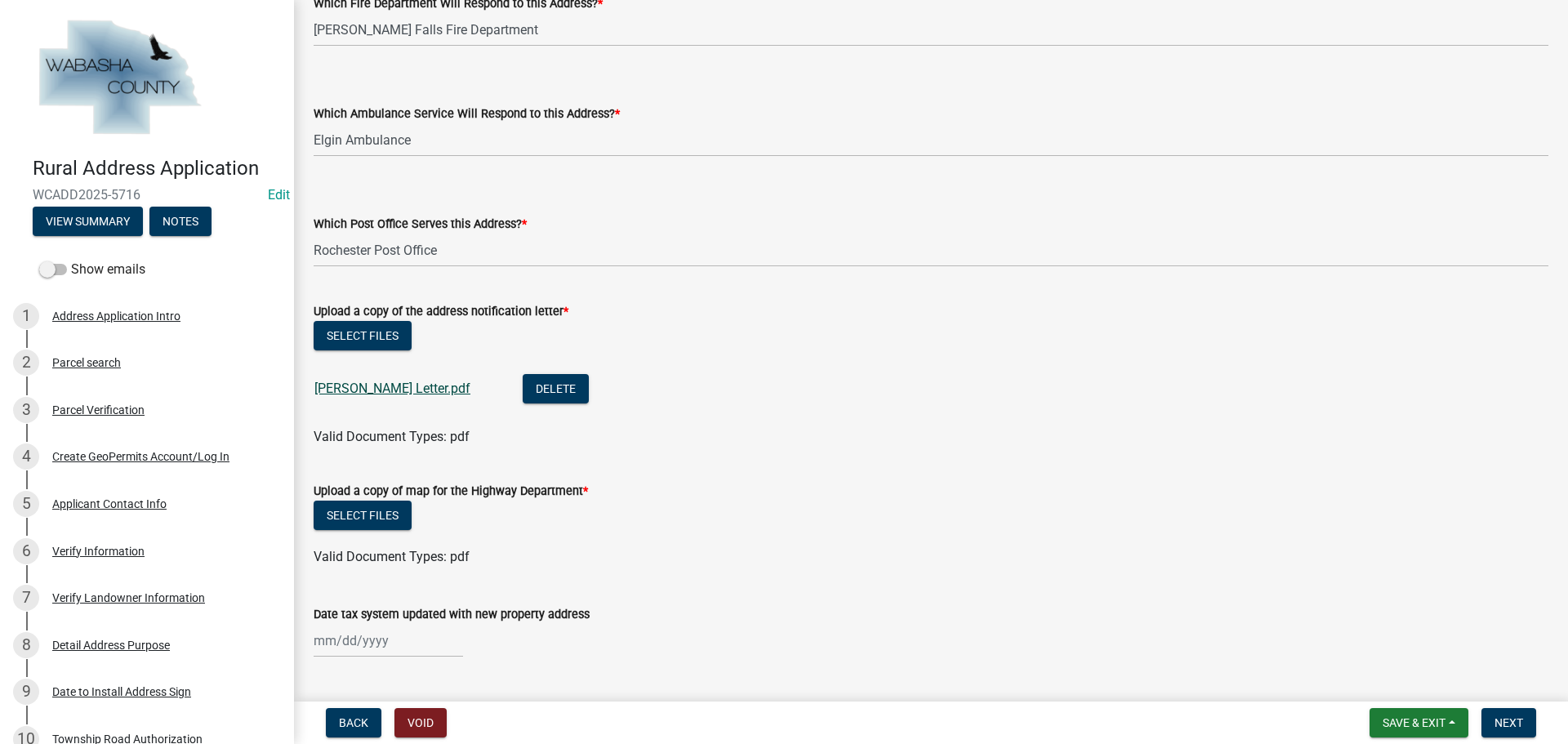
click at [348, 385] on link "[PERSON_NAME] Letter.pdf" at bounding box center [392, 388] width 156 height 16
click at [1413, 729] on span "Save & Exit" at bounding box center [1414, 723] width 63 height 13
click at [1393, 643] on button "Save" at bounding box center [1403, 641] width 131 height 39
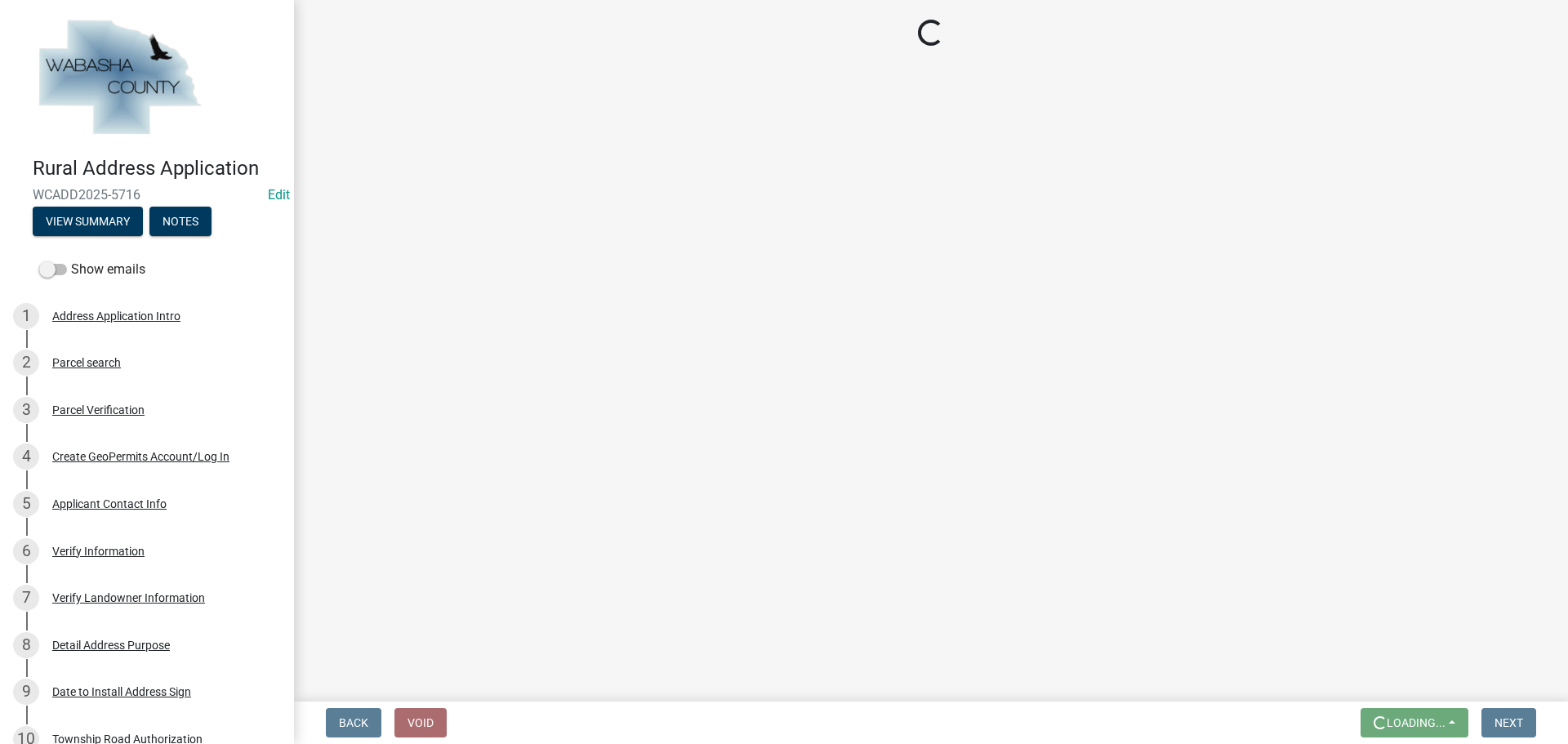
scroll to position [0, 0]
select select "15461043-a8f9-48d0-ac89-8a44235e170d"
select select "b5f70ab3-3d0a-4896-bc53-607d7f6fdb67"
select select "3e5e674d-5be8-4625-b9a8-d5f84b9b1b1d"
select select "08f0f61e-d2d3-4392-aace-58c44eb28c94"
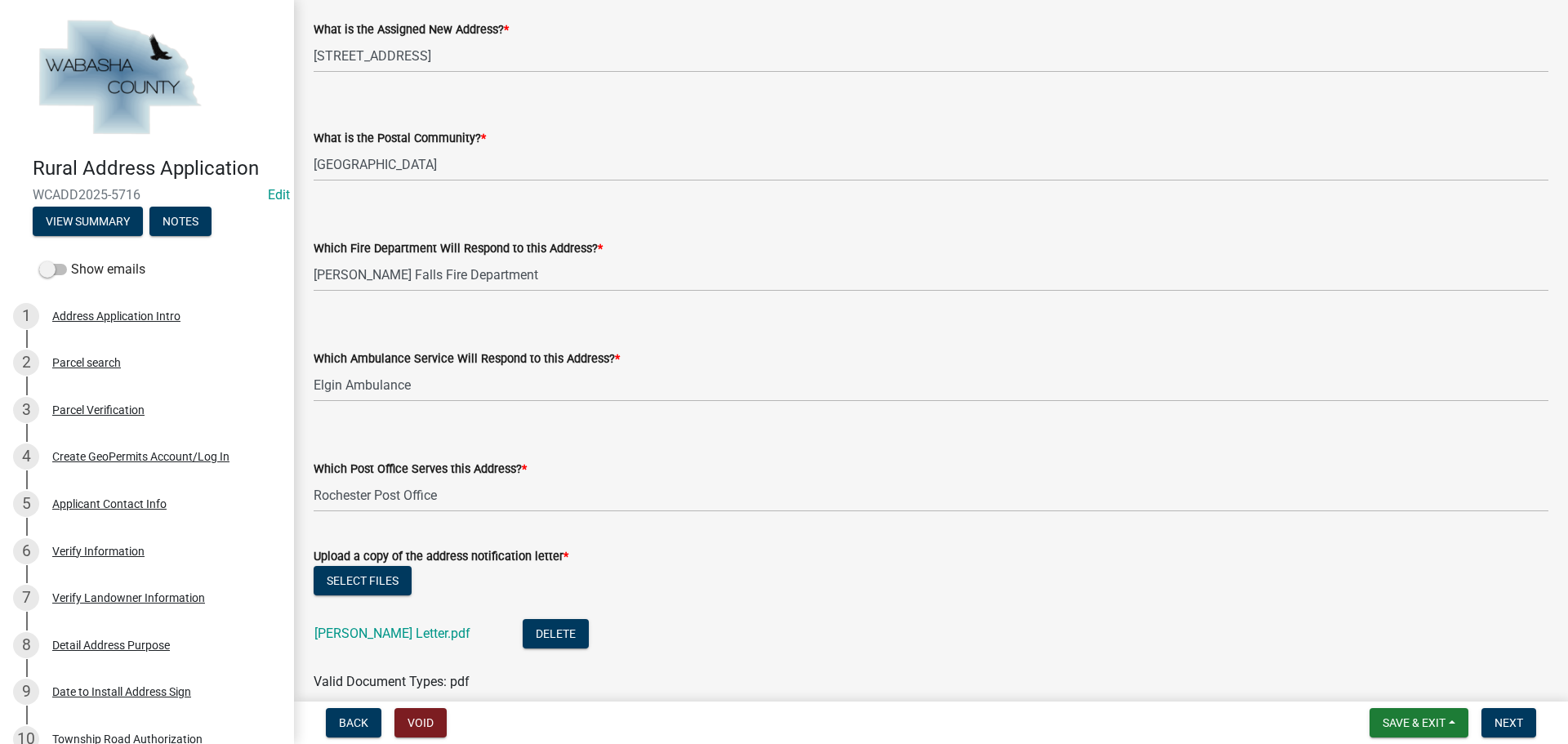
scroll to position [408, 0]
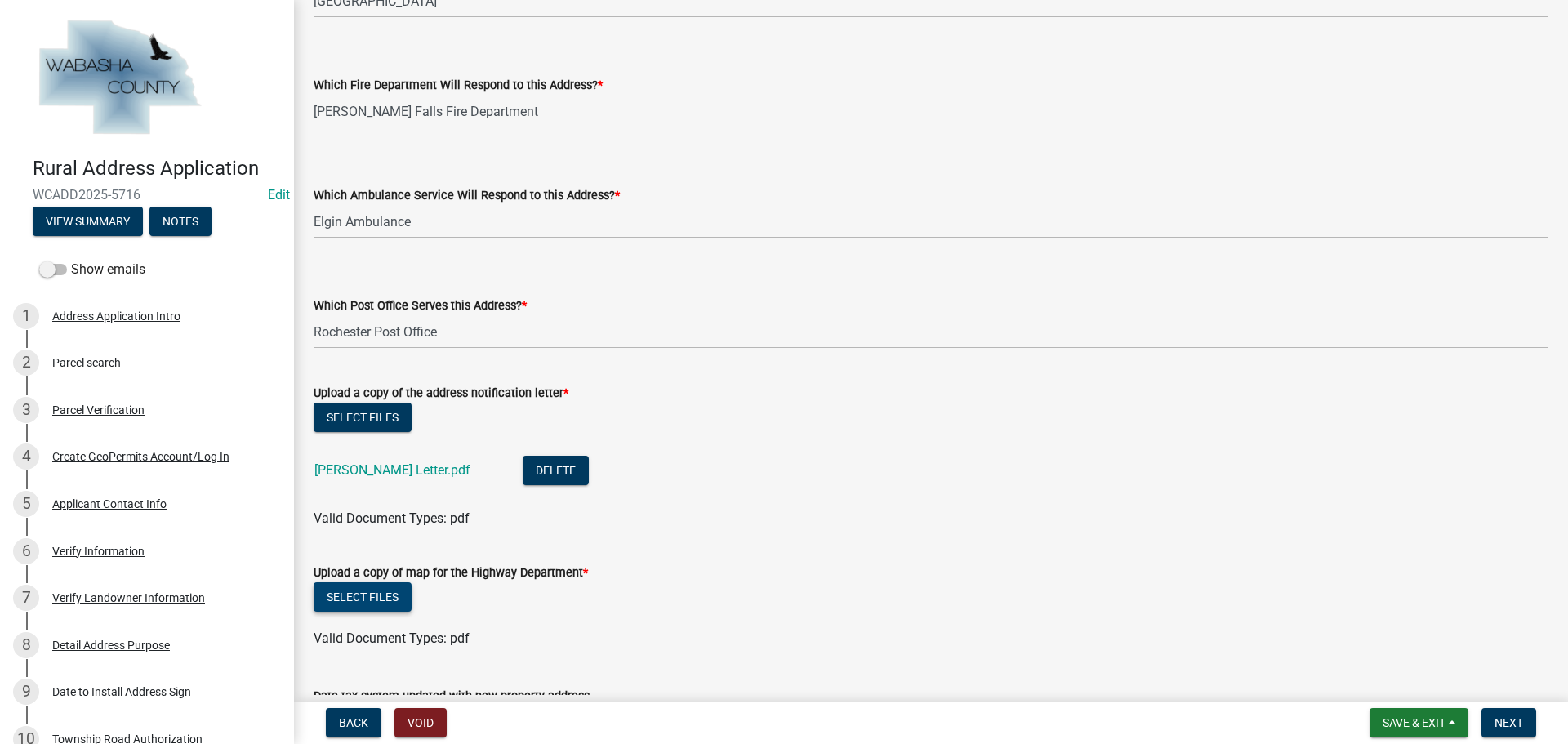
click at [377, 601] on button "Select files" at bounding box center [362, 597] width 98 height 29
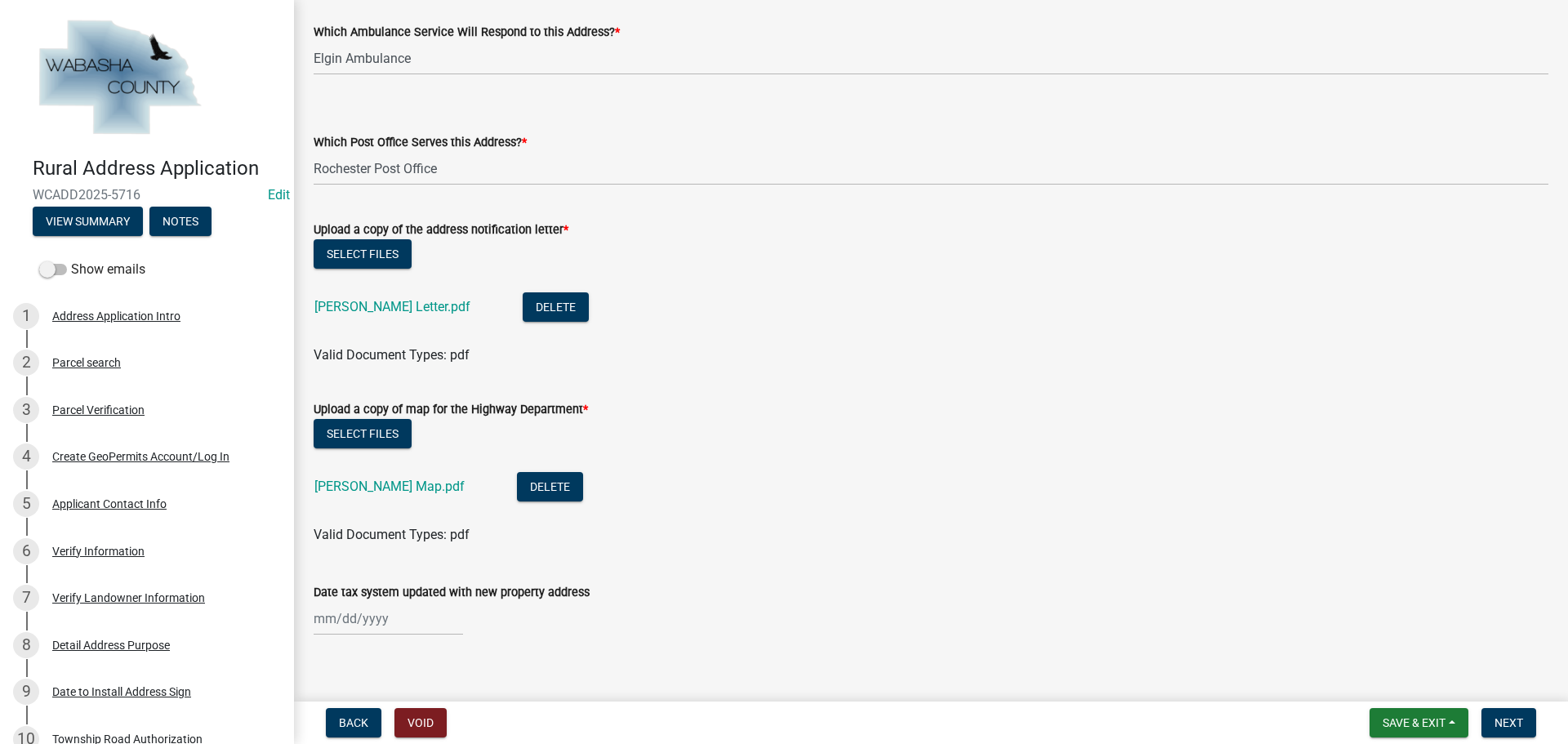
scroll to position [0, 0]
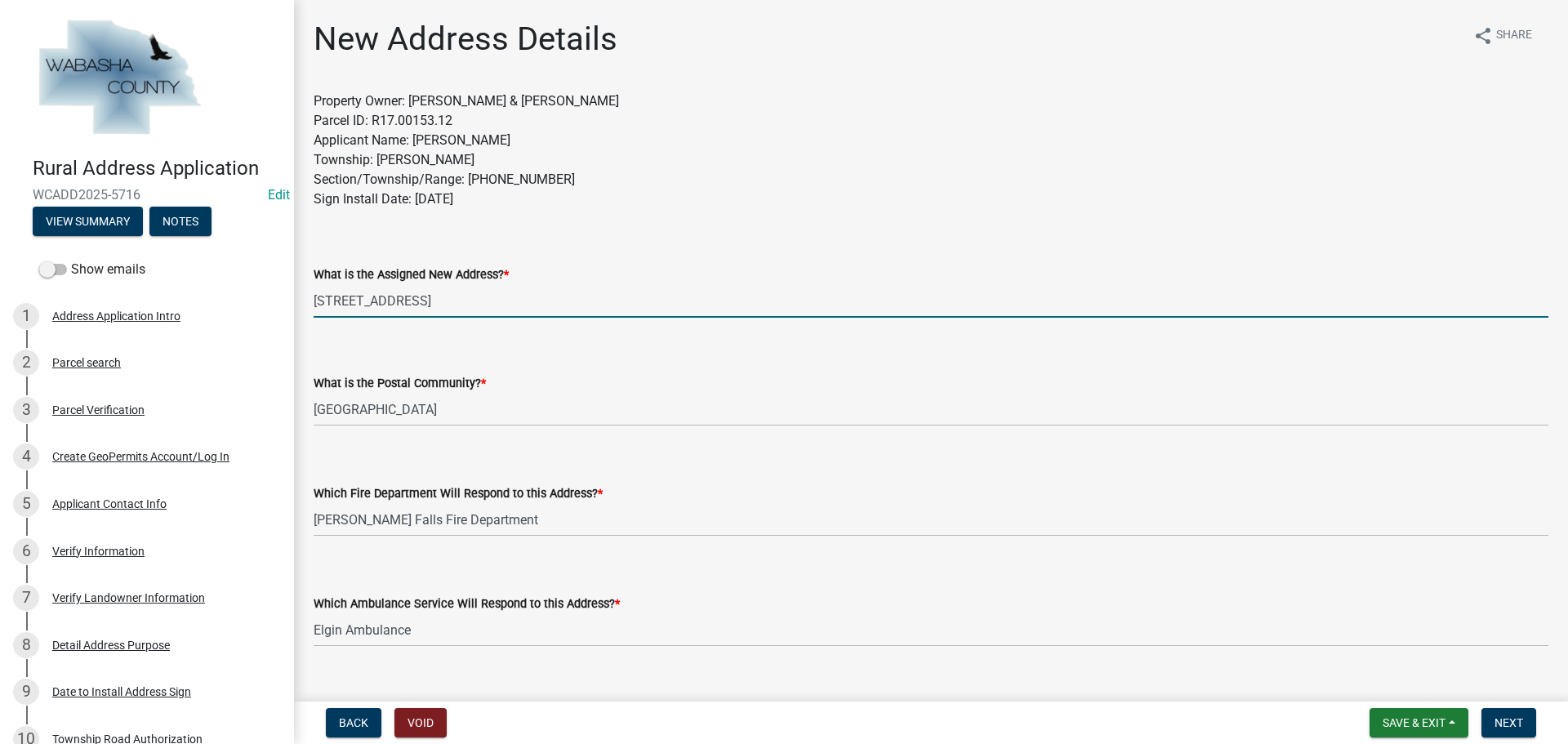
drag, startPoint x: 439, startPoint y: 297, endPoint x: 311, endPoint y: 295, distance: 128.0
click at [311, 295] on div "What is the Assigned New Address? * [STREET_ADDRESS]" at bounding box center [930, 280] width 1259 height 76
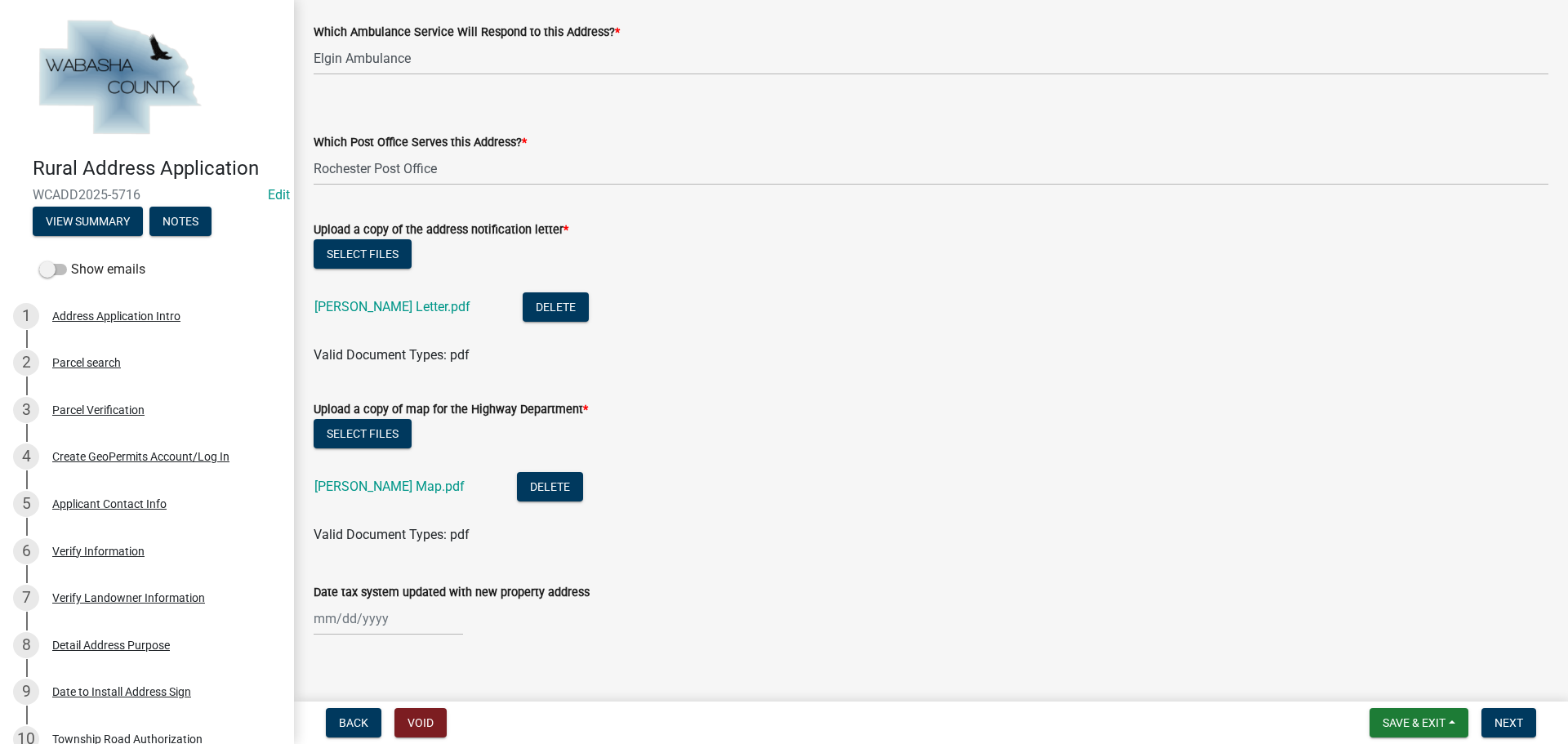
select select "8"
select select "2025"
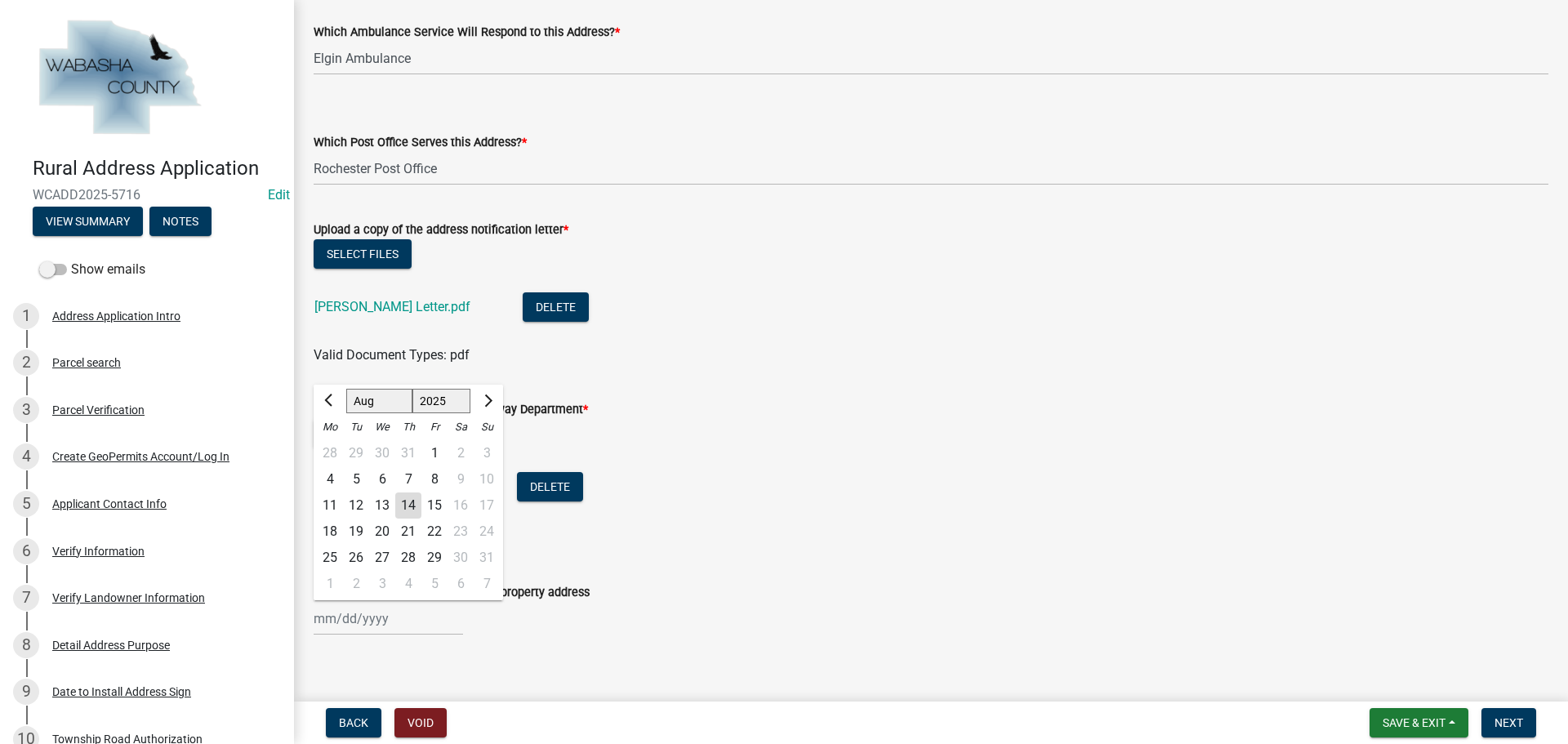
click at [398, 624] on div "[PERSON_NAME] Feb Mar Apr [PERSON_NAME][DATE] Oct Nov [DATE] 1526 1527 1528 152…" at bounding box center [388, 618] width 150 height 33
click at [412, 505] on div "14" at bounding box center [407, 505] width 26 height 26
type input "[DATE]"
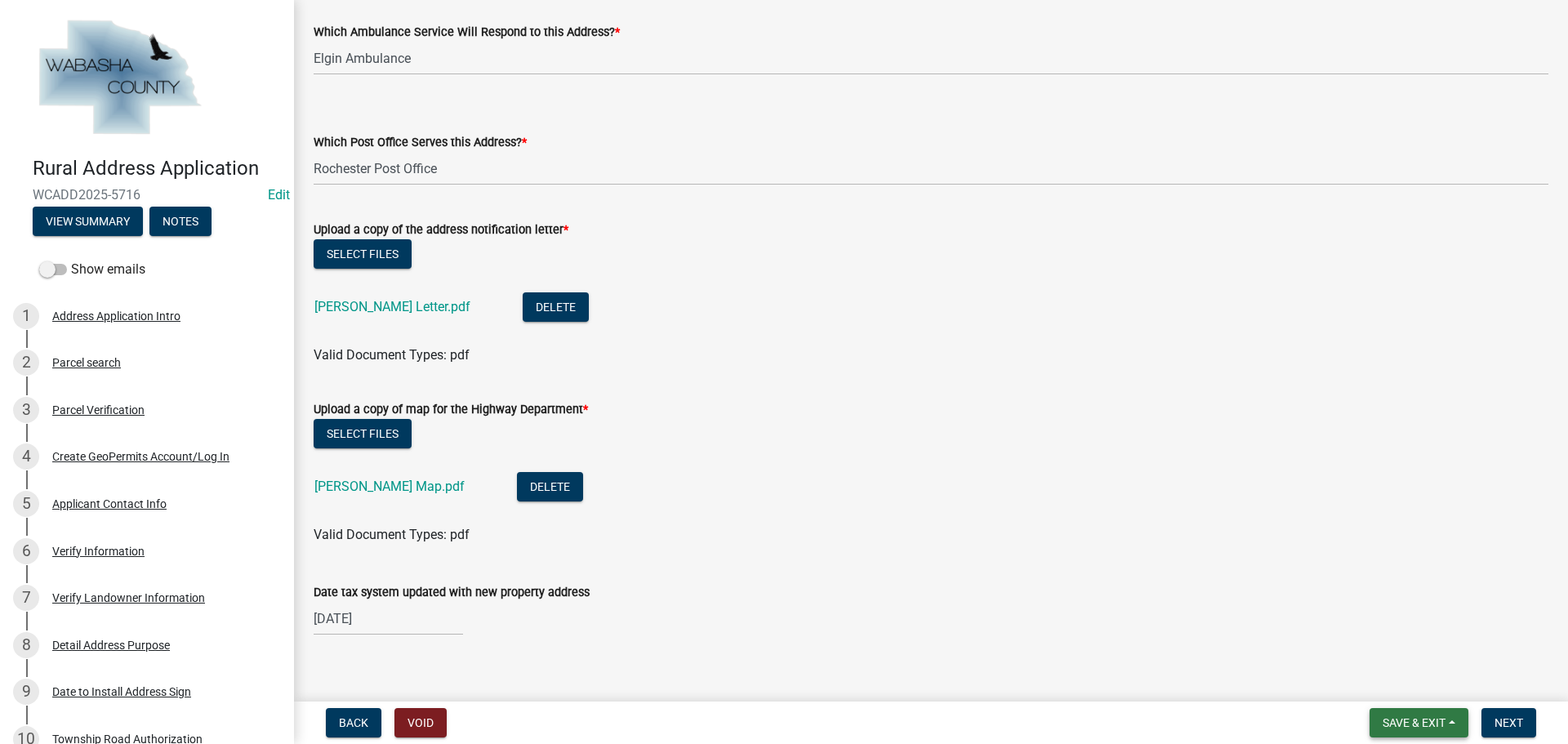
click at [1447, 731] on button "Save & Exit" at bounding box center [1419, 722] width 99 height 29
click at [1398, 638] on button "Save" at bounding box center [1403, 641] width 131 height 39
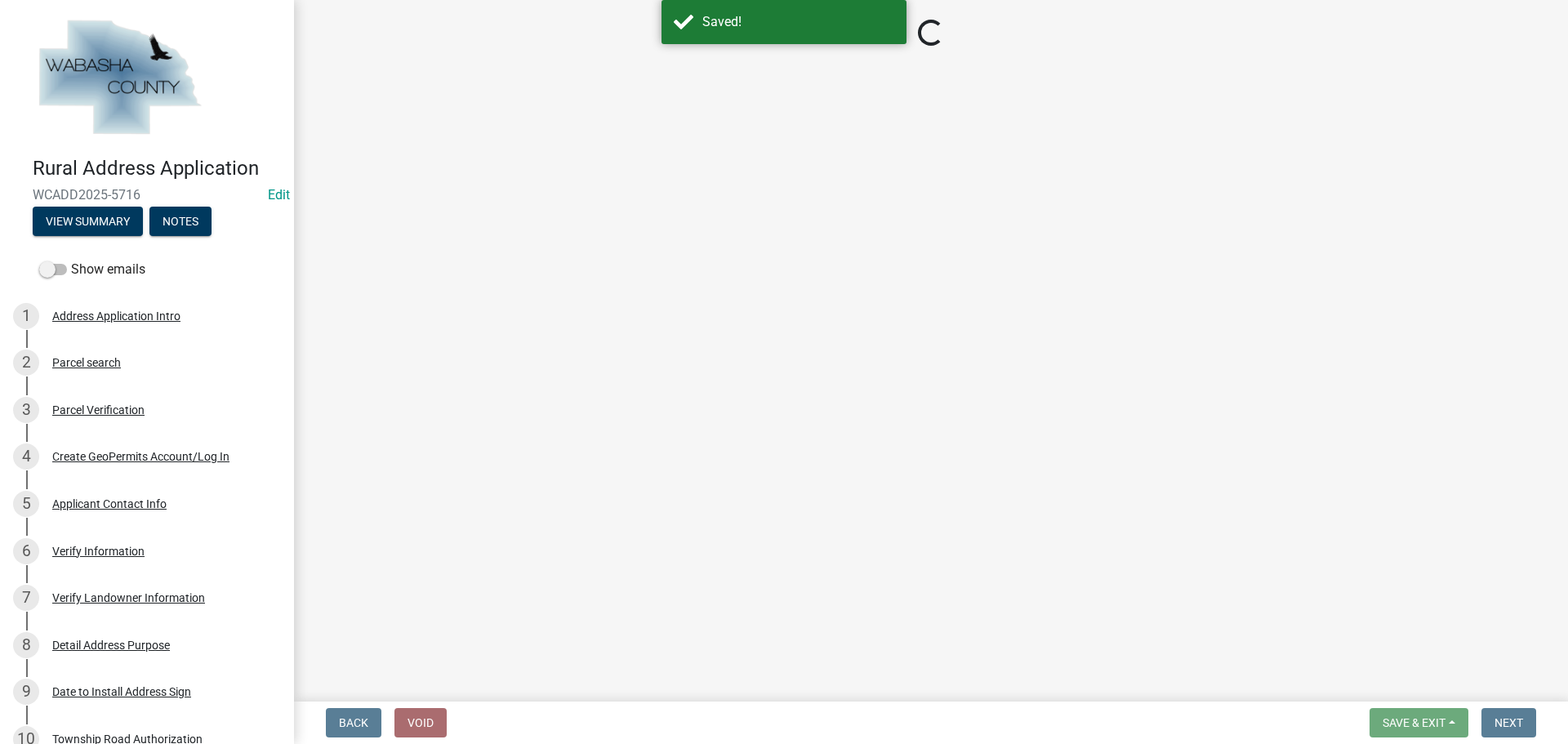
select select "15461043-a8f9-48d0-ac89-8a44235e170d"
select select "b5f70ab3-3d0a-4896-bc53-607d7f6fdb67"
select select "3e5e674d-5be8-4625-b9a8-d5f84b9b1b1d"
select select "08f0f61e-d2d3-4392-aace-58c44eb28c94"
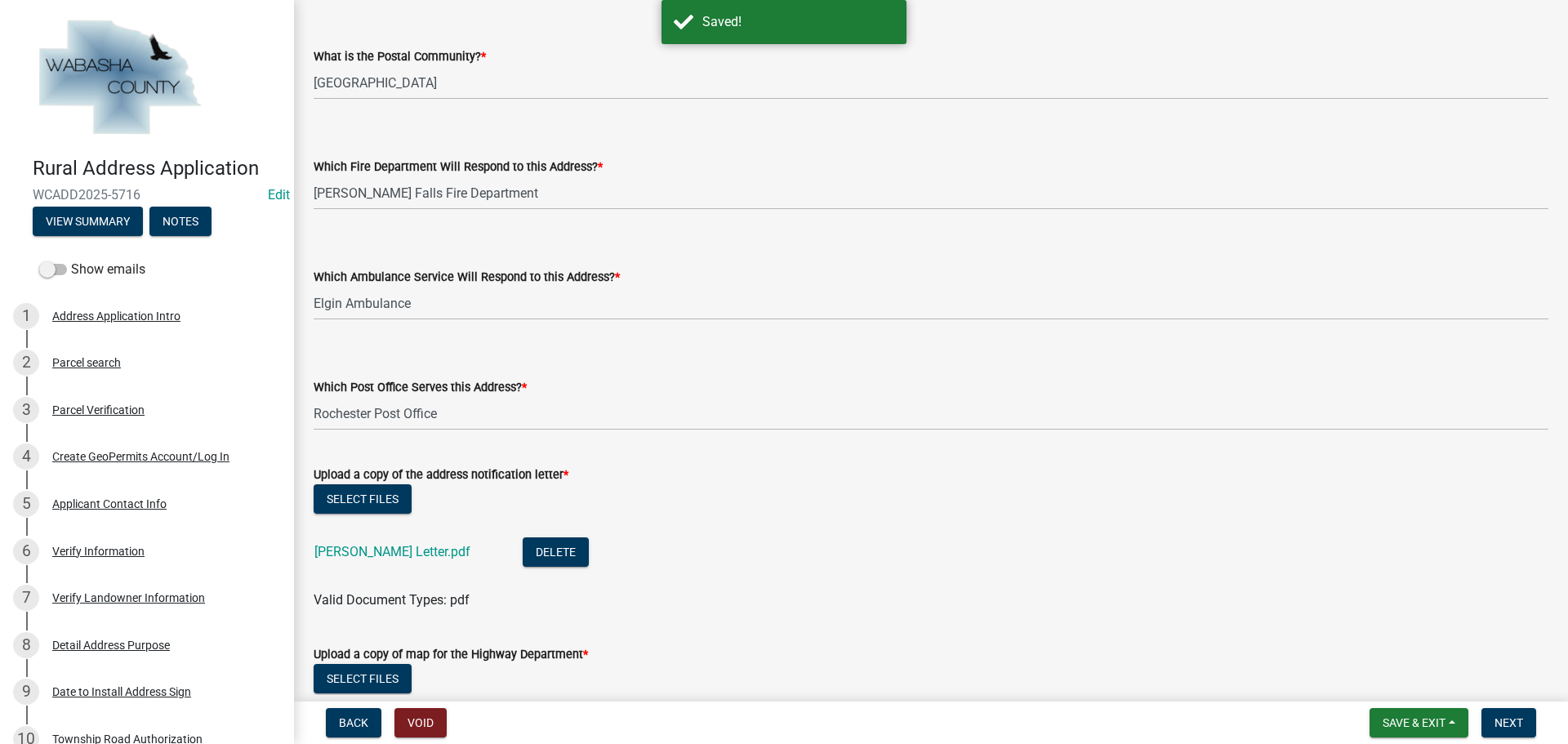
scroll to position [408, 0]
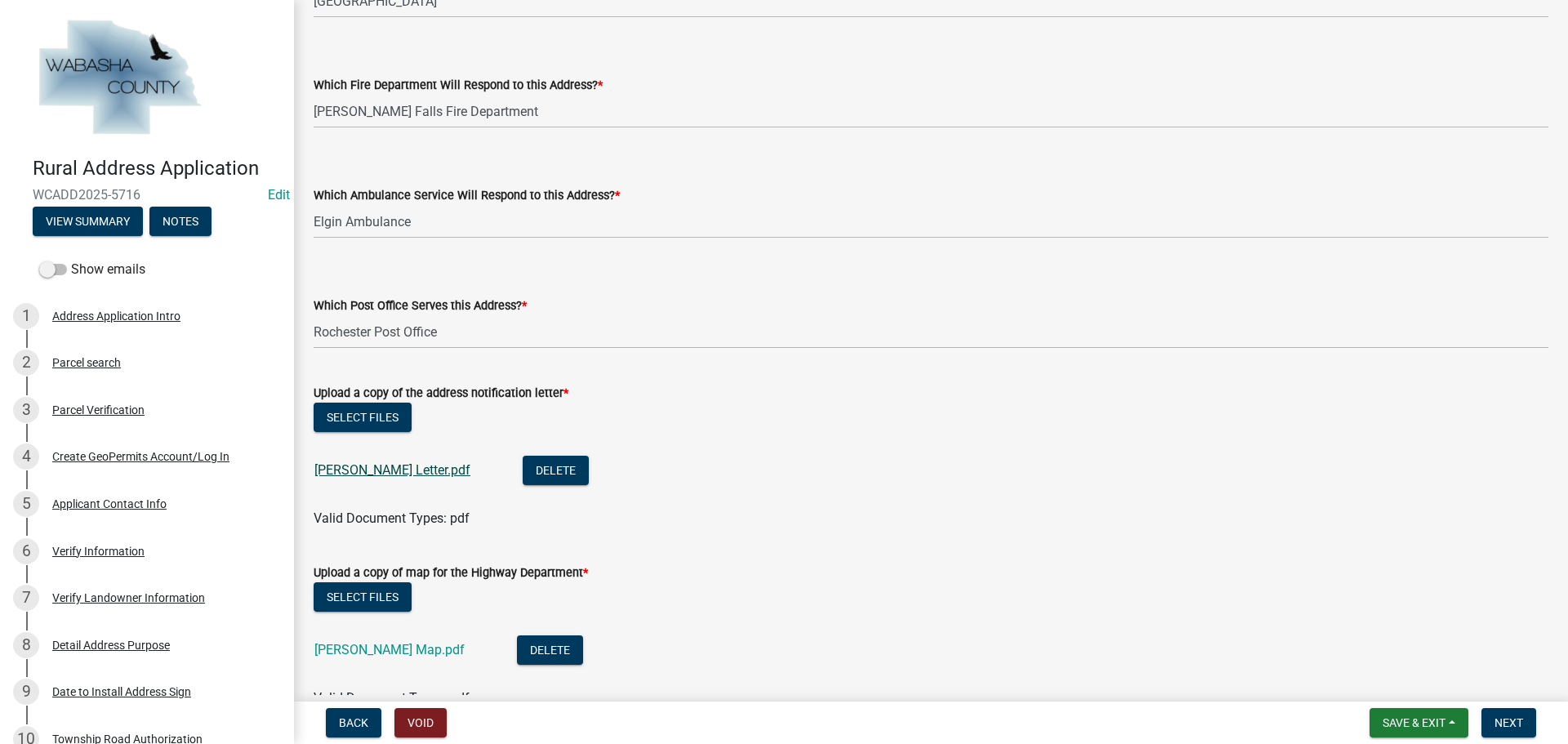
click at [361, 466] on link "[PERSON_NAME] Letter.pdf" at bounding box center [392, 470] width 156 height 16
click at [355, 649] on link "[PERSON_NAME] Map.pdf" at bounding box center [390, 649] width 151 height 16
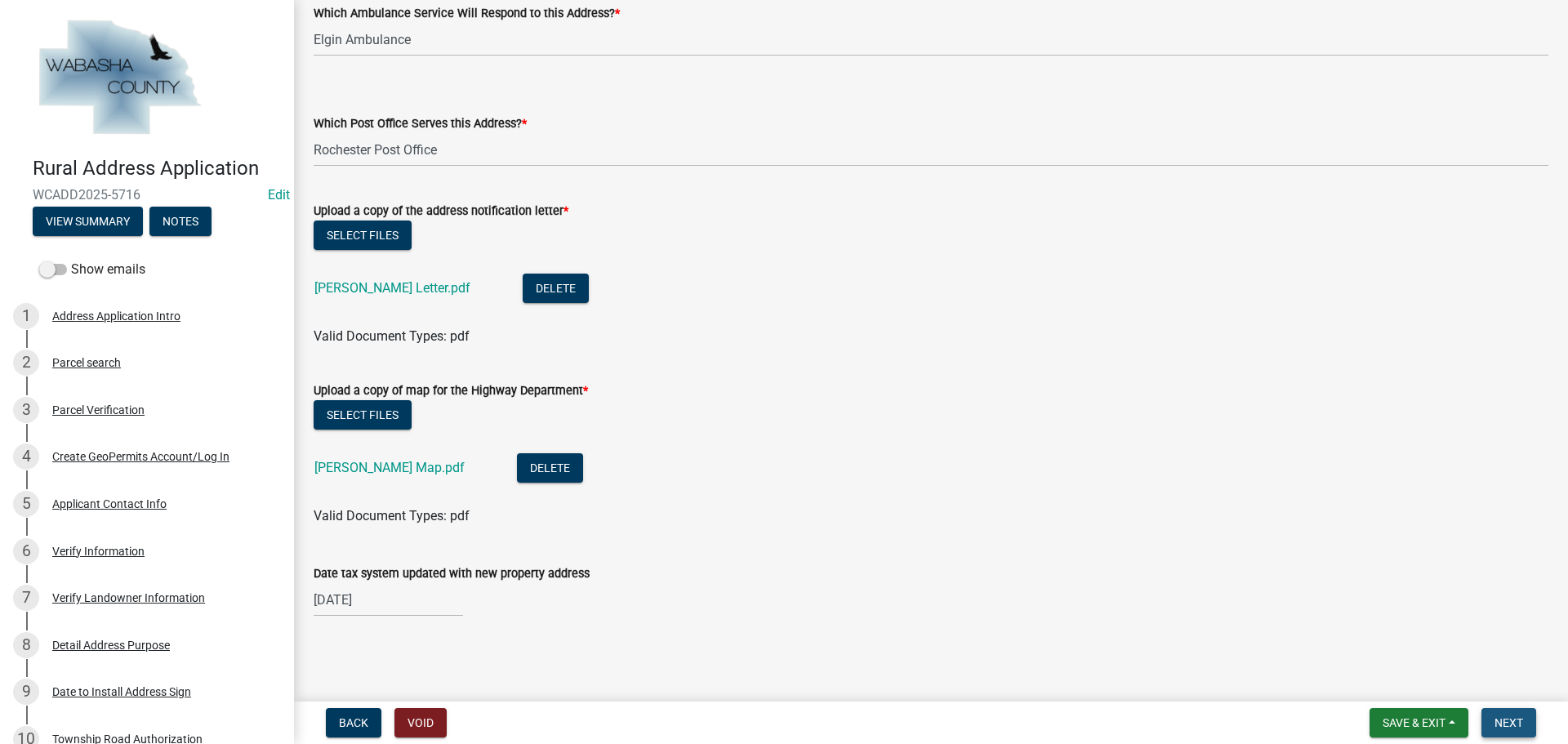
click at [1510, 723] on span "Next" at bounding box center [1509, 723] width 28 height 13
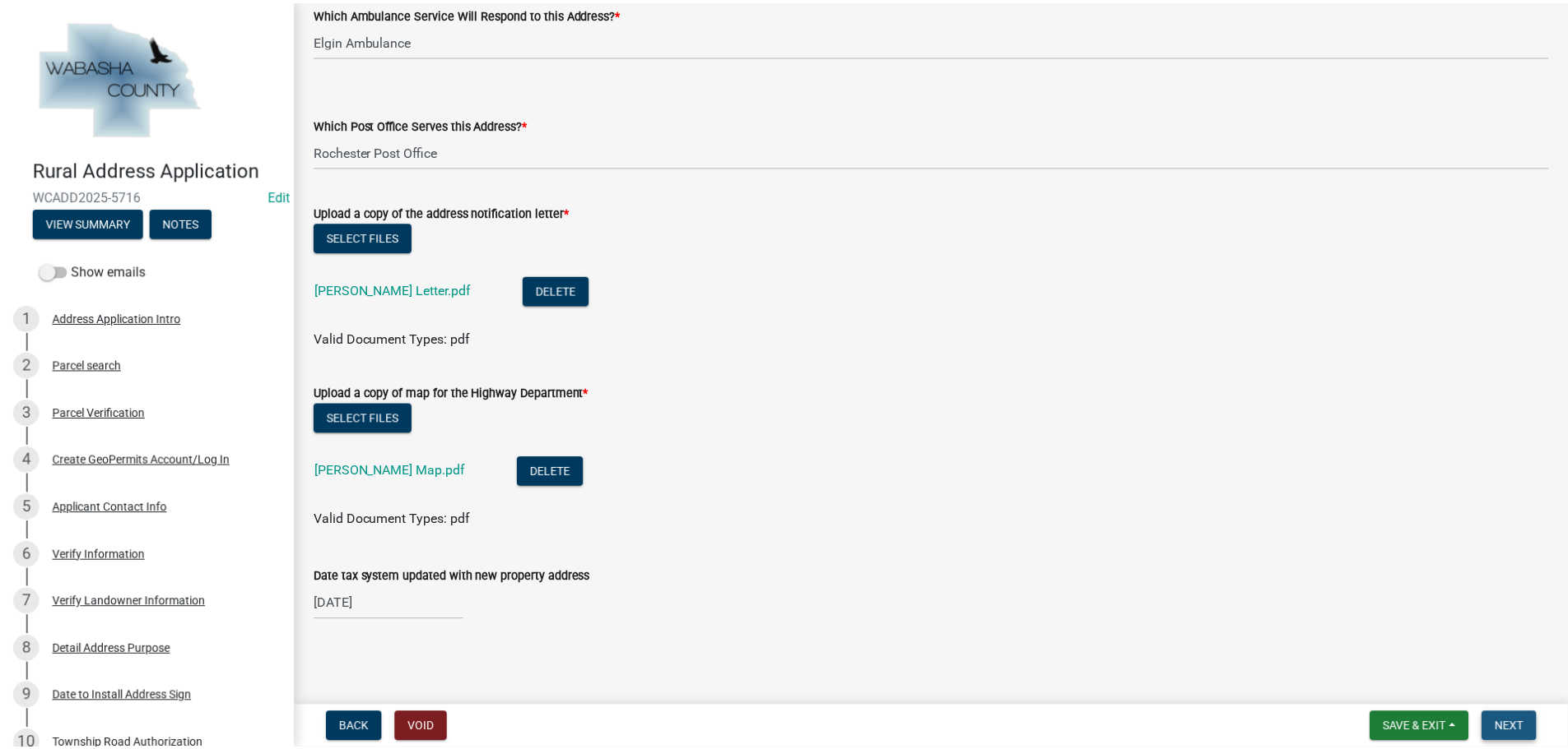
scroll to position [0, 0]
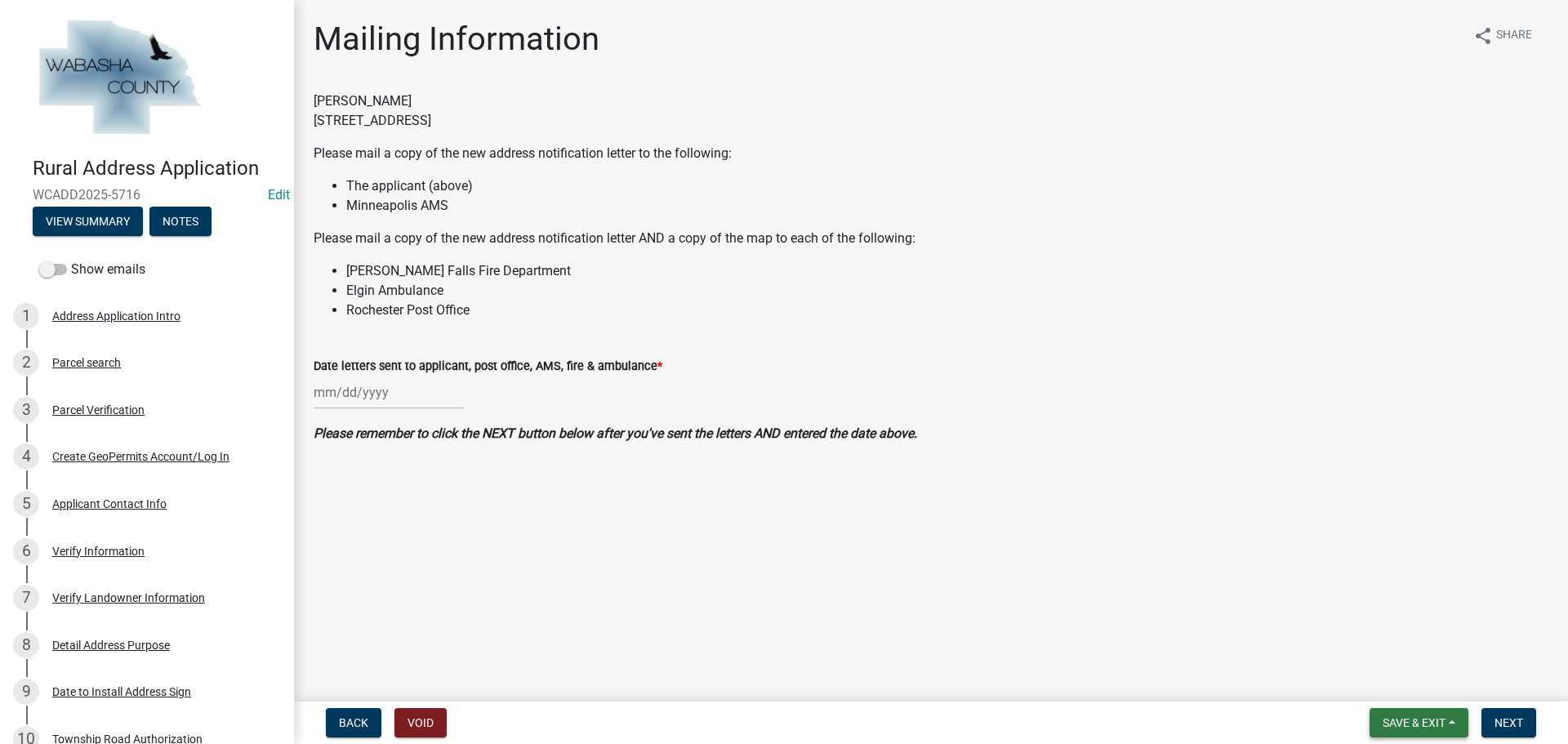
click at [1403, 719] on span "Save & Exit" at bounding box center [1414, 723] width 63 height 13
click at [1391, 682] on button "Save & Exit" at bounding box center [1403, 680] width 131 height 39
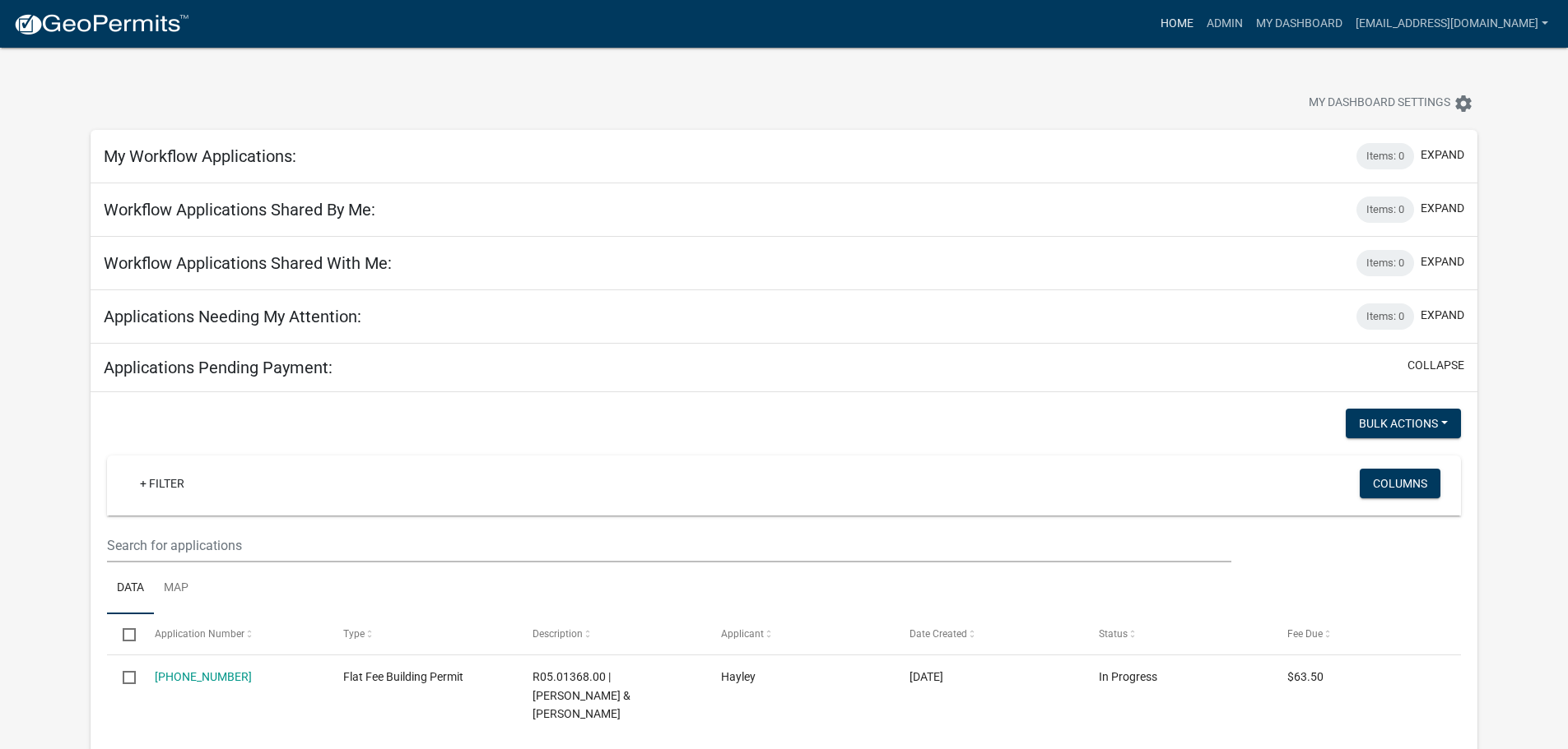
click at [1176, 21] on link "Home" at bounding box center [1177, 24] width 46 height 31
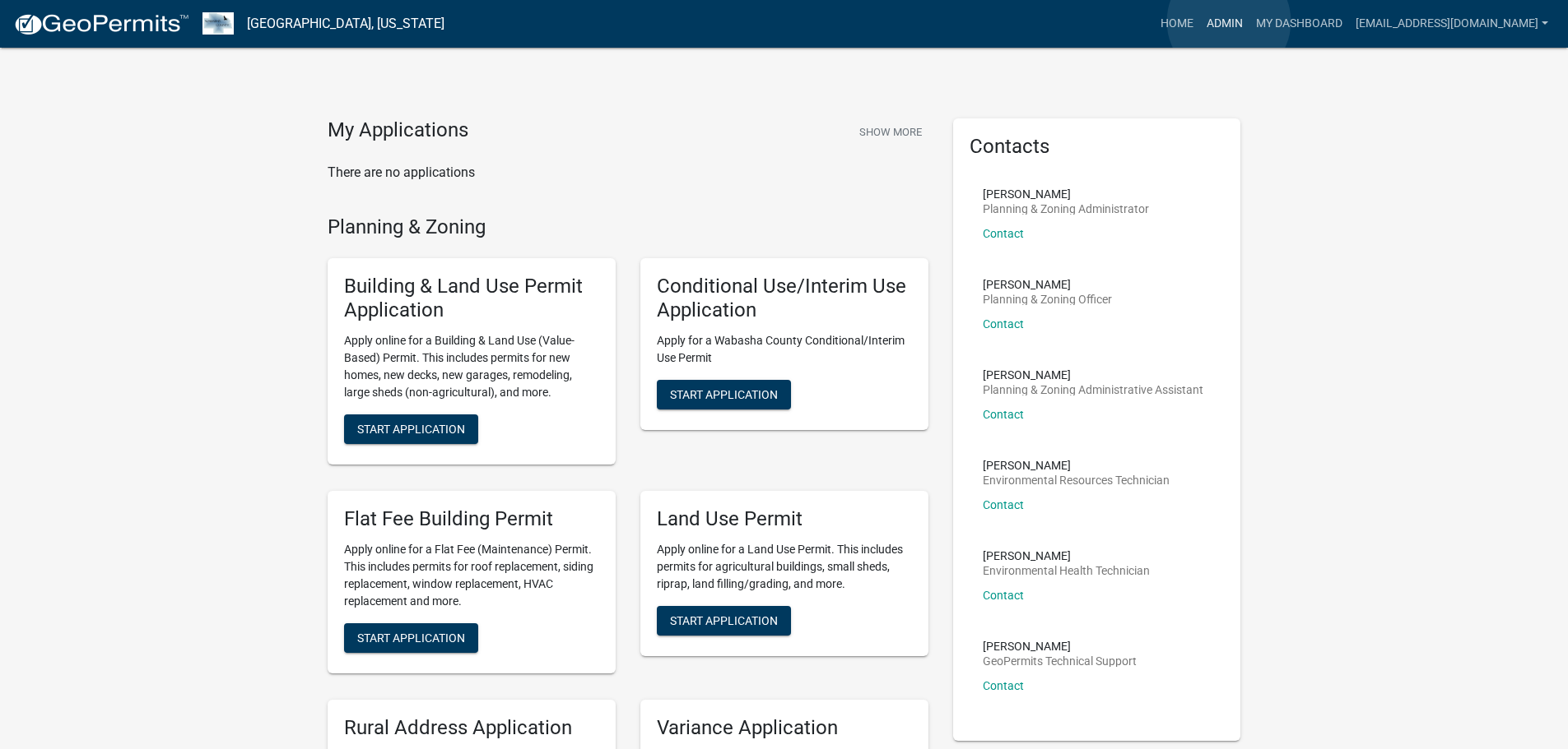
click at [1228, 21] on link "Admin" at bounding box center [1224, 24] width 50 height 31
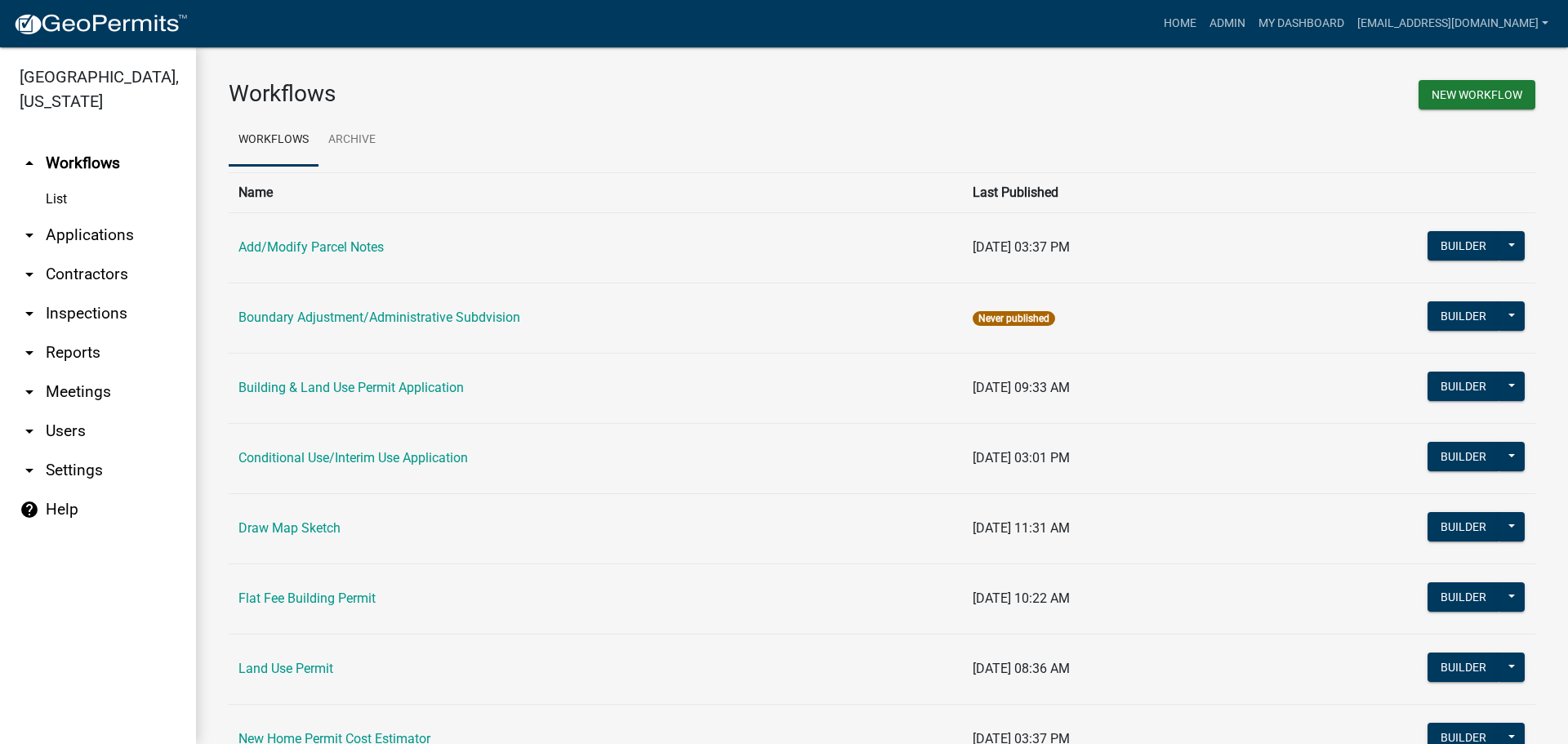
click at [80, 243] on link "arrow_drop_down Applications" at bounding box center [98, 235] width 196 height 39
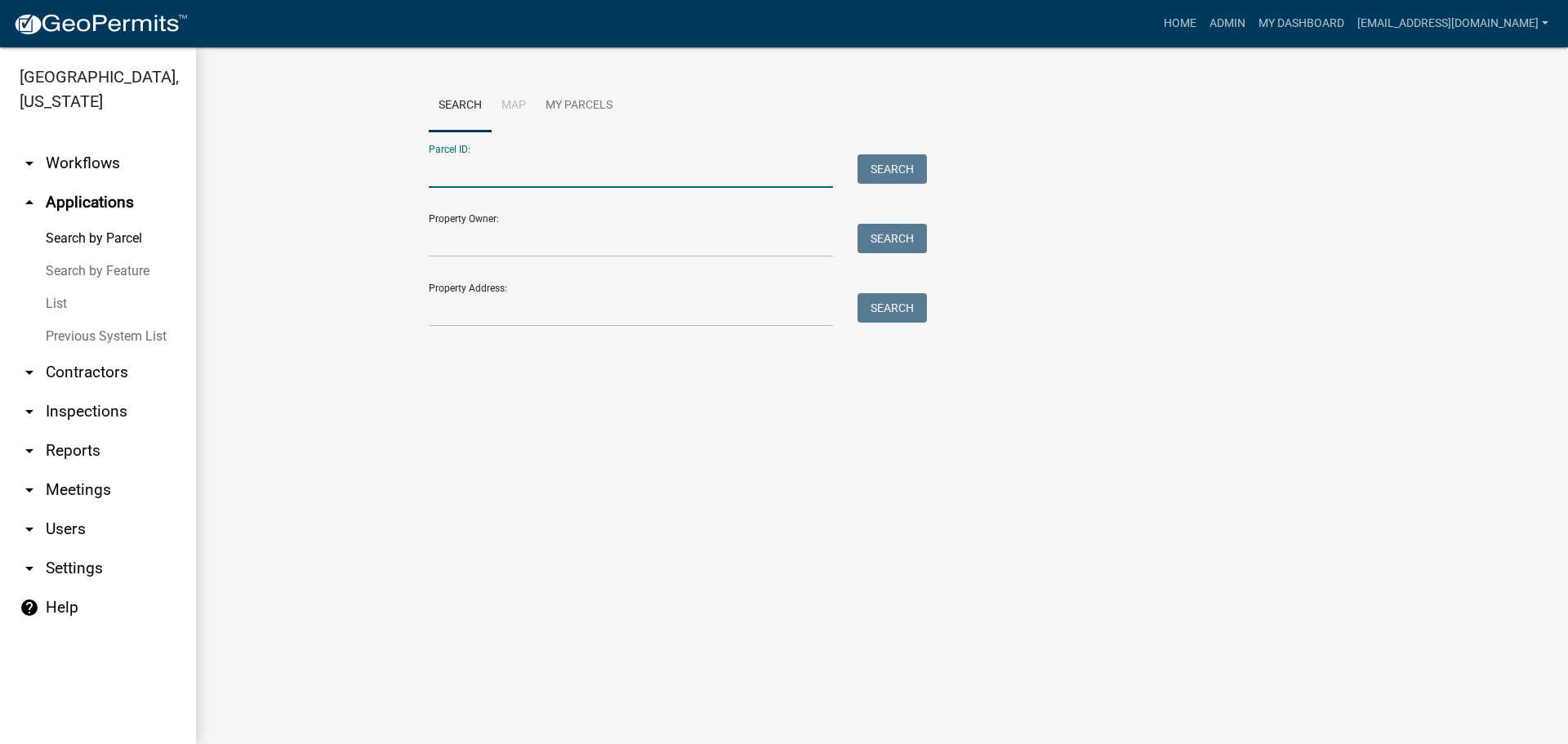
click at [507, 165] on input "Parcel ID:" at bounding box center [631, 172] width 404 height 33
click at [516, 179] on input "Parcel ID:" at bounding box center [631, 172] width 404 height 33
type input "R17.00153.12"
click at [881, 175] on button "Search" at bounding box center [892, 169] width 69 height 29
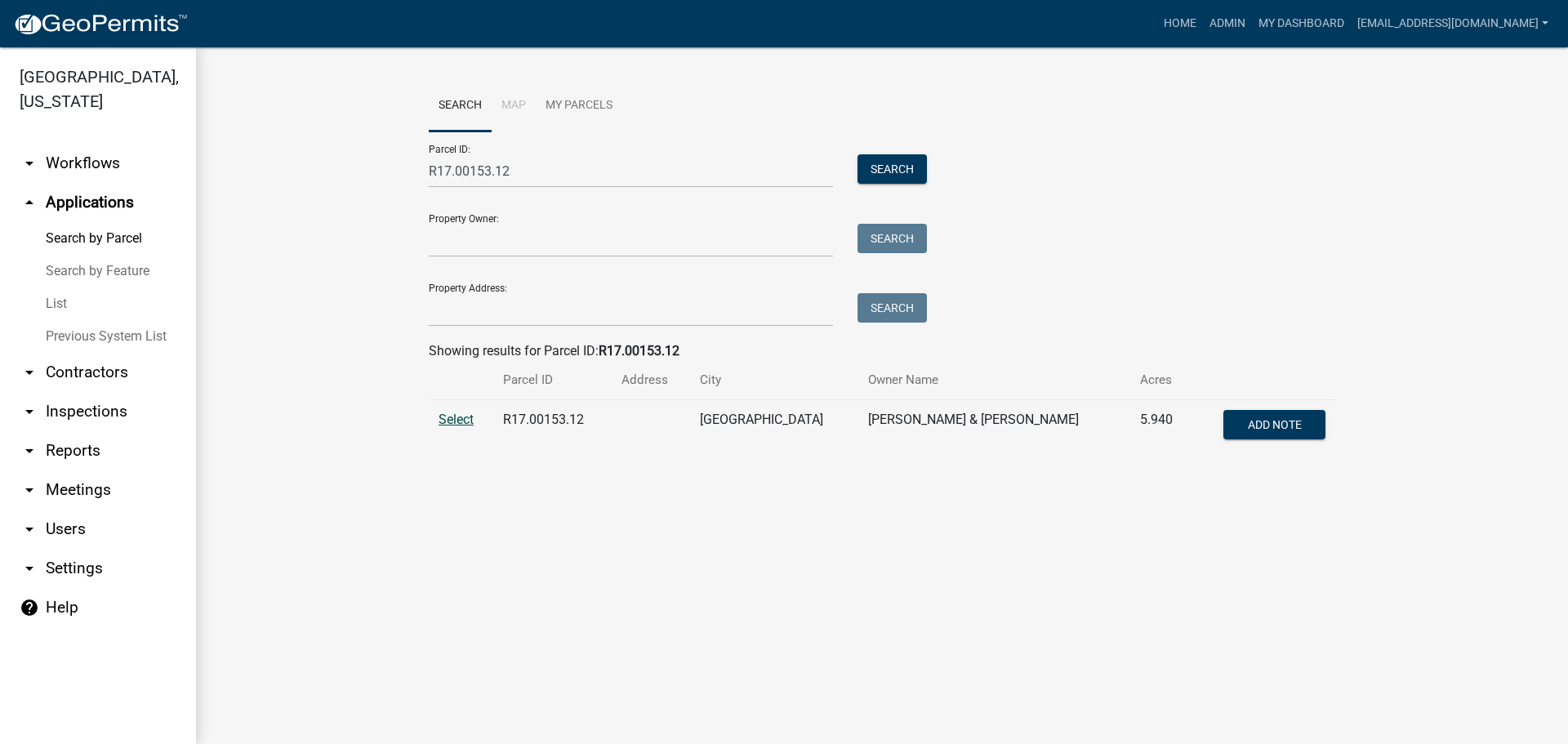
click at [458, 423] on span "Select" at bounding box center [456, 419] width 35 height 16
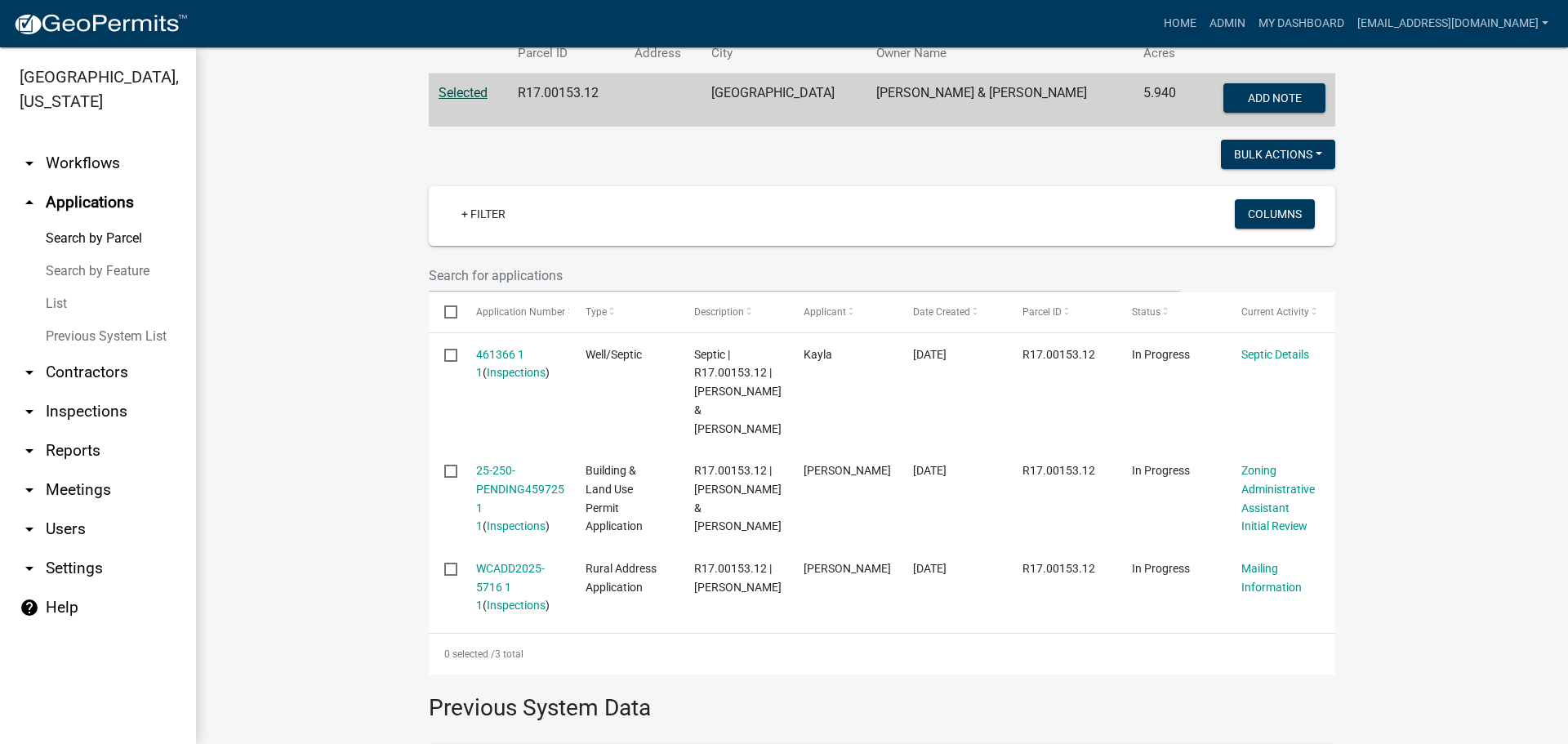
scroll to position [408, 0]
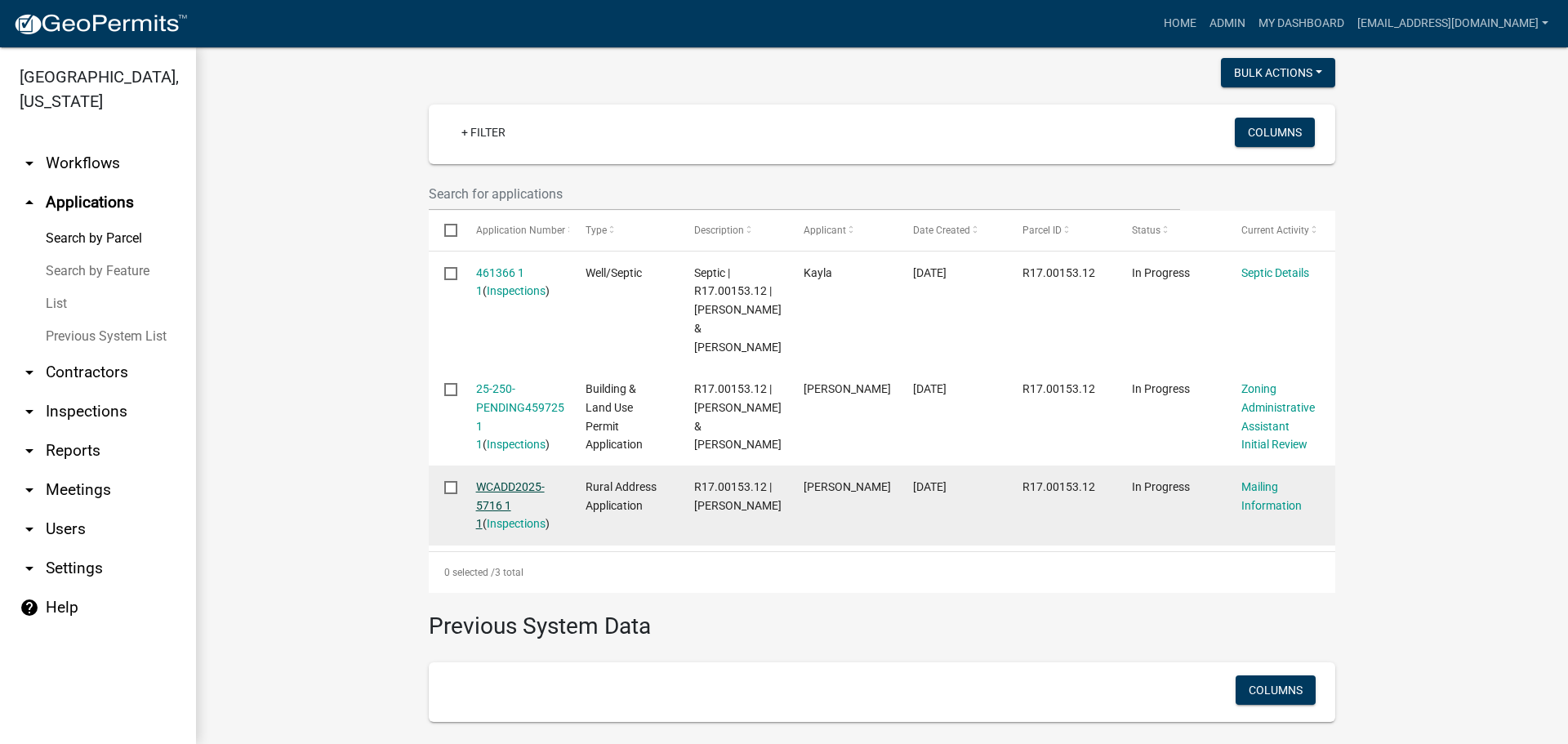
click at [498, 480] on link "WCADD2025-5716 1 1" at bounding box center [510, 505] width 69 height 51
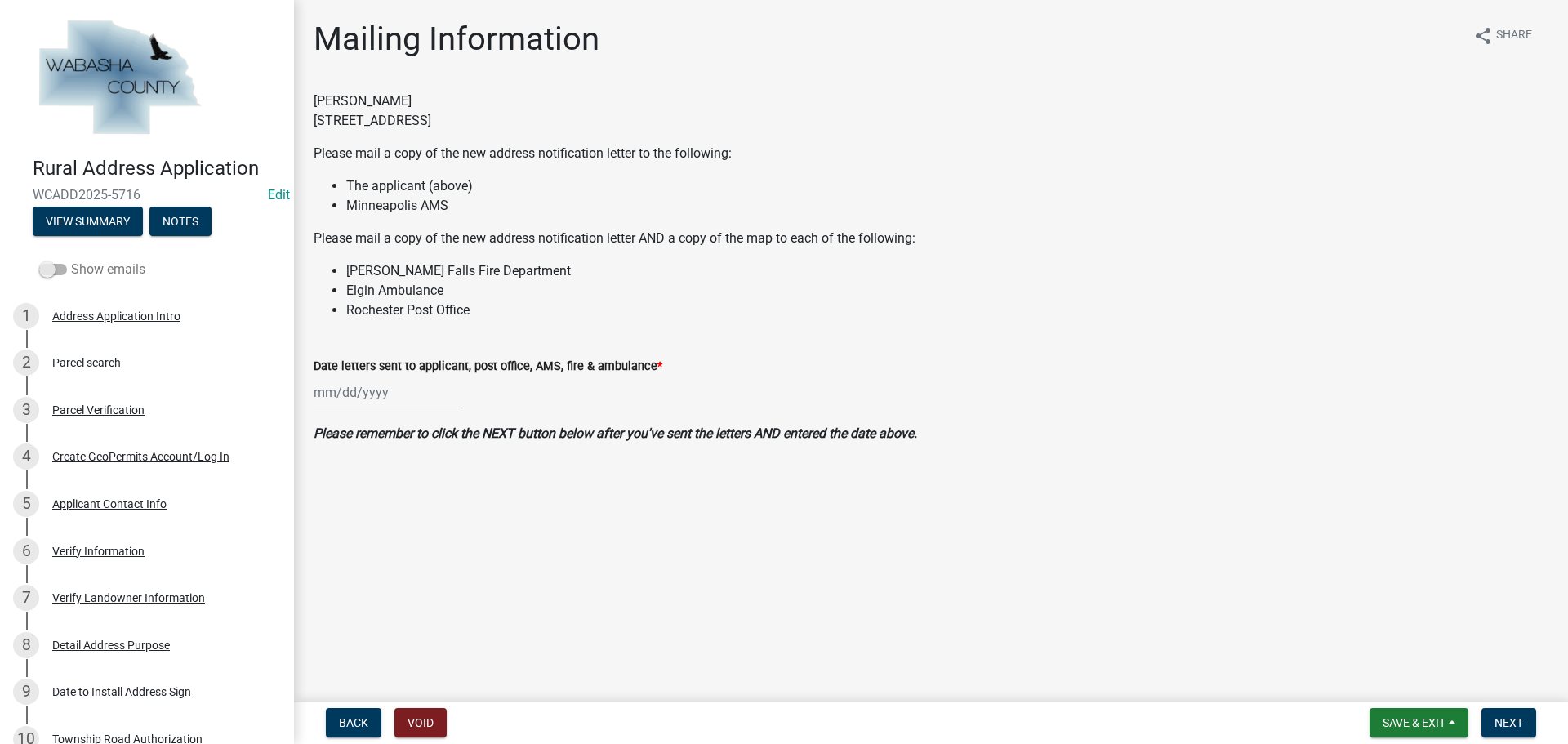
click at [62, 273] on span at bounding box center [53, 269] width 28 height 12
click at [71, 259] on input "Show emails" at bounding box center [71, 259] width 0 height 0
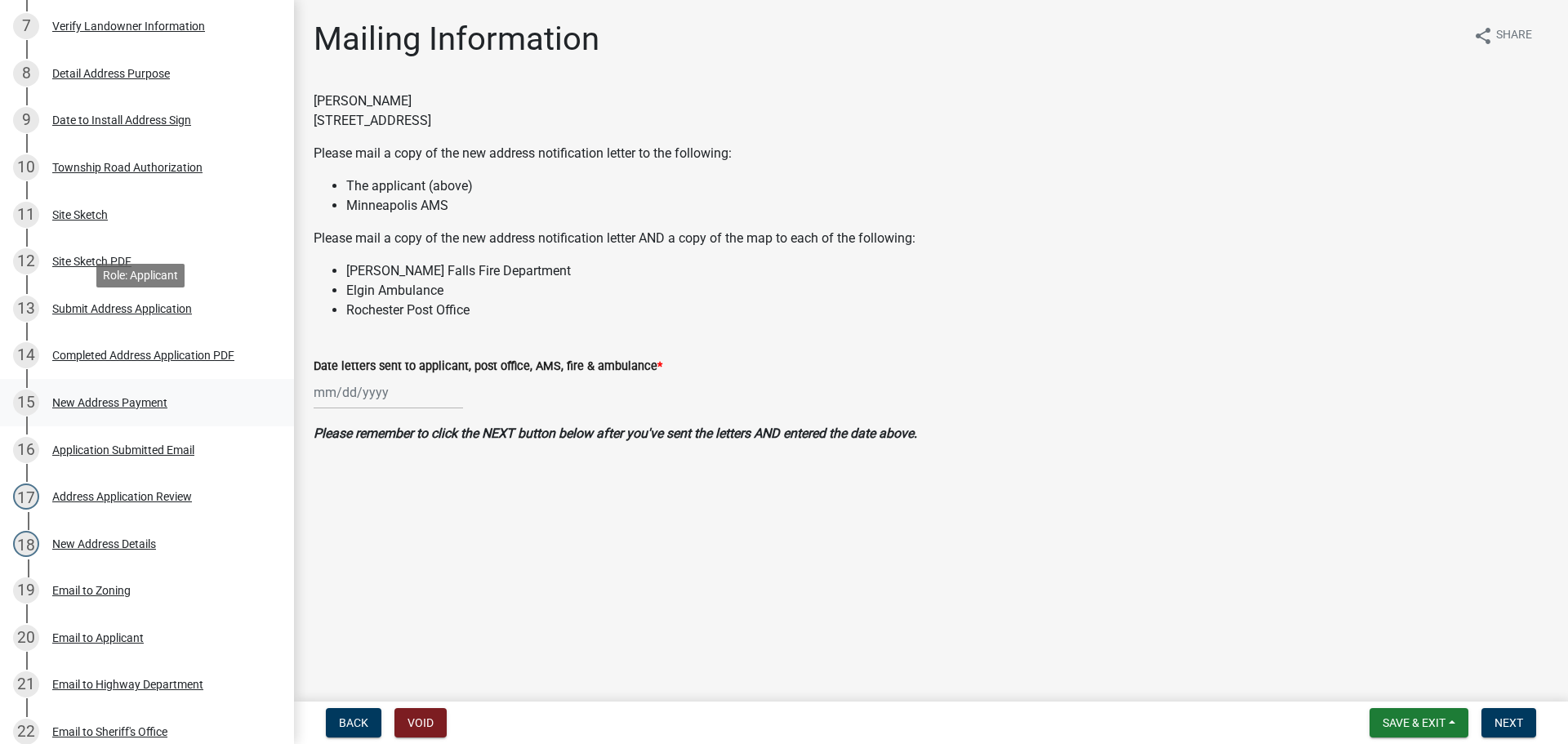
scroll to position [736, 0]
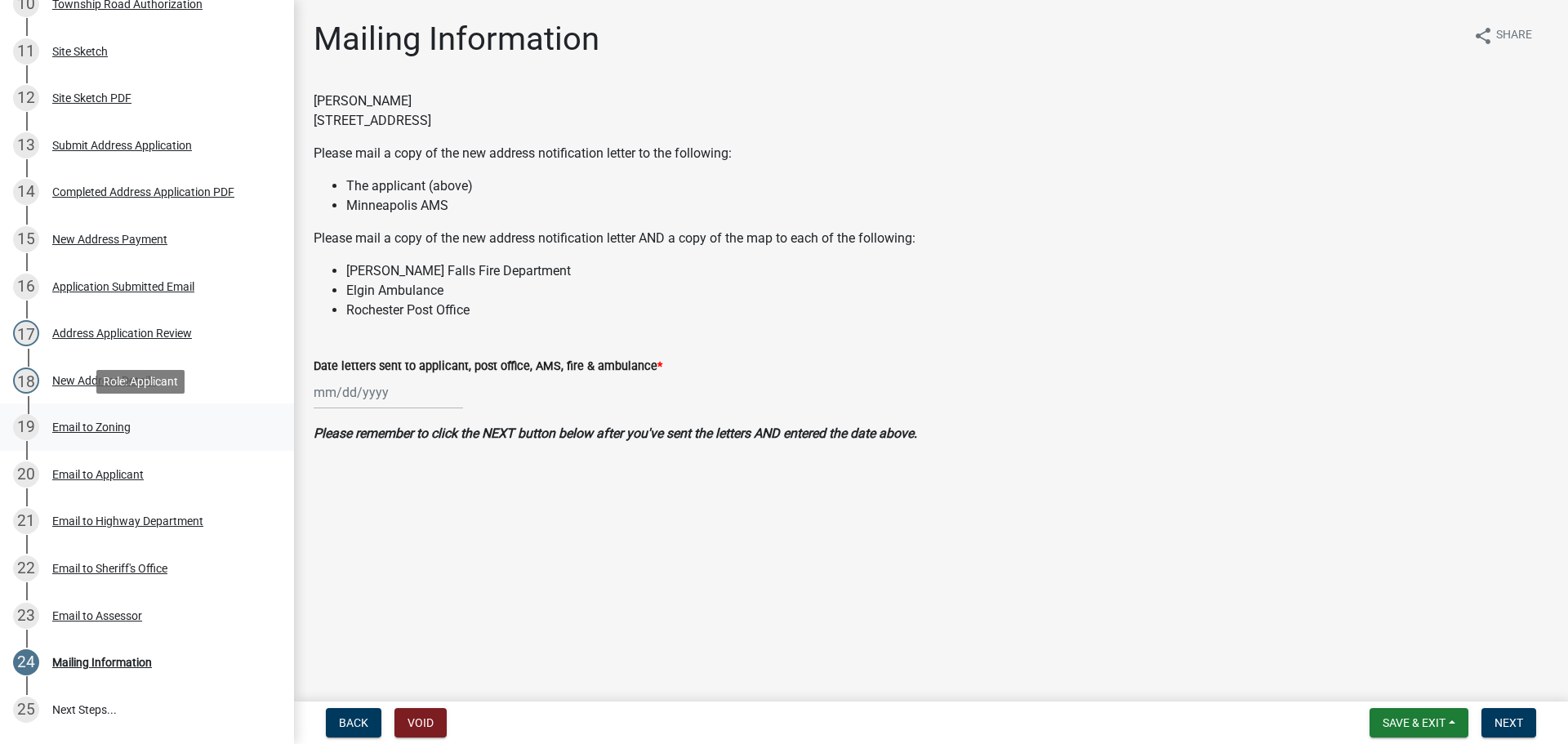
click at [92, 423] on div "Email to Zoning" at bounding box center [91, 428] width 79 height 12
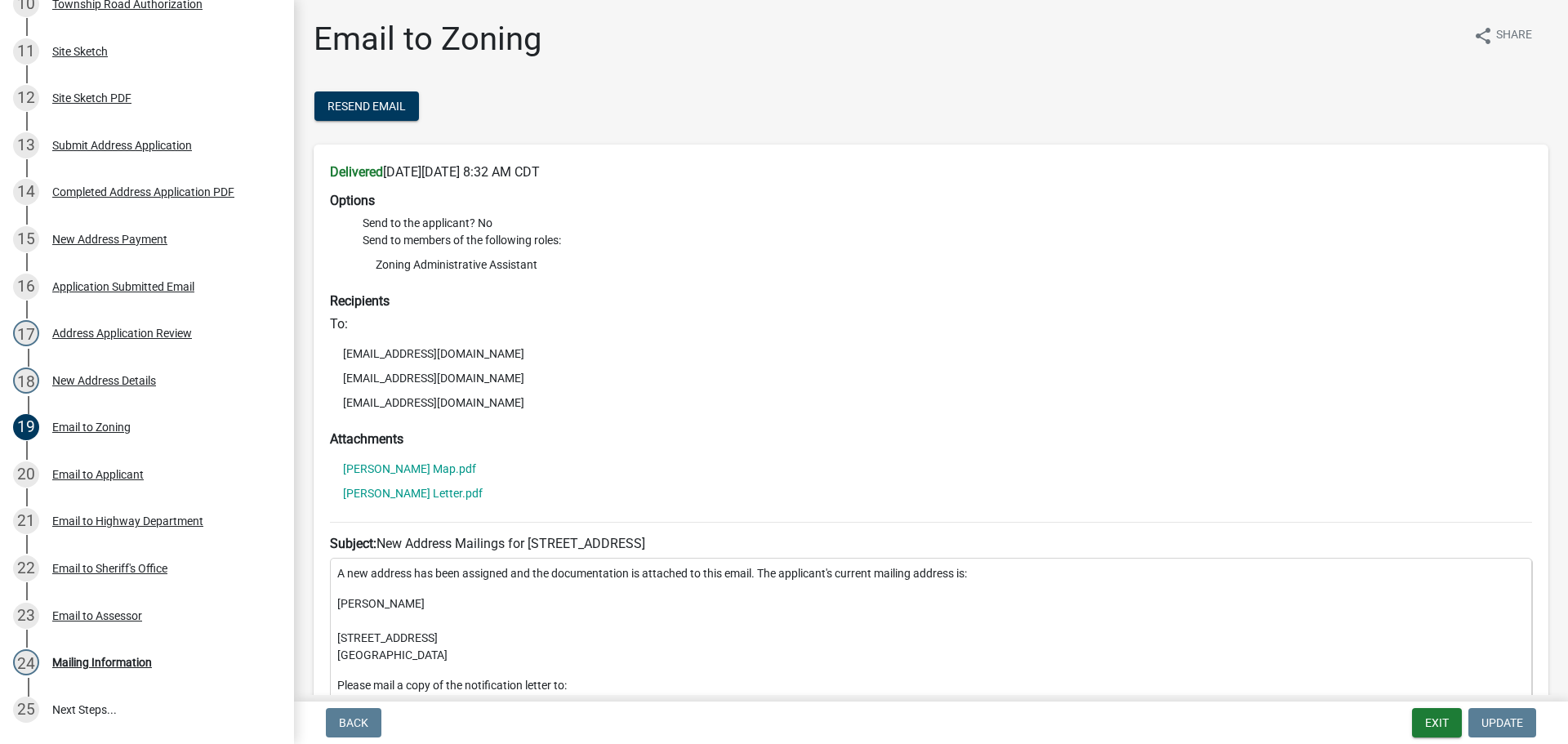
scroll to position [245, 0]
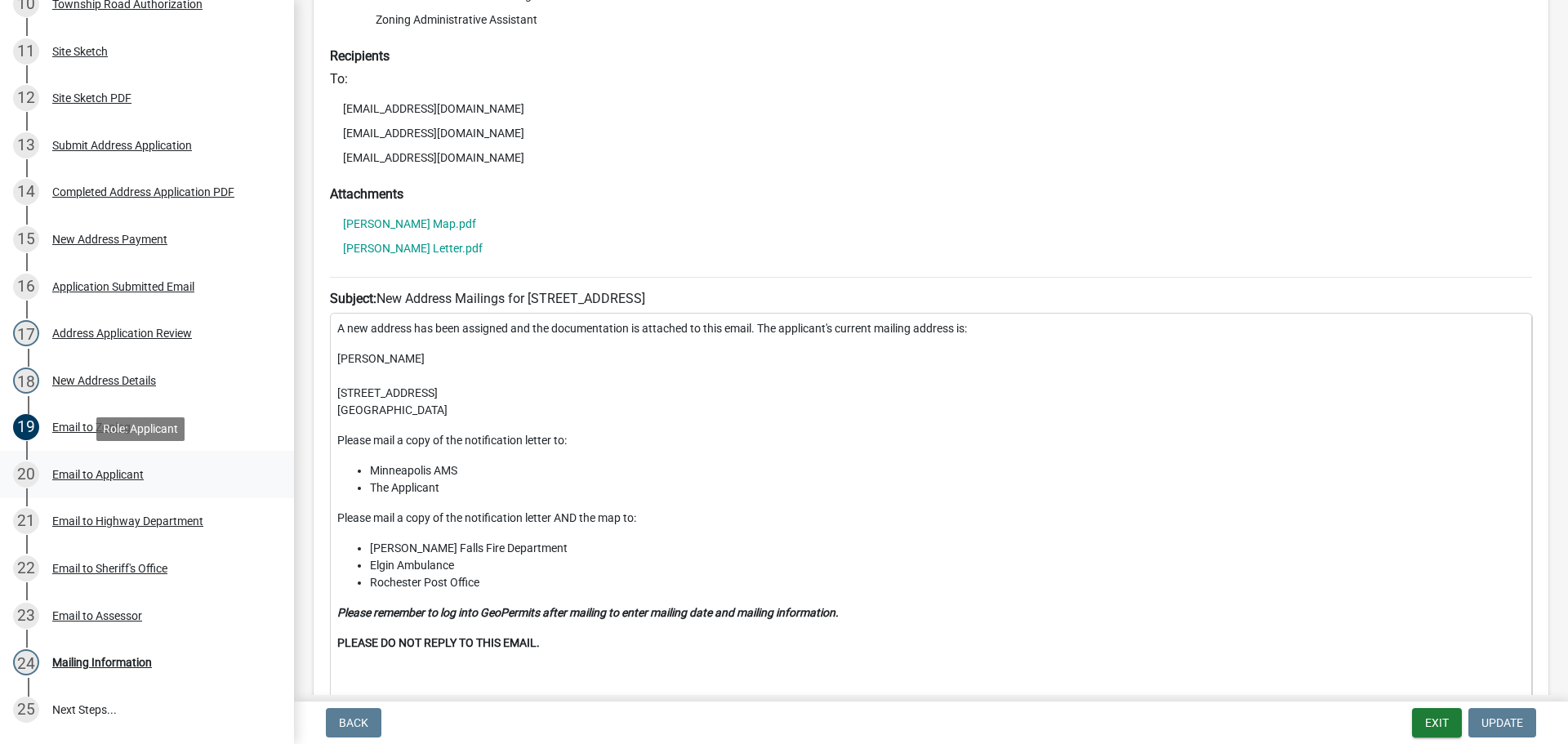
click at [86, 476] on div "Email to Applicant" at bounding box center [97, 475] width 91 height 12
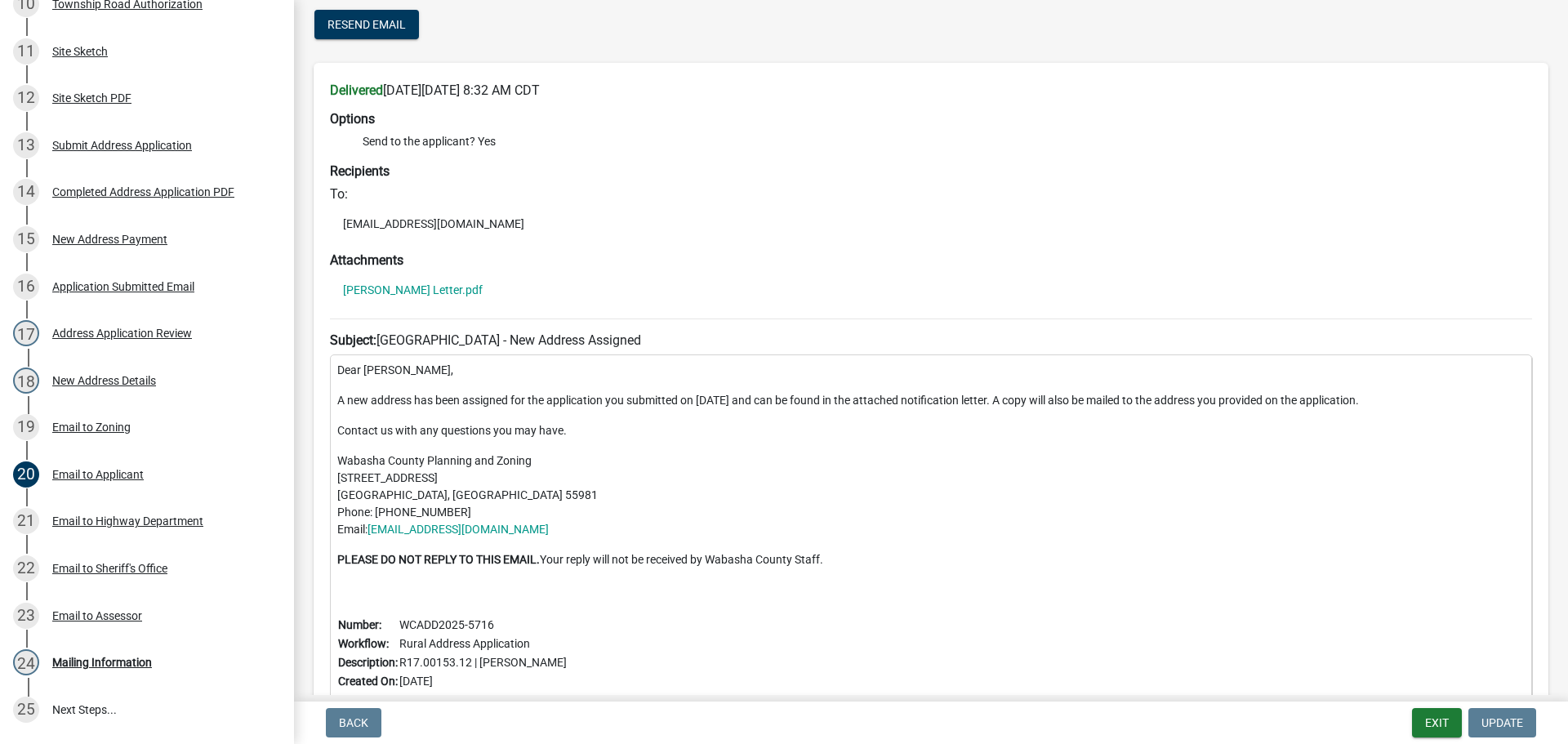
scroll to position [0, 0]
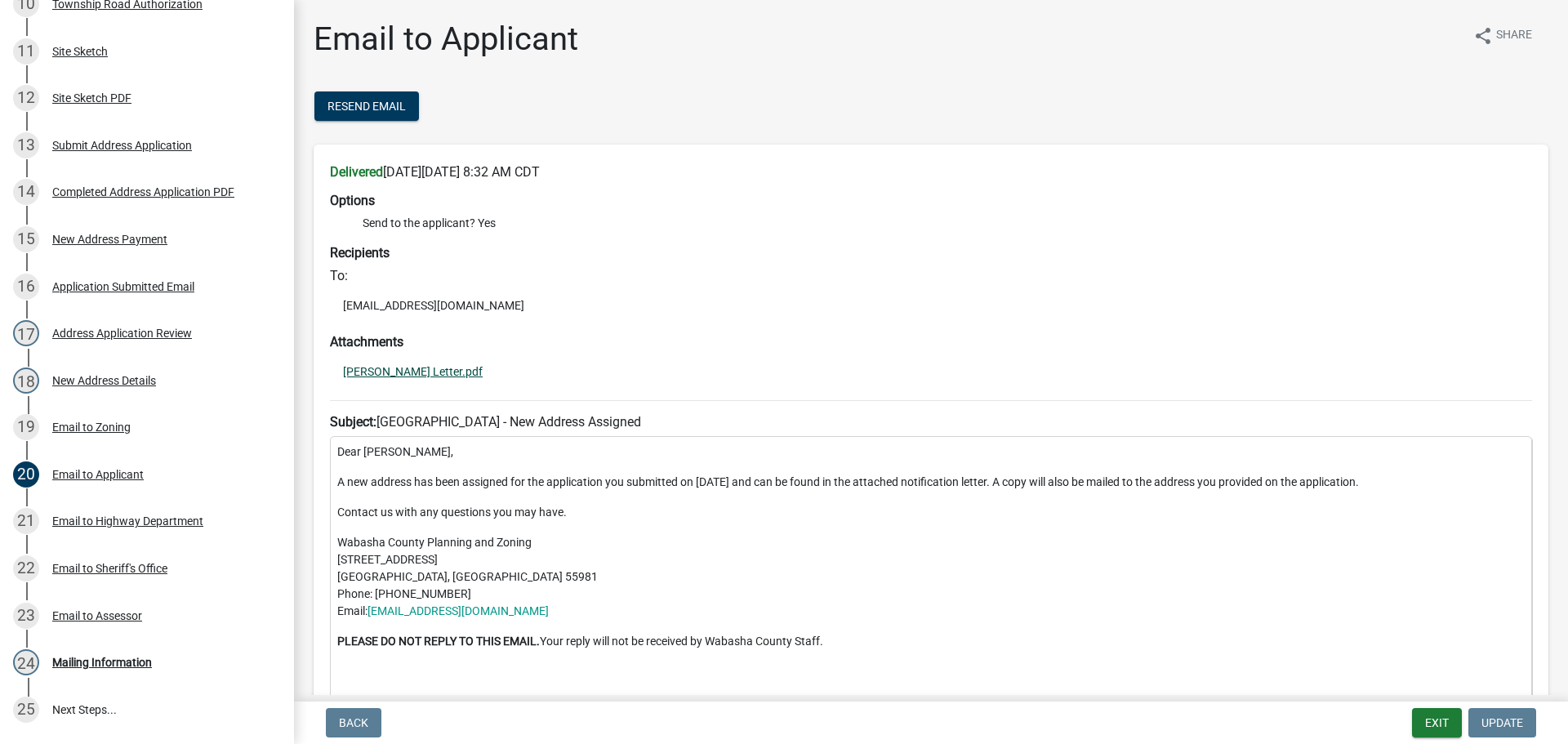
click at [394, 370] on link "[PERSON_NAME] Letter.pdf" at bounding box center [412, 372] width 140 height 12
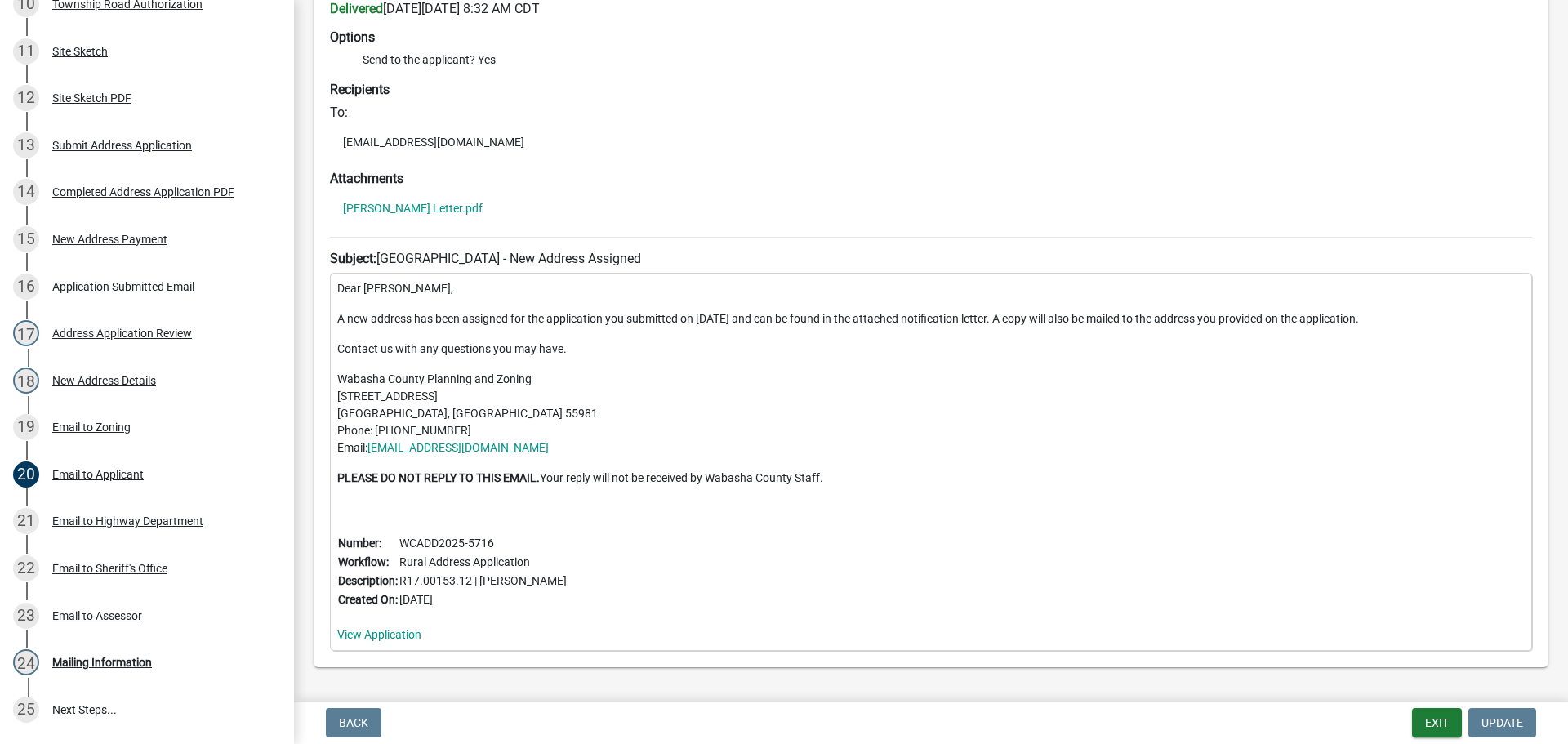
scroll to position [219, 0]
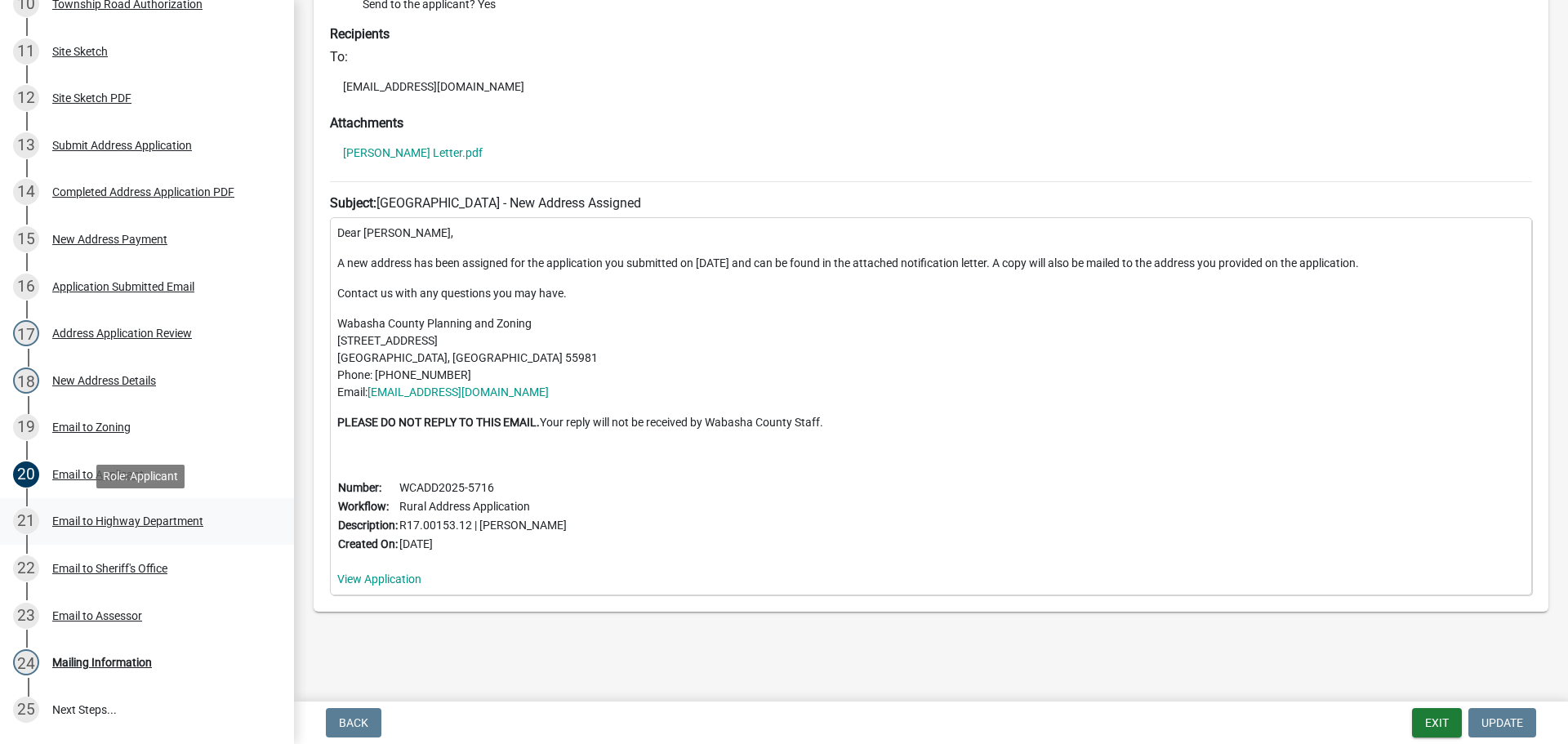
click at [132, 517] on div "Email to Highway Department" at bounding box center [127, 521] width 151 height 12
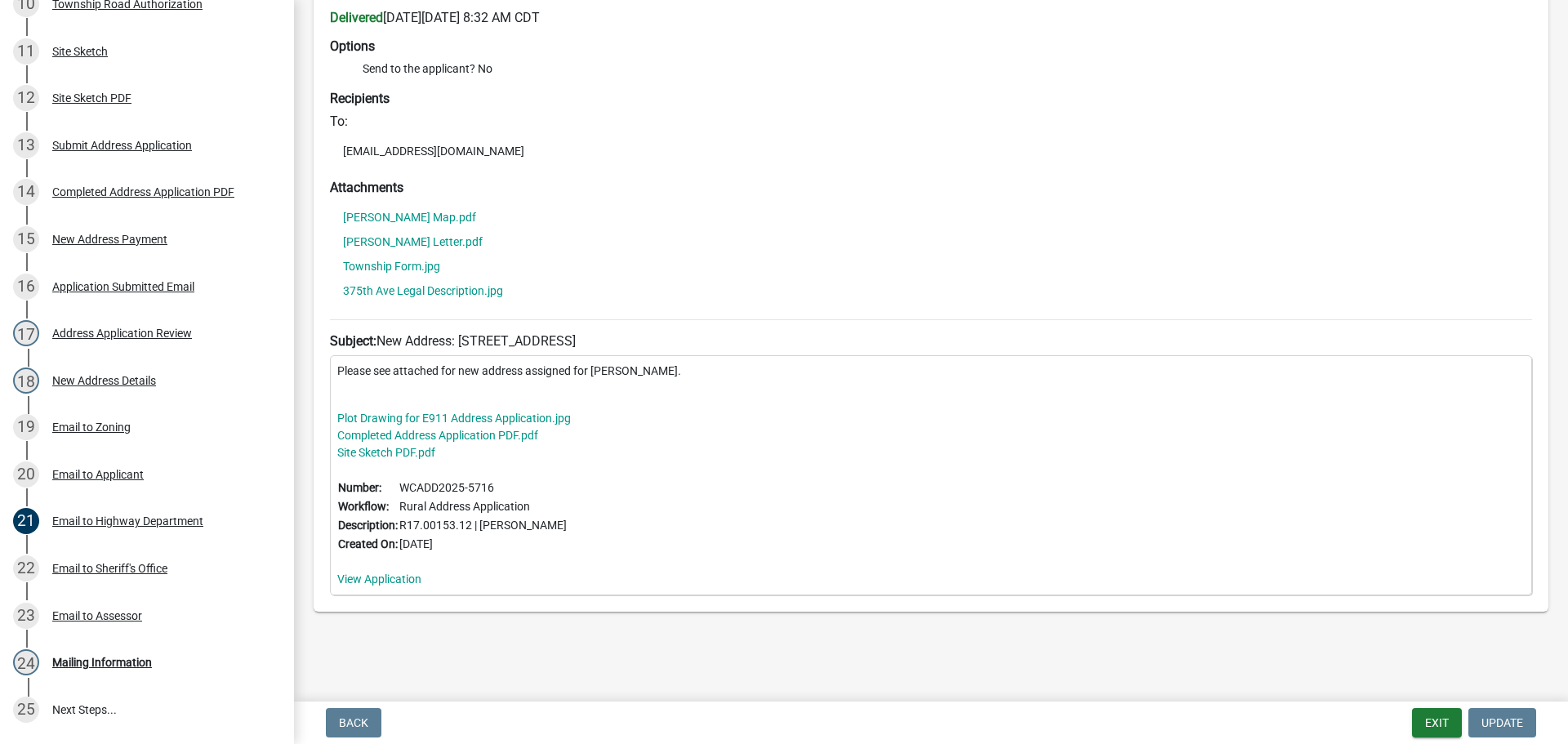
scroll to position [0, 0]
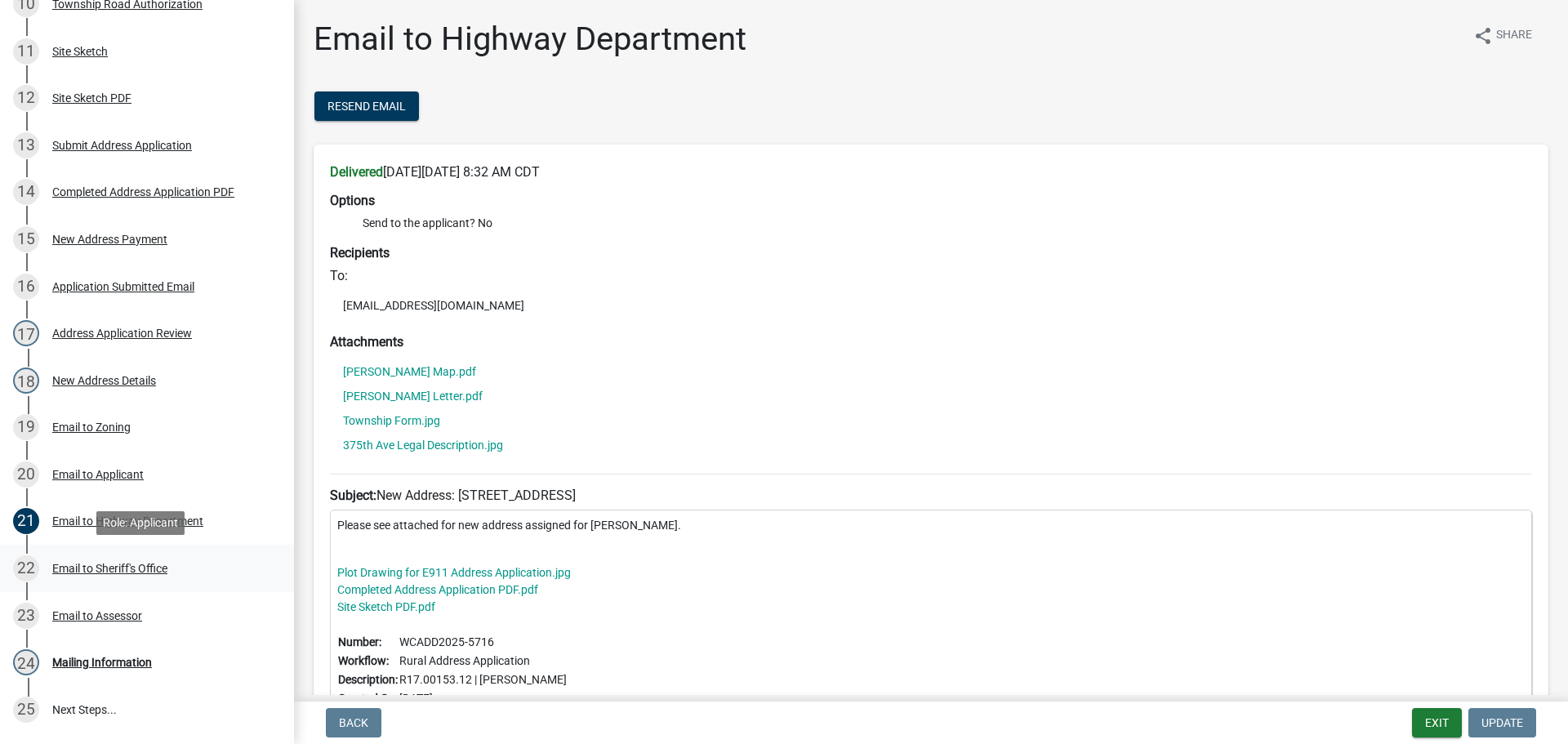
click at [113, 563] on div "Email to Sheriff's Office" at bounding box center [110, 569] width 115 height 12
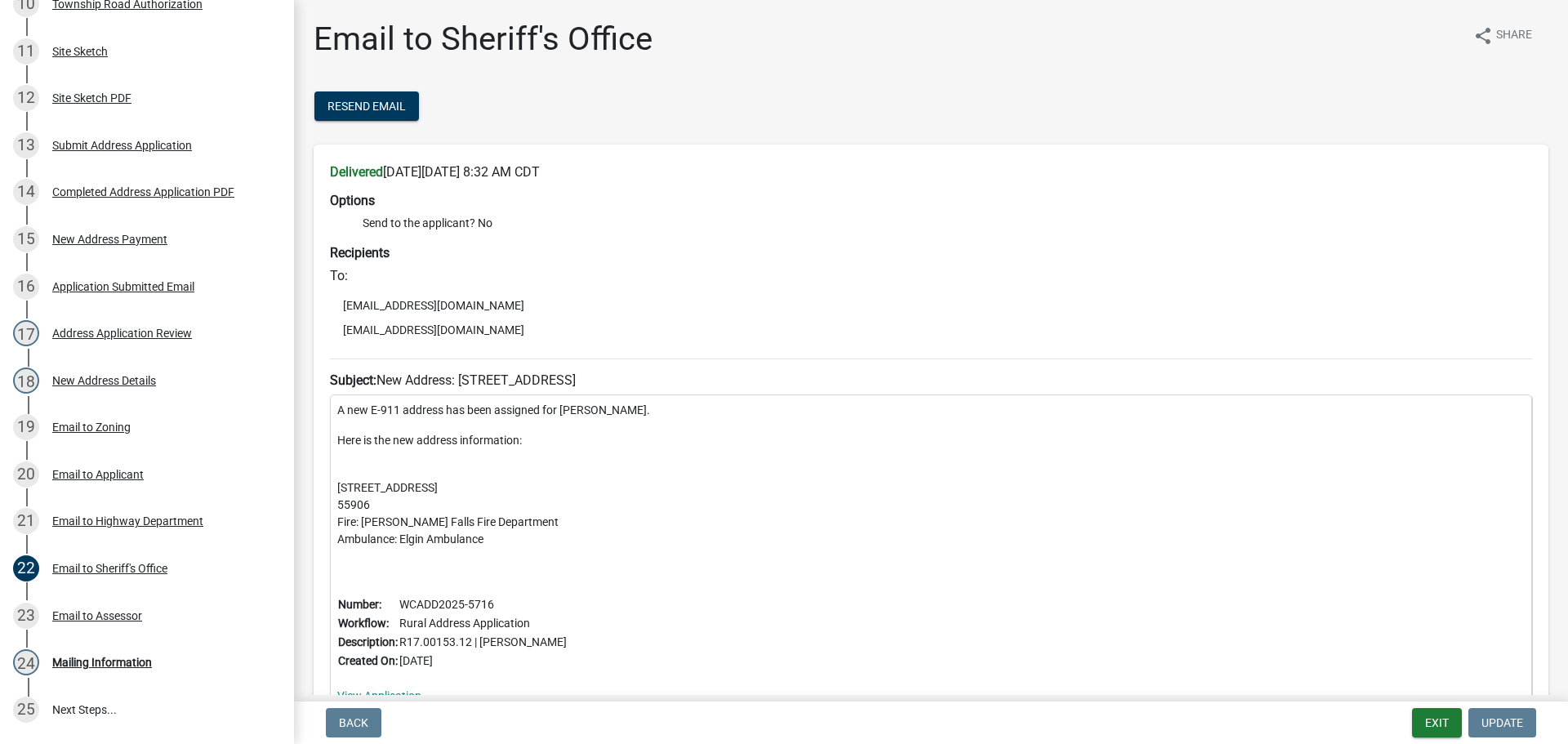
scroll to position [117, 0]
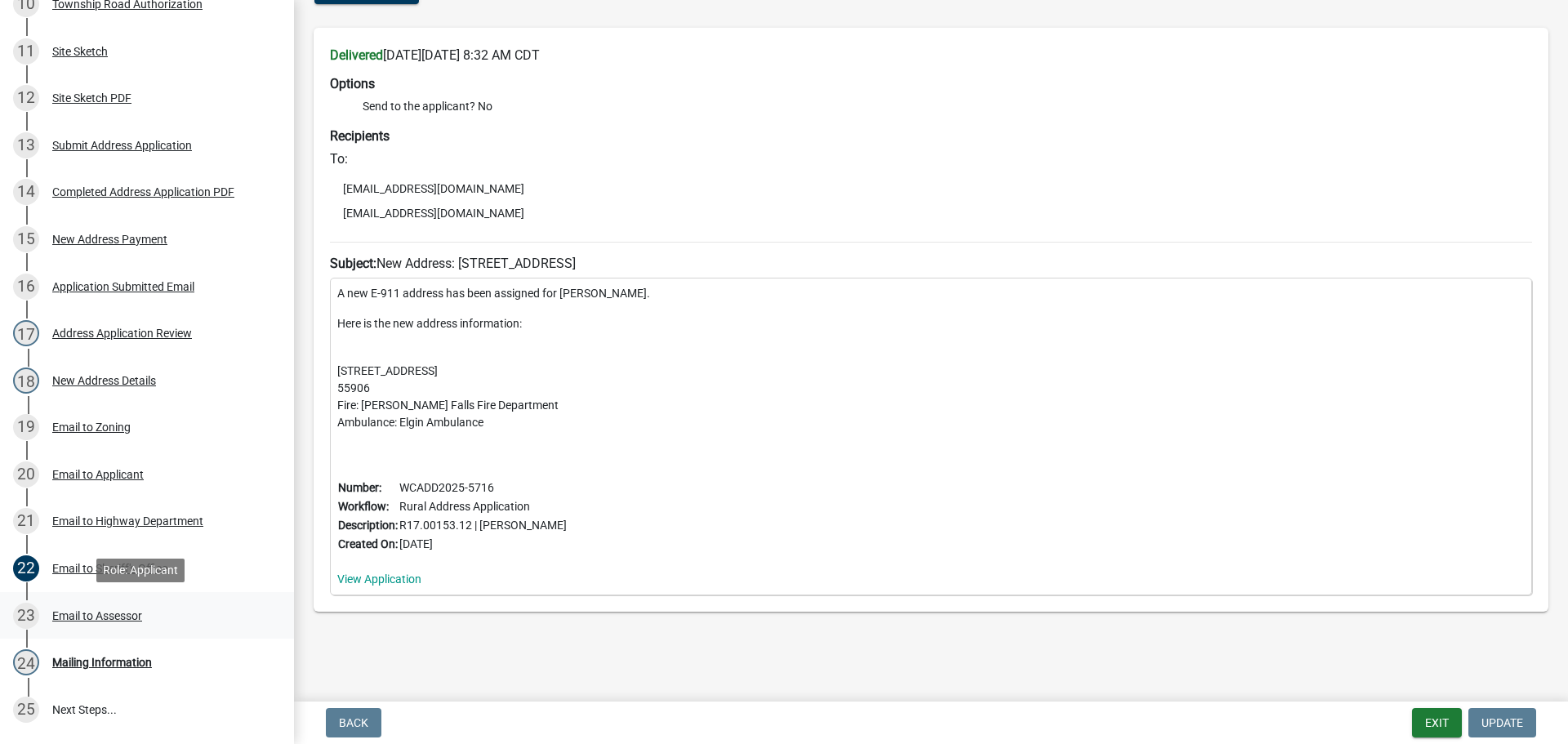
click at [91, 612] on div "Email to Assessor" at bounding box center [96, 616] width 90 height 12
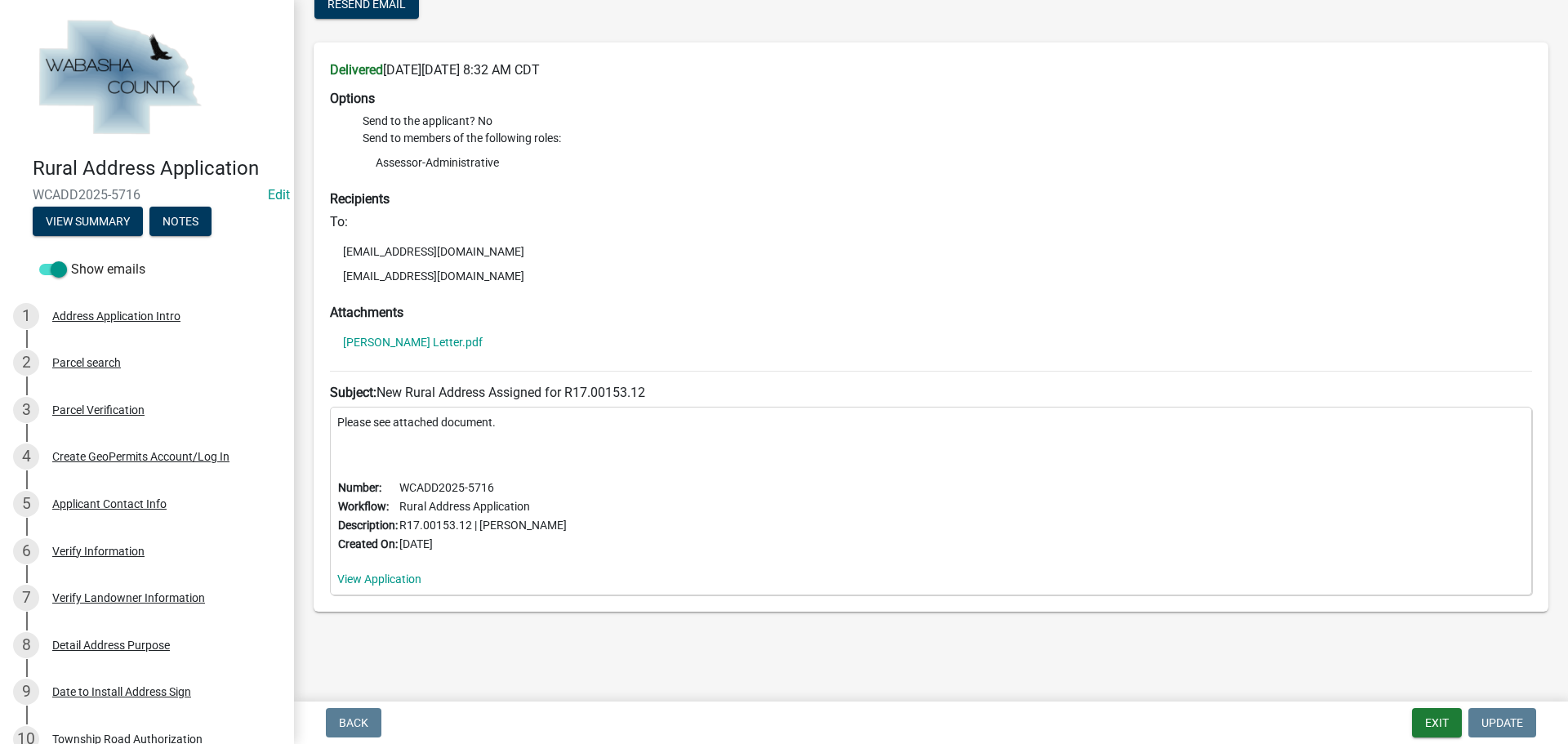
scroll to position [0, 0]
